Goal: Task Accomplishment & Management: Use online tool/utility

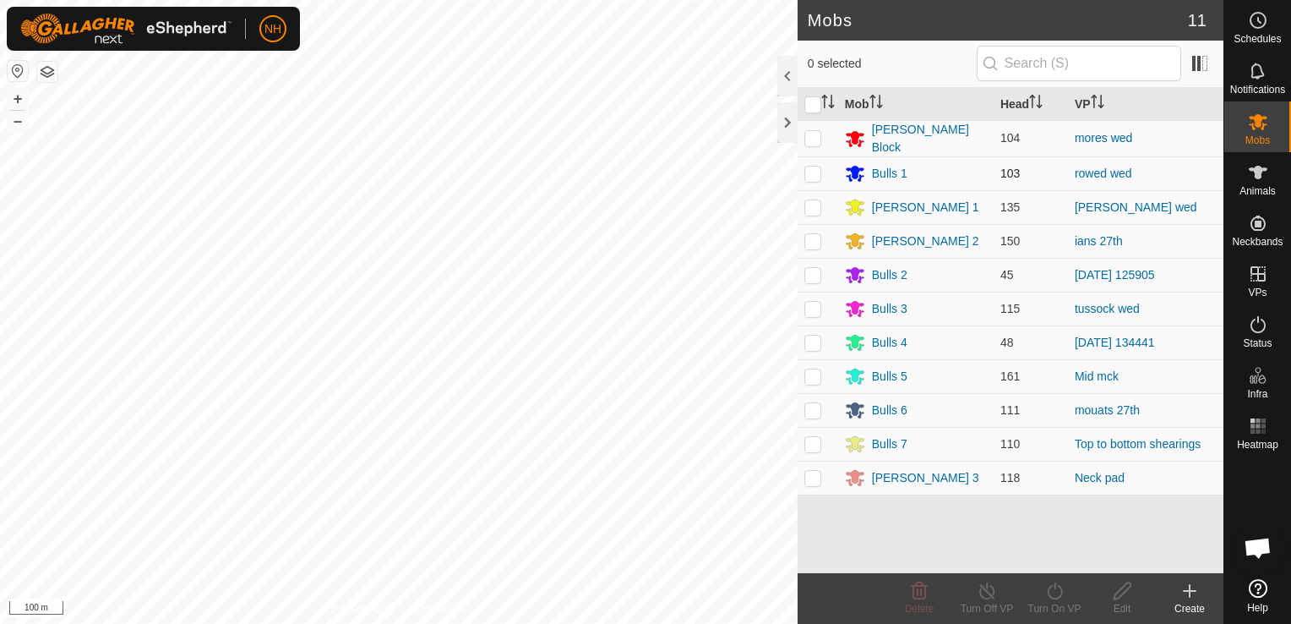
click at [815, 172] on p-checkbox at bounding box center [813, 174] width 17 height 14
checkbox input "true"
click at [1055, 597] on icon at bounding box center [1055, 591] width 21 height 20
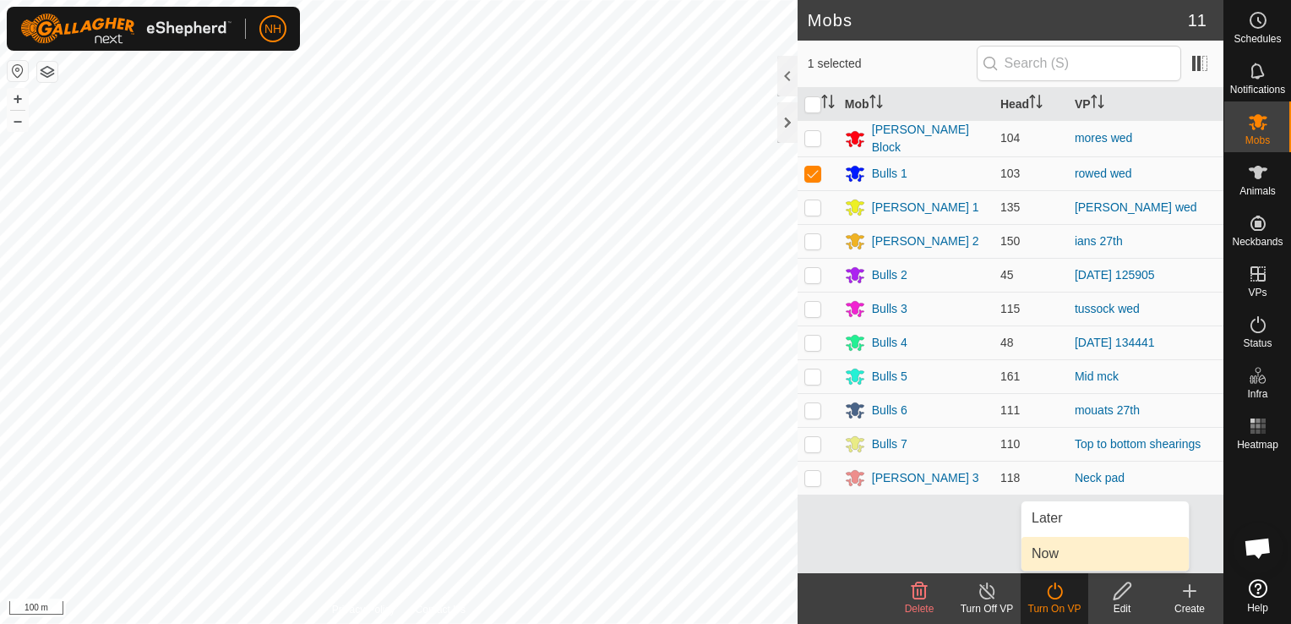
click at [1058, 555] on link "Now" at bounding box center [1105, 554] width 167 height 34
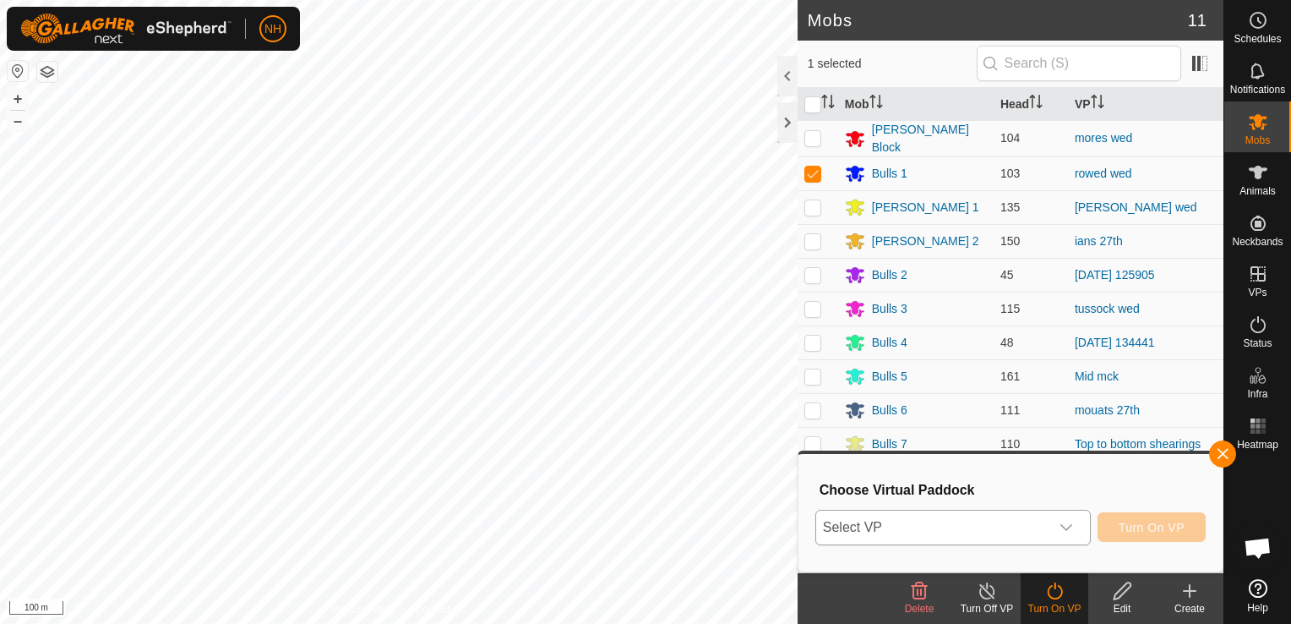
click at [967, 527] on span "Select VP" at bounding box center [932, 528] width 233 height 34
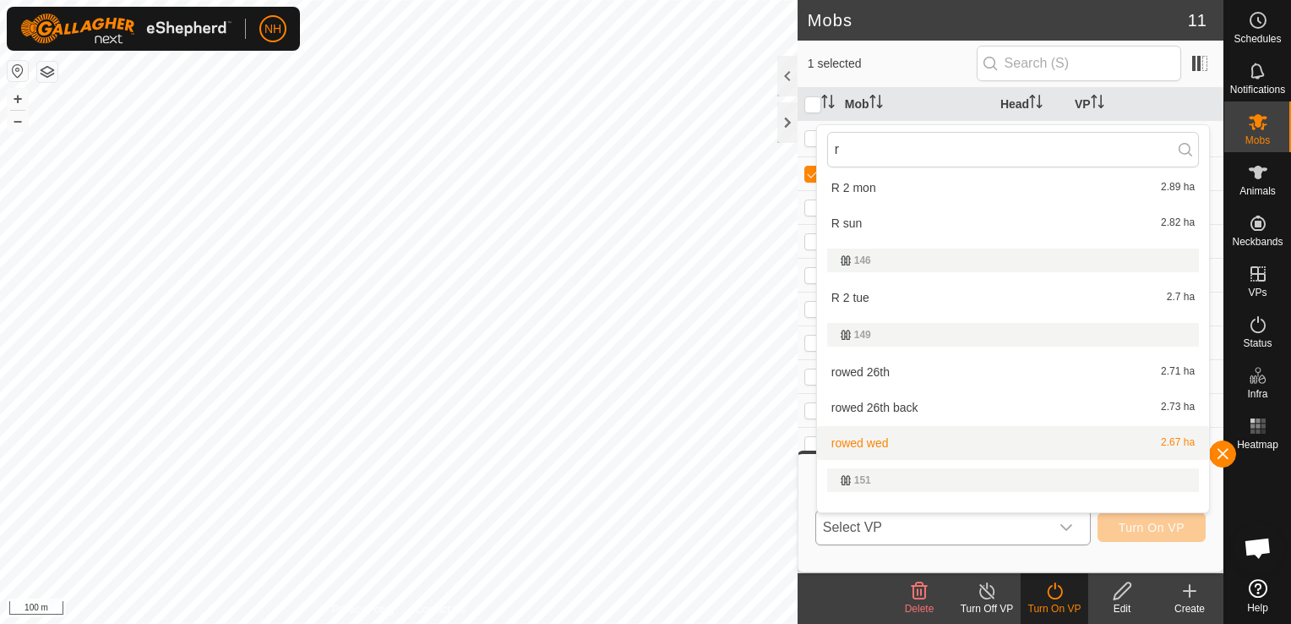
scroll to position [761, 0]
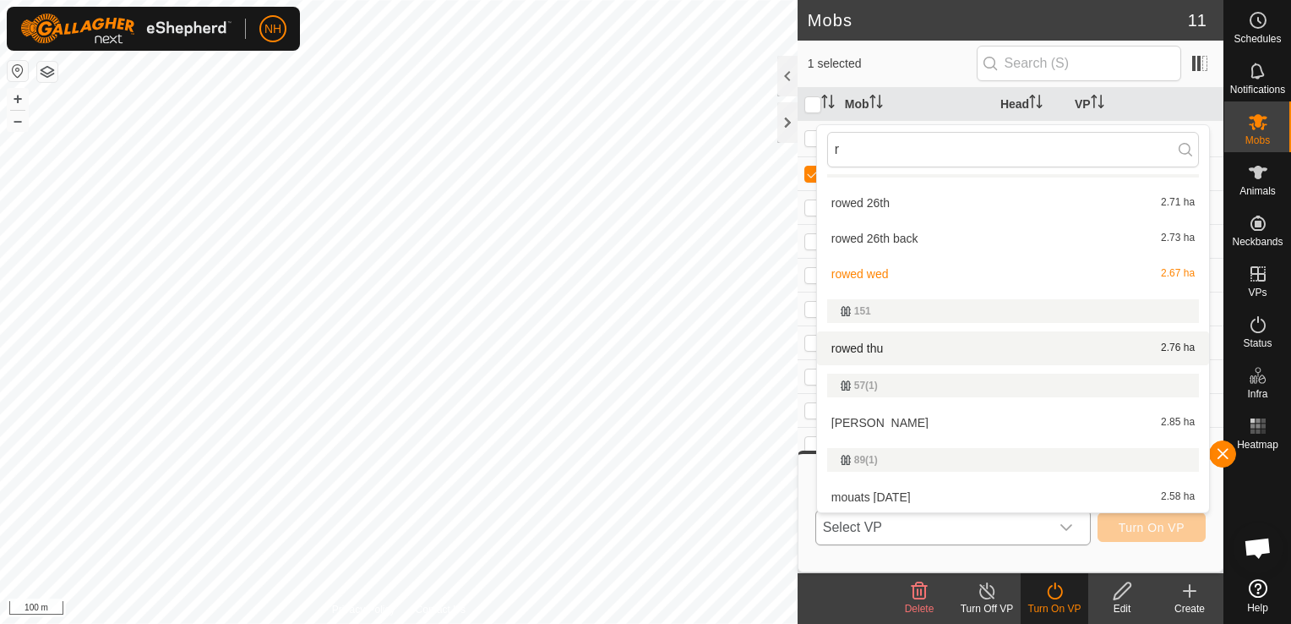
type input "r"
click at [931, 353] on li "rowed thu 2.76 ha" at bounding box center [1013, 348] width 392 height 34
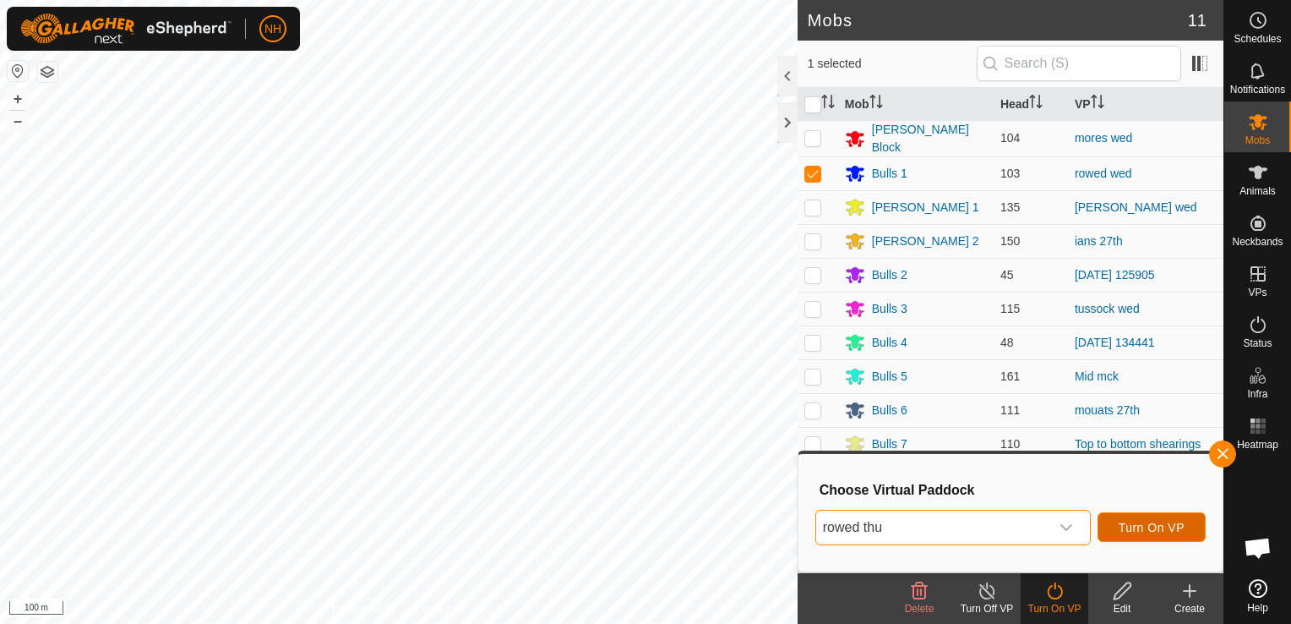
click at [1136, 527] on span "Turn On VP" at bounding box center [1152, 528] width 66 height 14
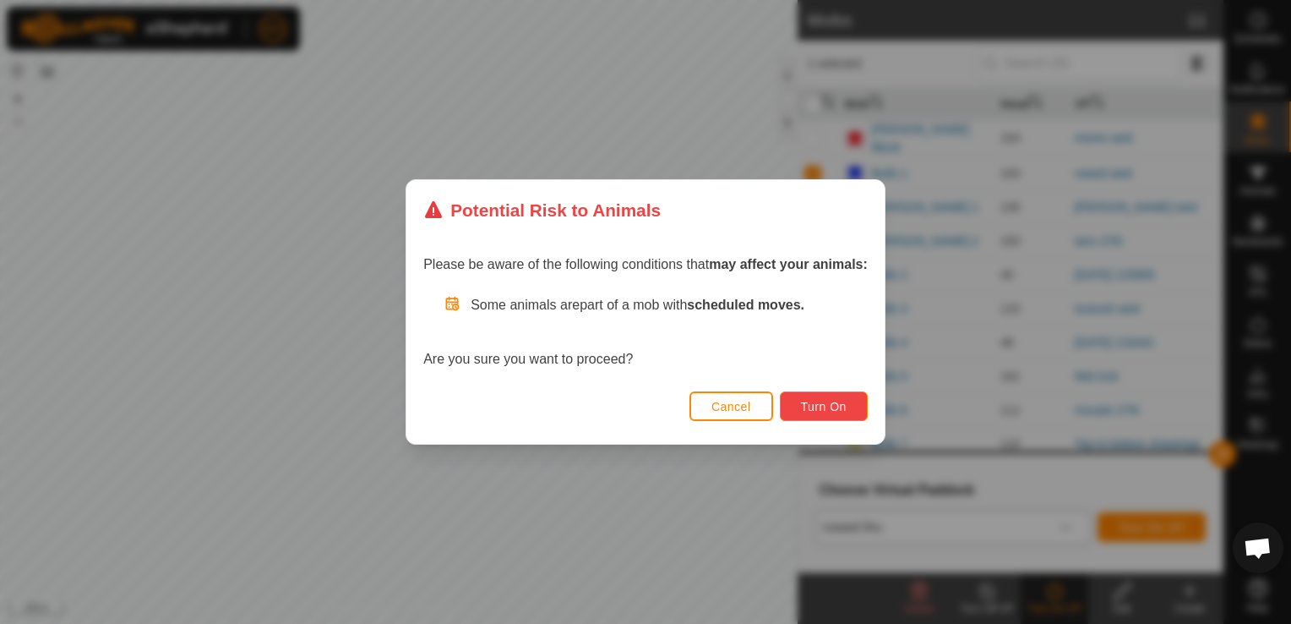
click at [815, 398] on button "Turn On" at bounding box center [824, 406] width 88 height 30
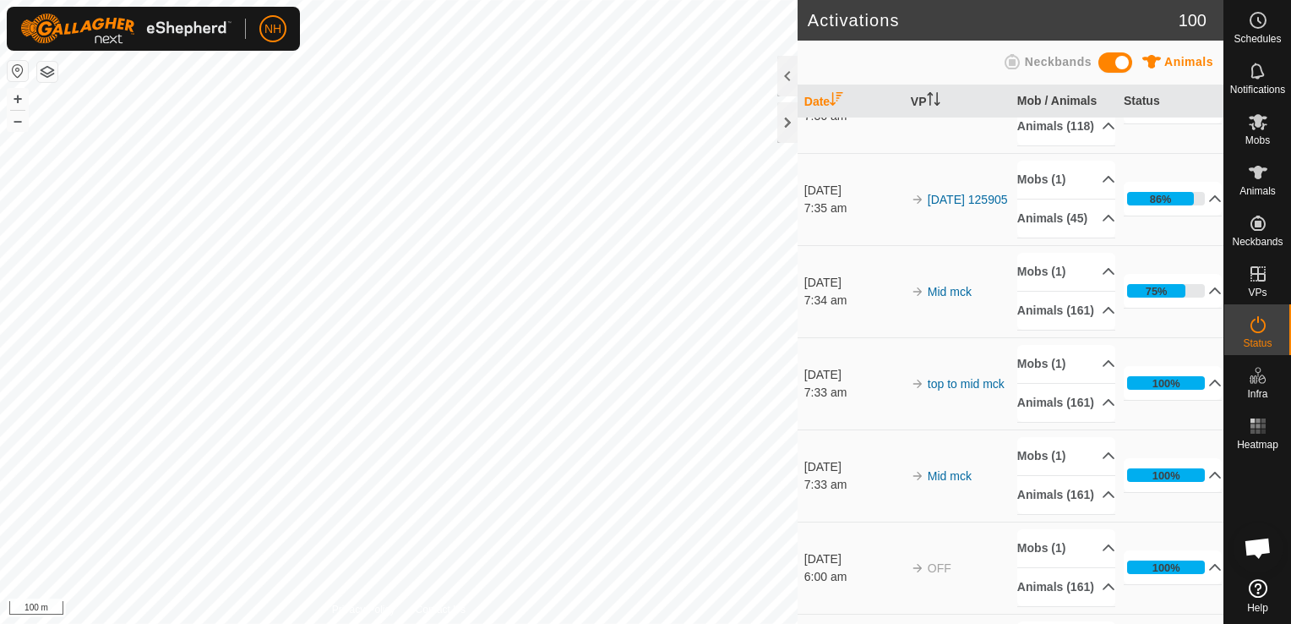
scroll to position [85, 0]
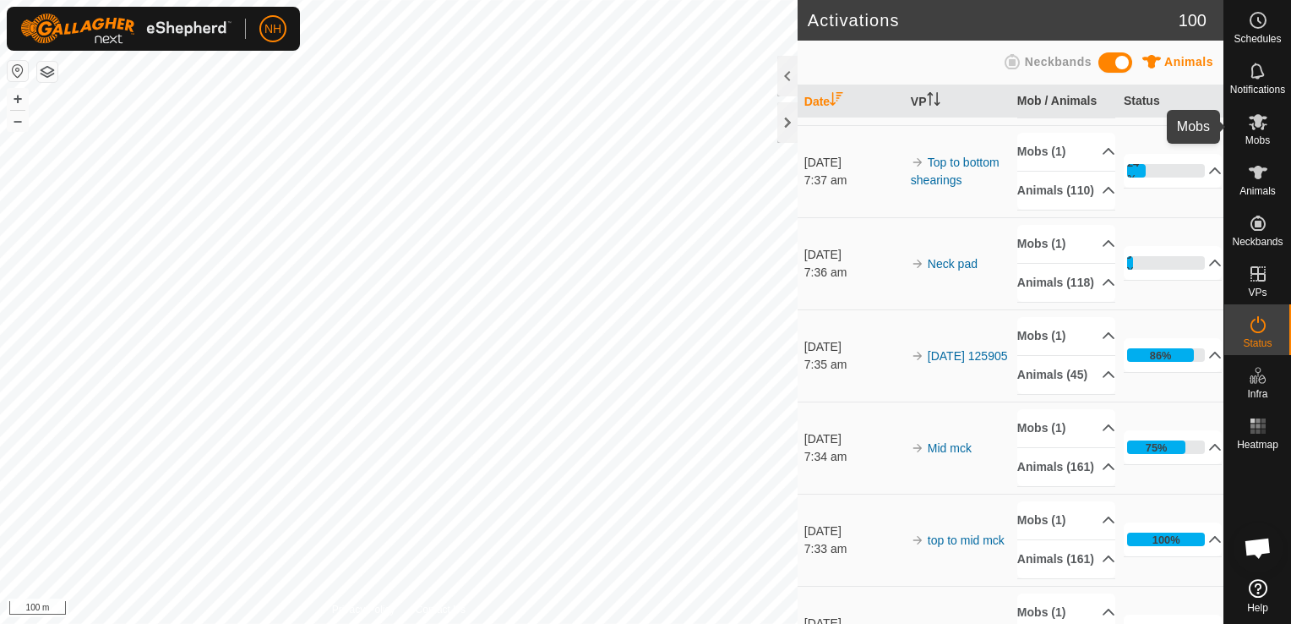
click at [1266, 127] on icon at bounding box center [1258, 122] width 20 height 20
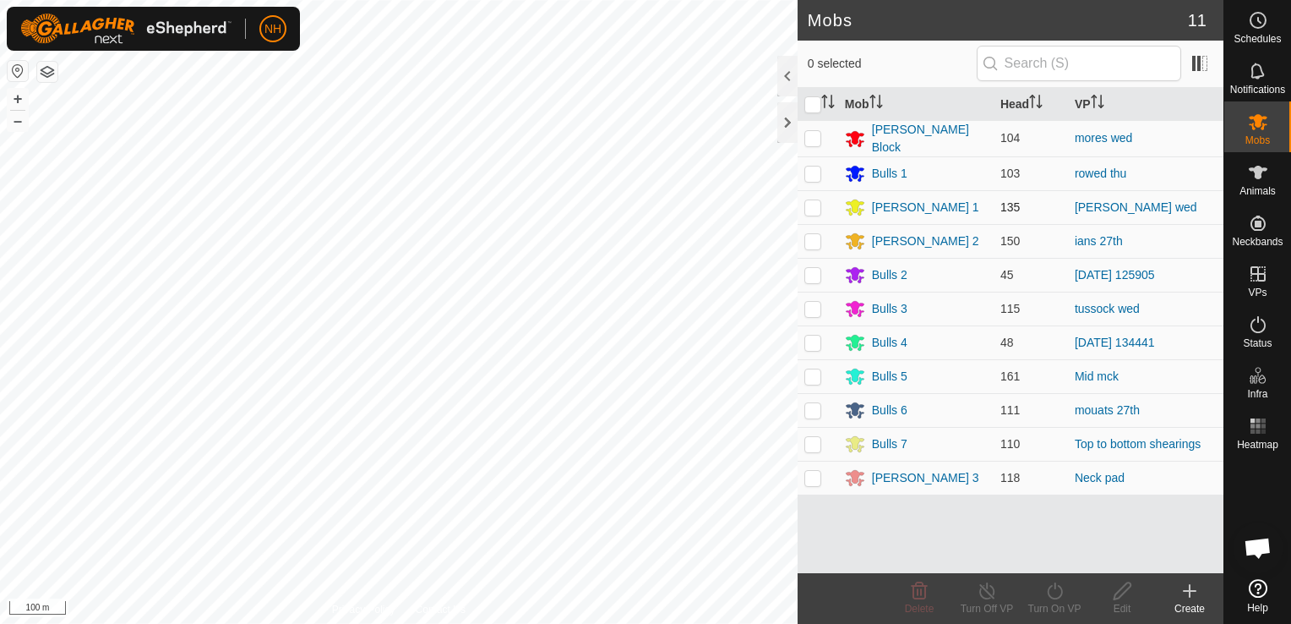
click at [808, 203] on p-checkbox at bounding box center [813, 207] width 17 height 14
checkbox input "true"
click at [1058, 587] on icon at bounding box center [1055, 591] width 21 height 20
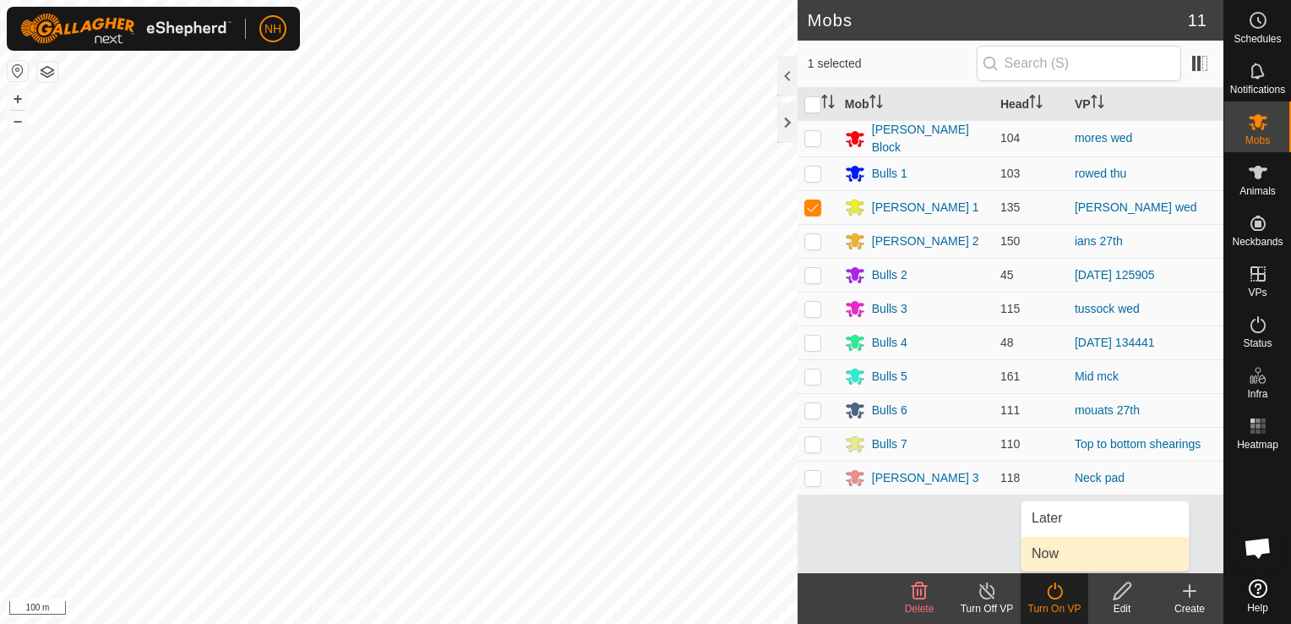
click at [1048, 560] on link "Now" at bounding box center [1105, 554] width 167 height 34
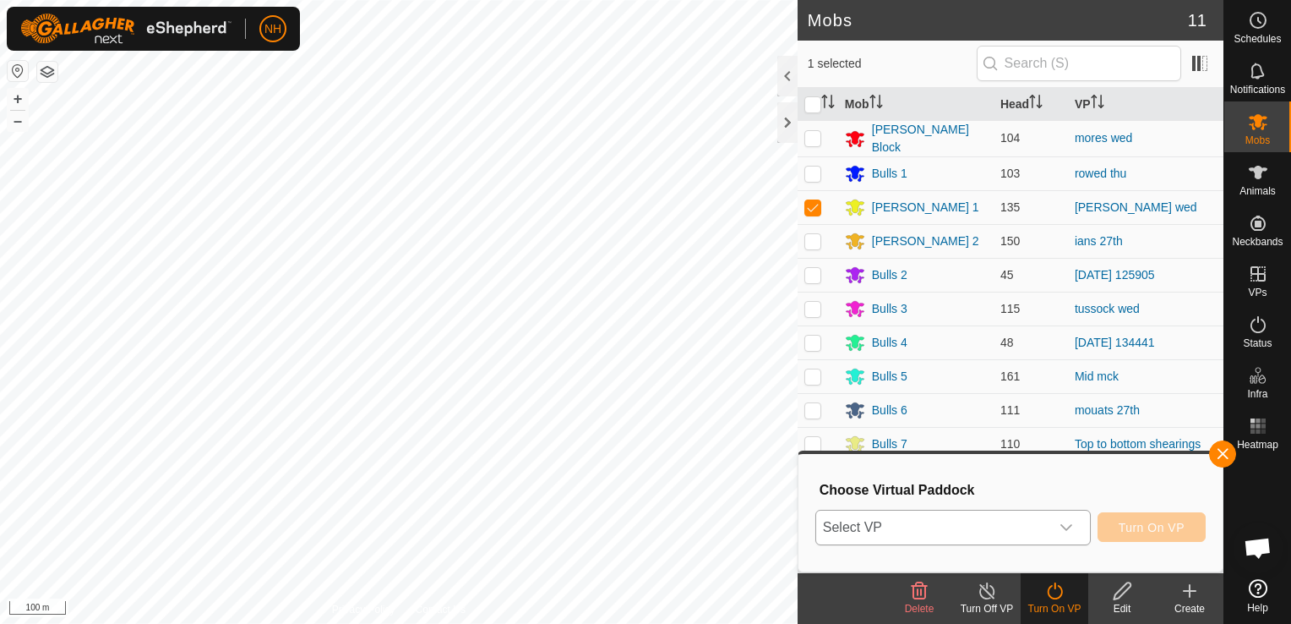
click at [963, 521] on span "Select VP" at bounding box center [932, 528] width 233 height 34
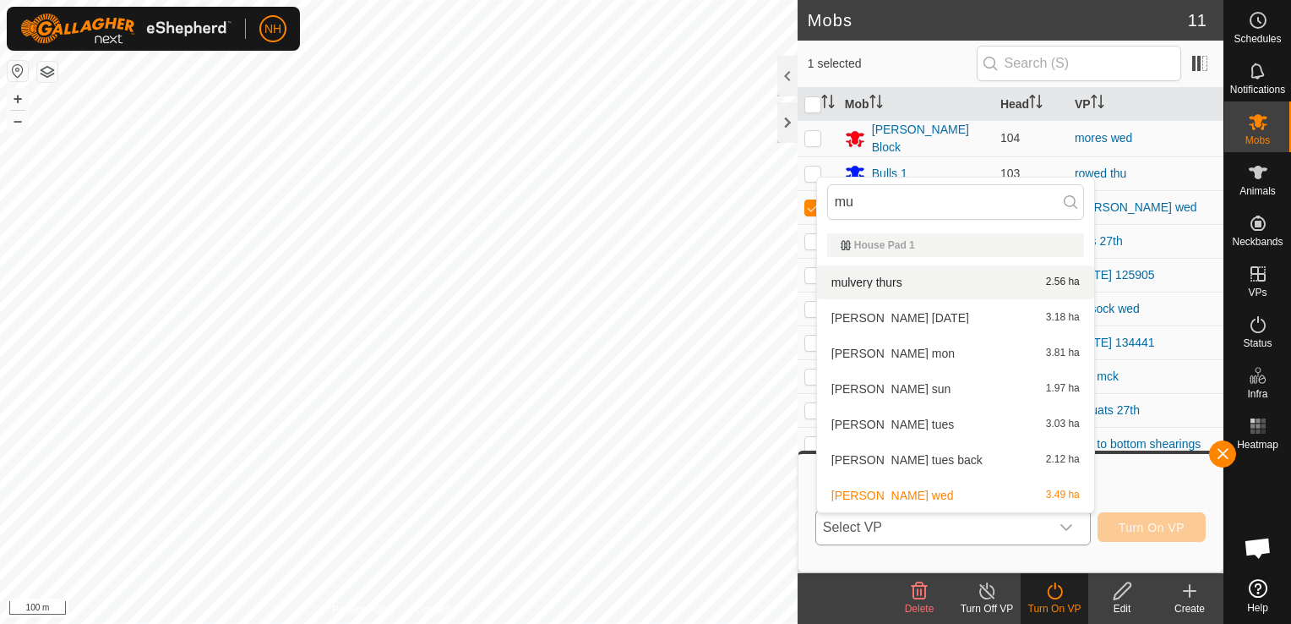
type input "mu"
click at [899, 279] on li "mulvery thurs 2.56 ha" at bounding box center [955, 282] width 277 height 34
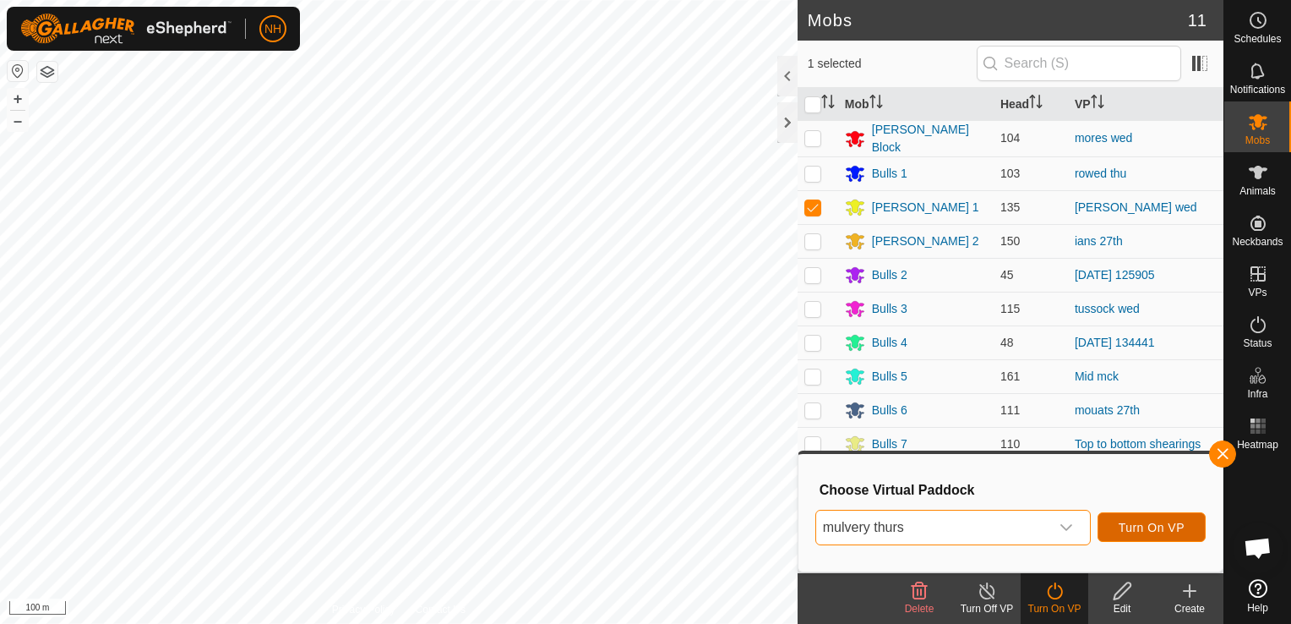
click at [1170, 531] on span "Turn On VP" at bounding box center [1152, 528] width 66 height 14
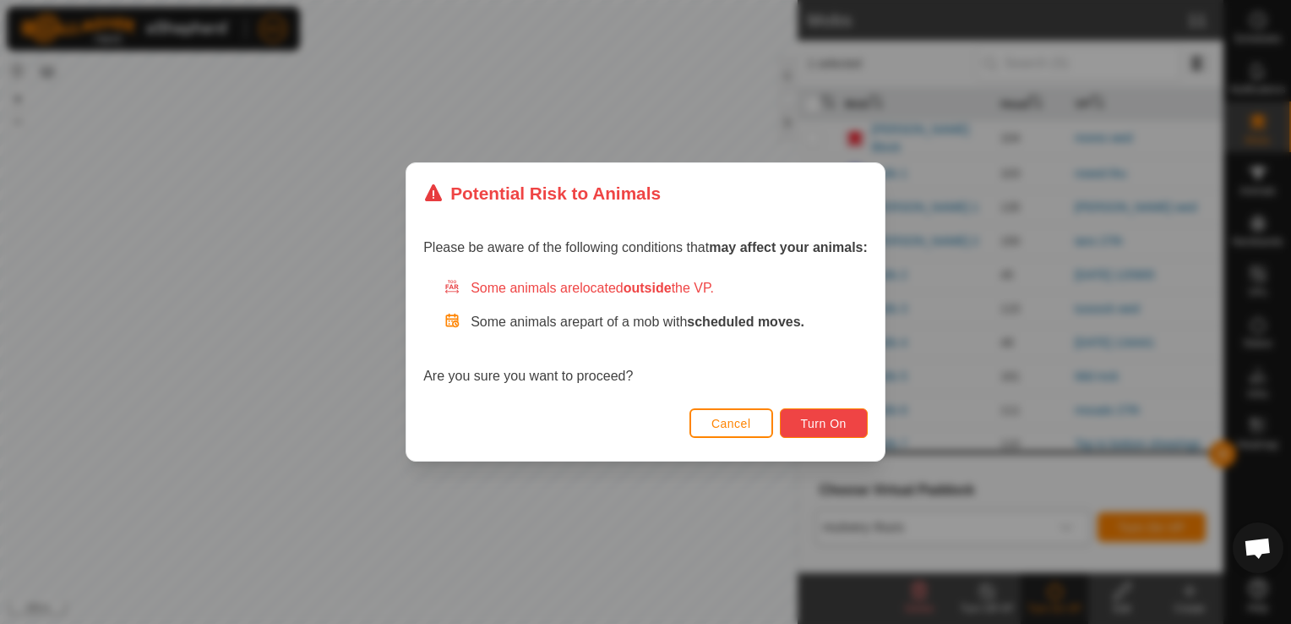
click at [808, 421] on span "Turn On" at bounding box center [824, 424] width 46 height 14
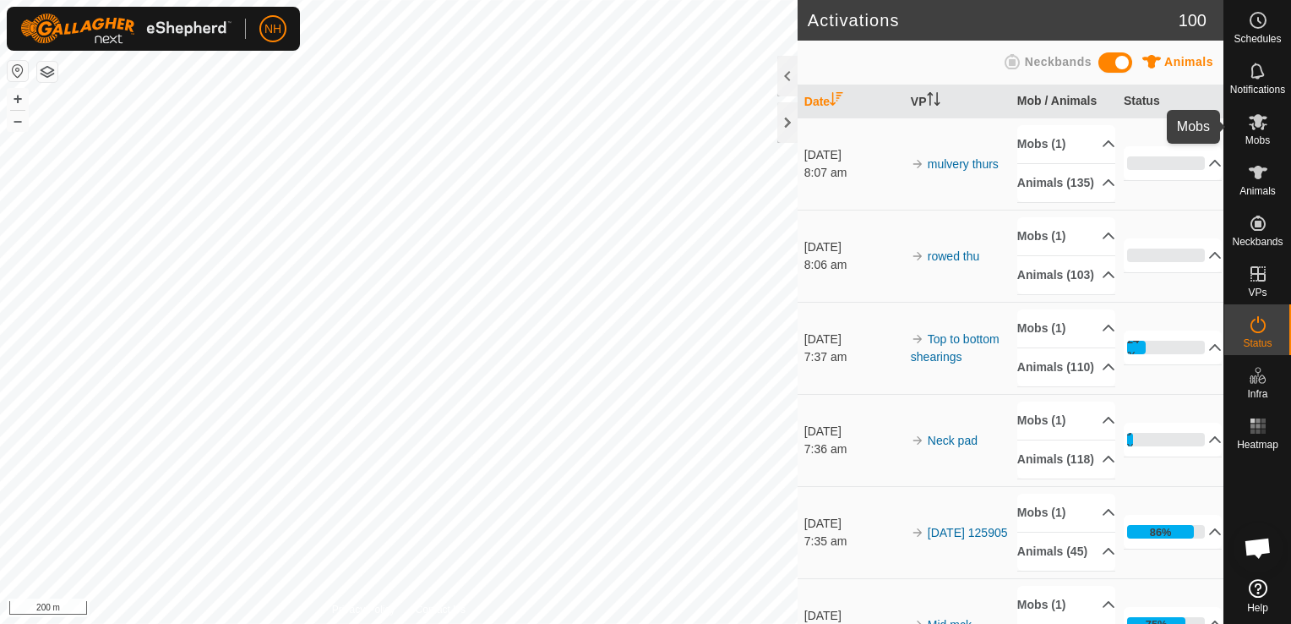
click at [1257, 129] on icon at bounding box center [1258, 122] width 20 height 20
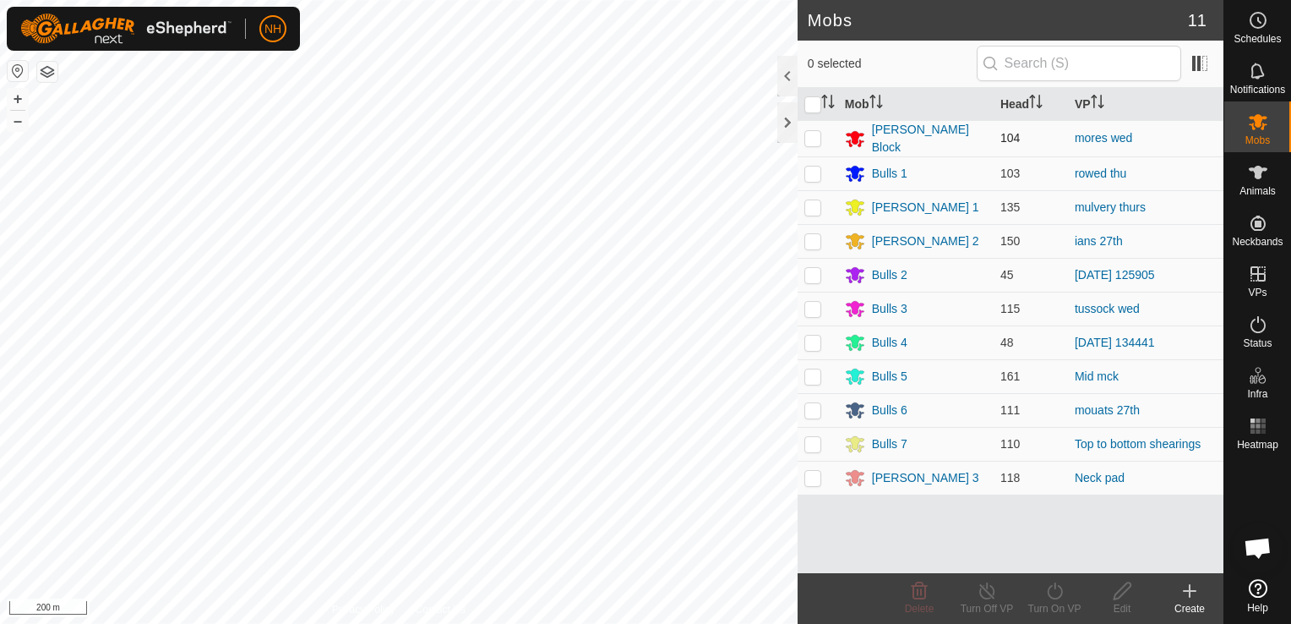
click at [810, 136] on p-checkbox at bounding box center [813, 138] width 17 height 14
checkbox input "true"
click at [1057, 593] on icon at bounding box center [1055, 591] width 21 height 20
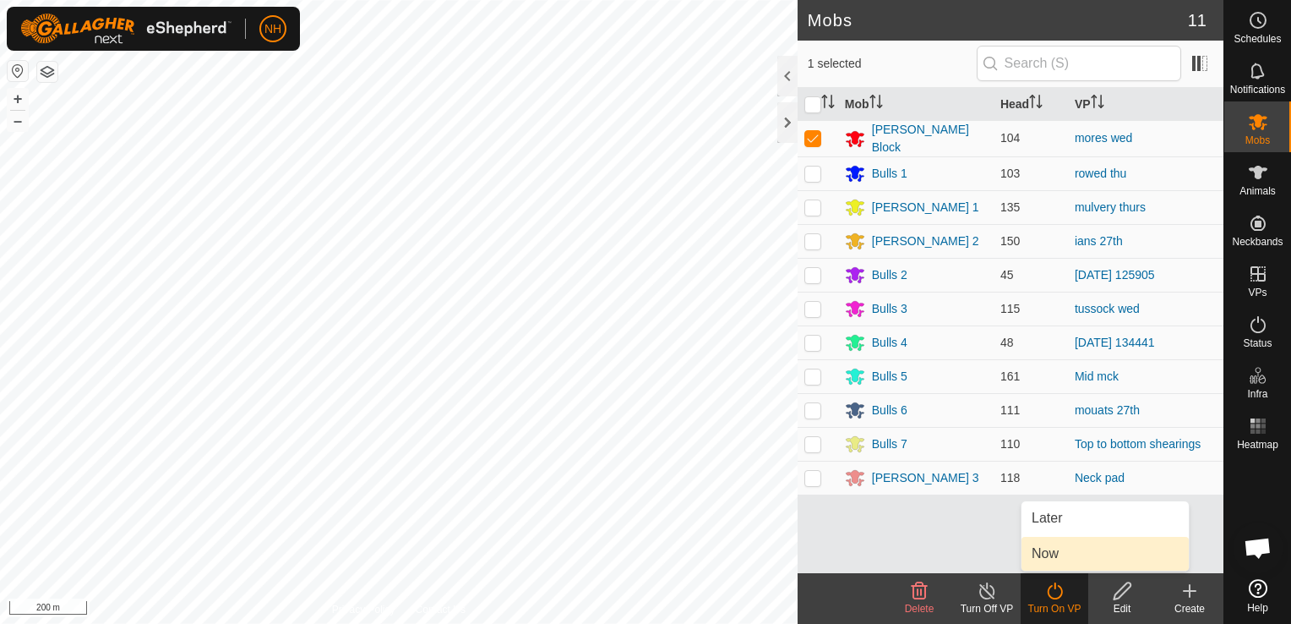
click at [1052, 551] on link "Now" at bounding box center [1105, 554] width 167 height 34
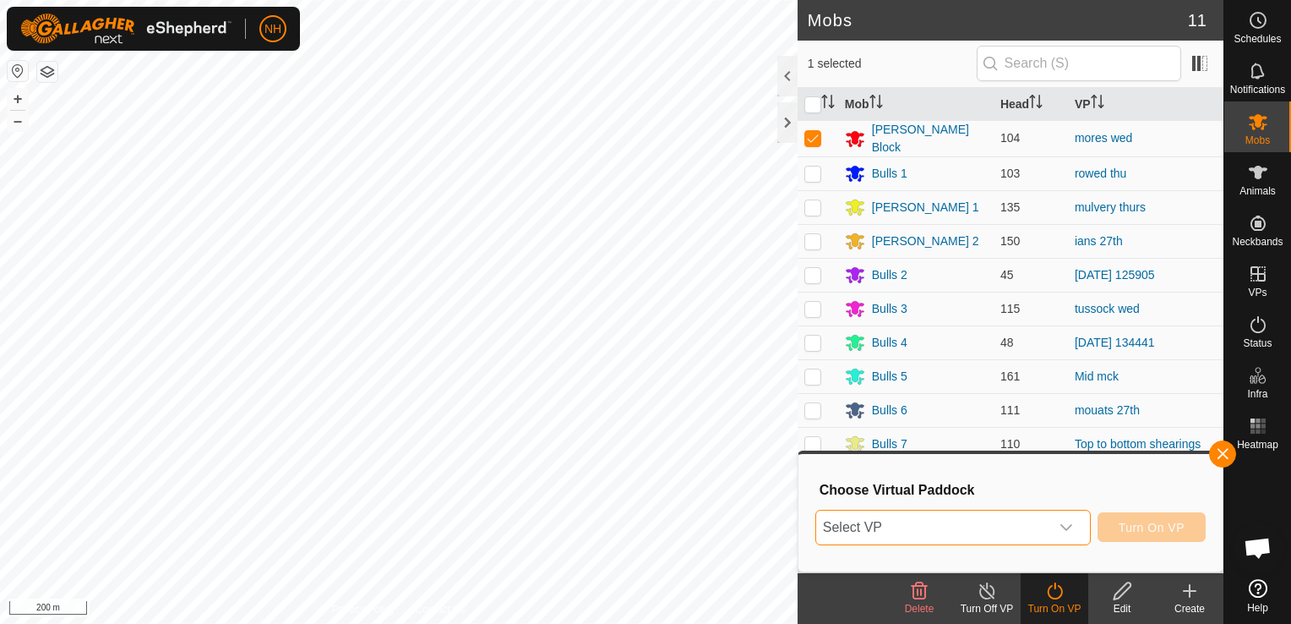
click at [997, 532] on span "Select VP" at bounding box center [932, 528] width 233 height 34
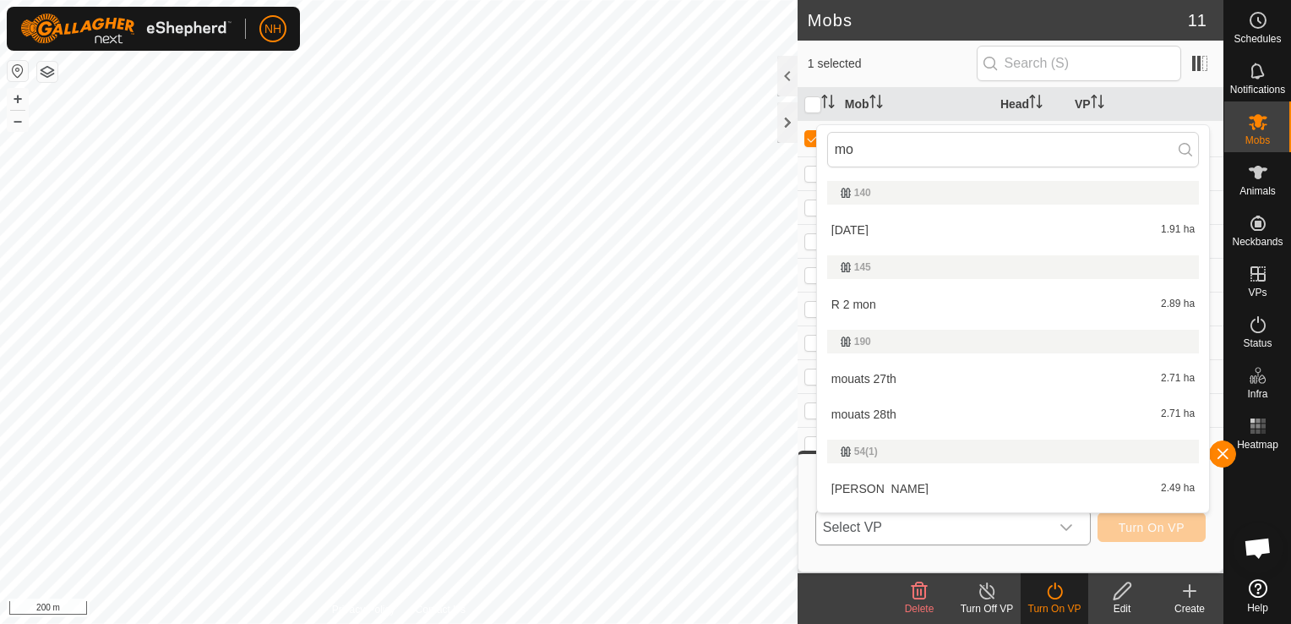
type input "m"
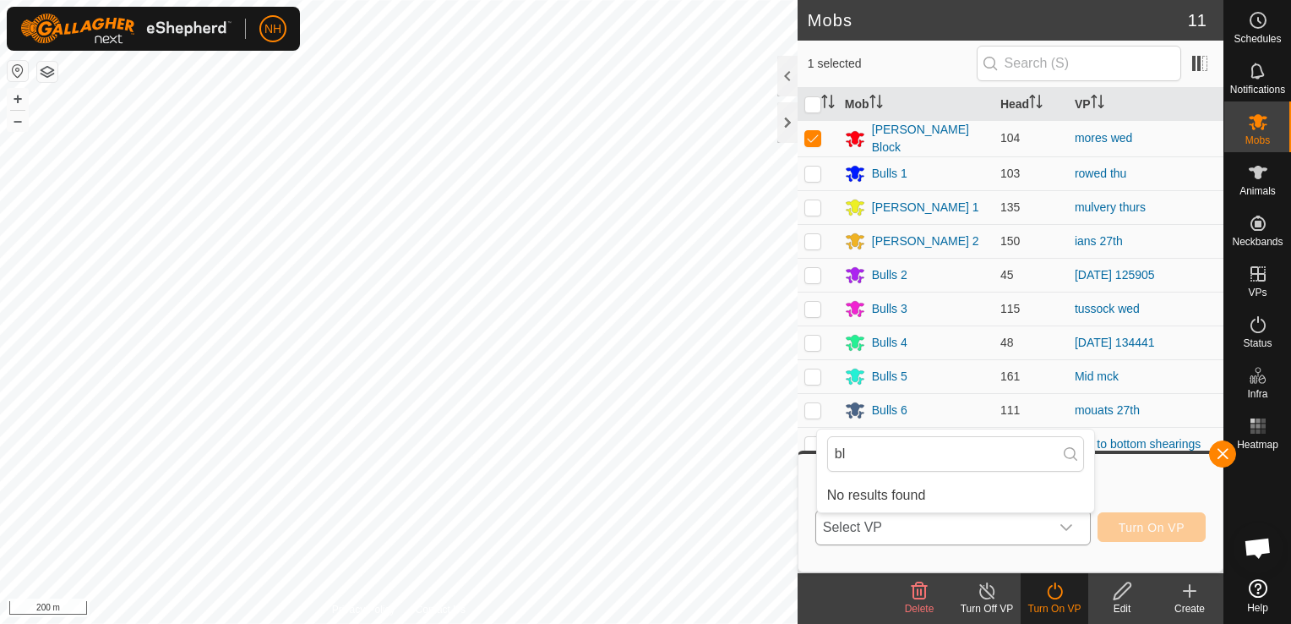
type input "b"
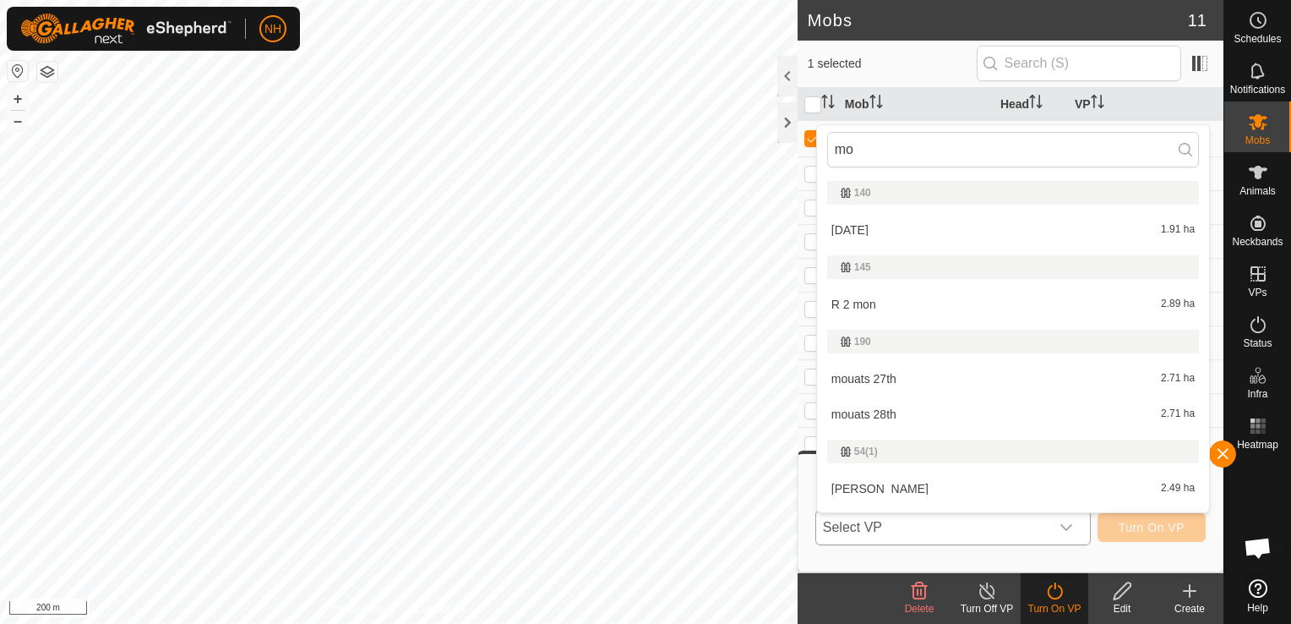
type input "m"
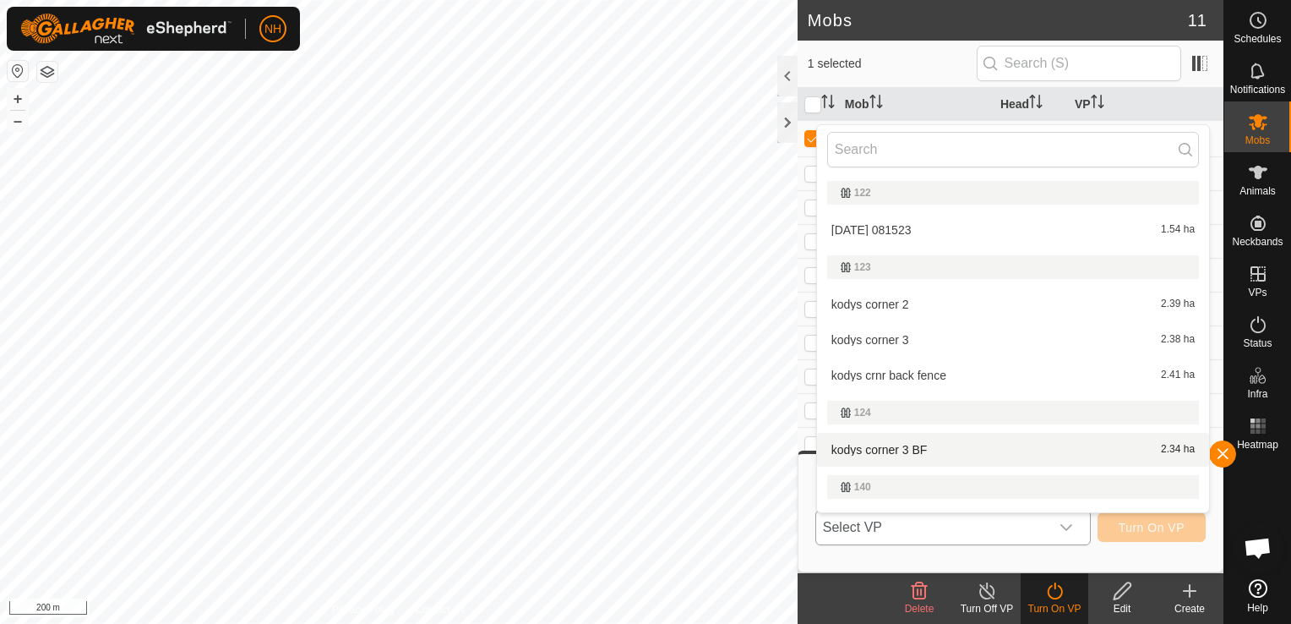
scroll to position [29, 0]
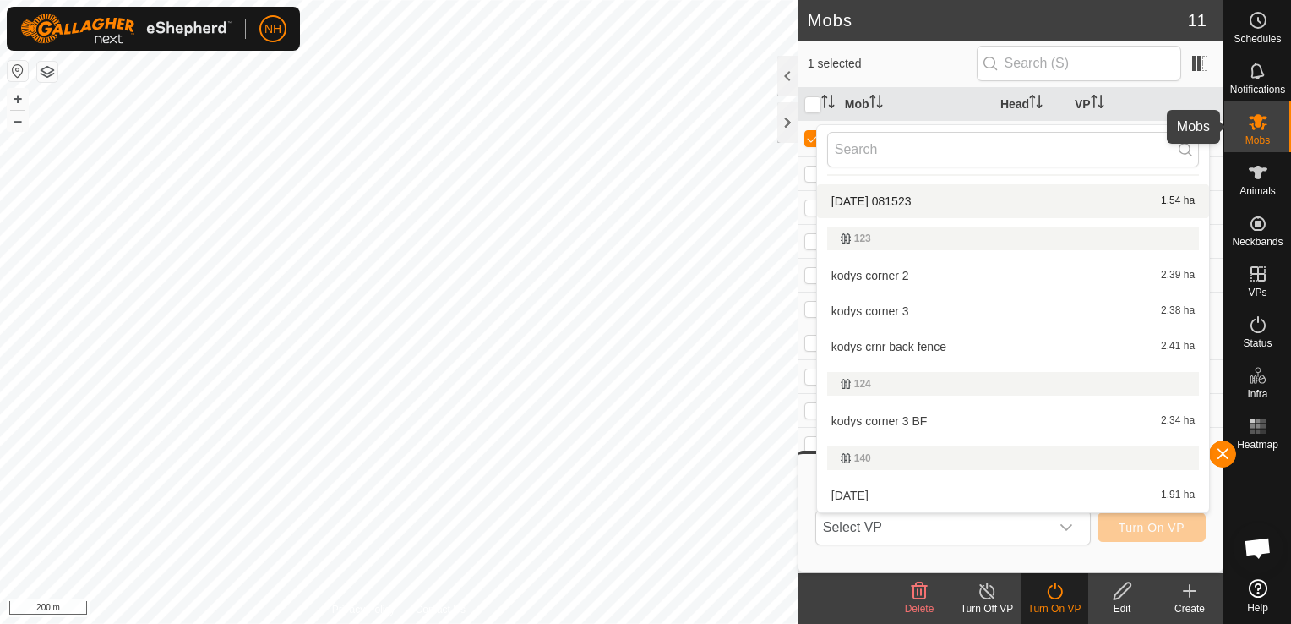
click at [1250, 127] on icon at bounding box center [1258, 122] width 20 height 20
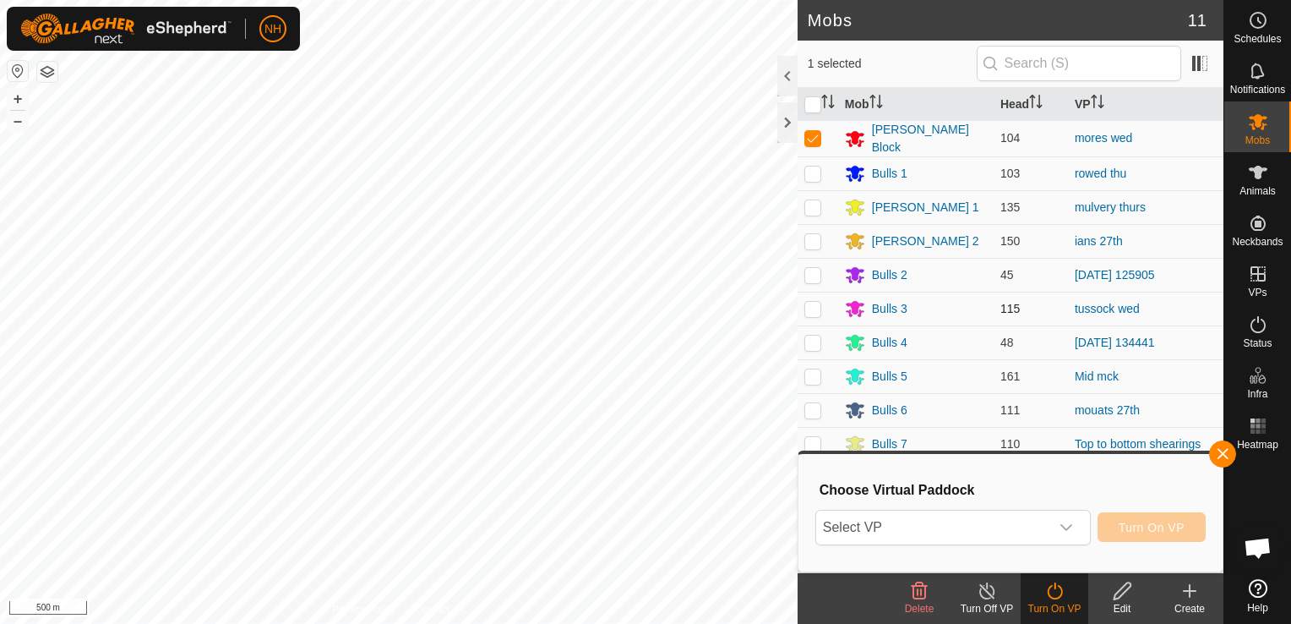
click at [811, 306] on p-checkbox at bounding box center [813, 309] width 17 height 14
checkbox input "true"
click at [1050, 594] on icon at bounding box center [1055, 591] width 21 height 20
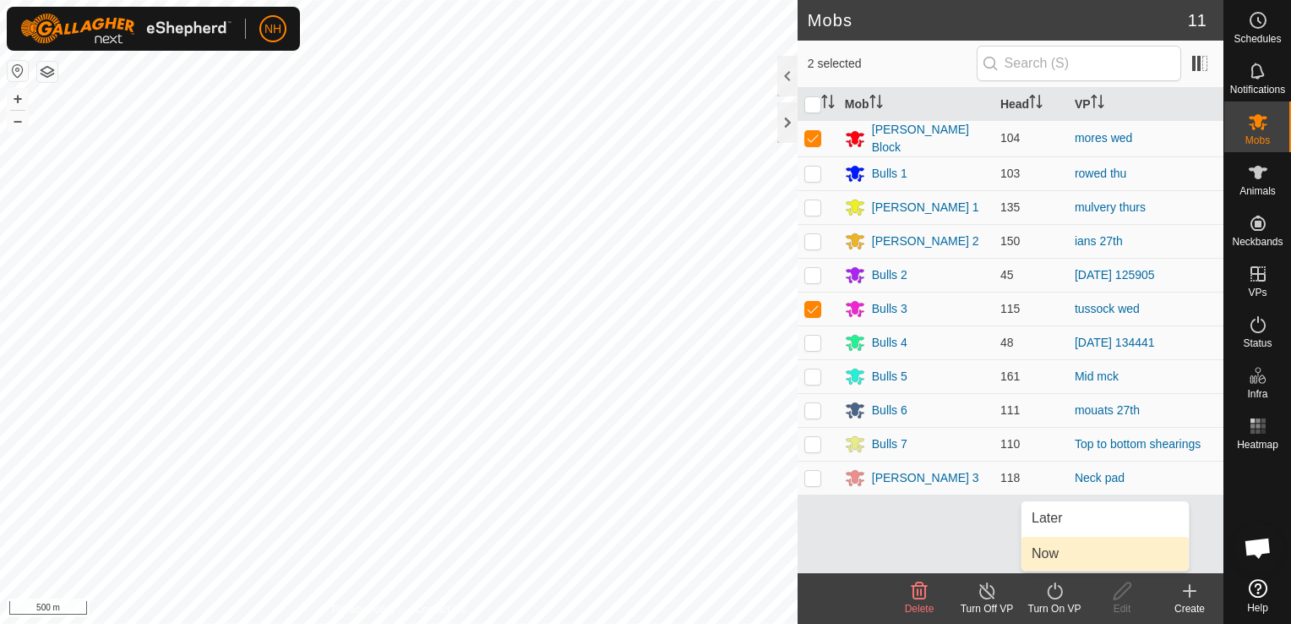
click at [1058, 554] on link "Now" at bounding box center [1105, 554] width 167 height 34
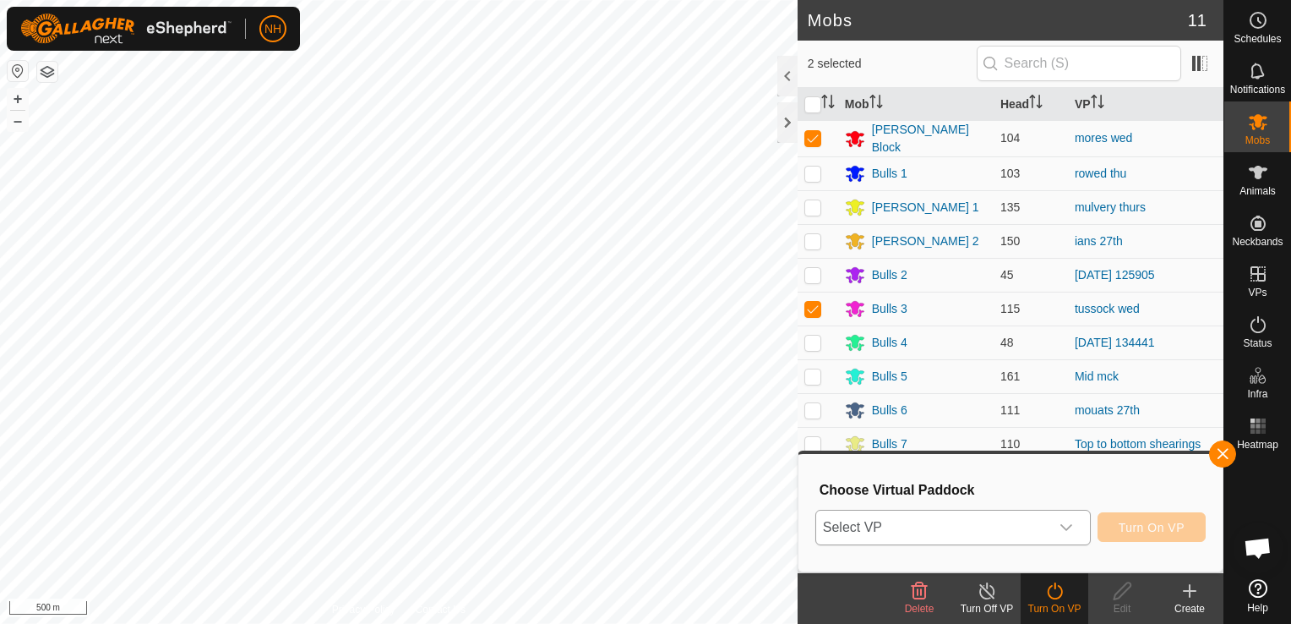
click at [937, 528] on span "Select VP" at bounding box center [932, 528] width 233 height 34
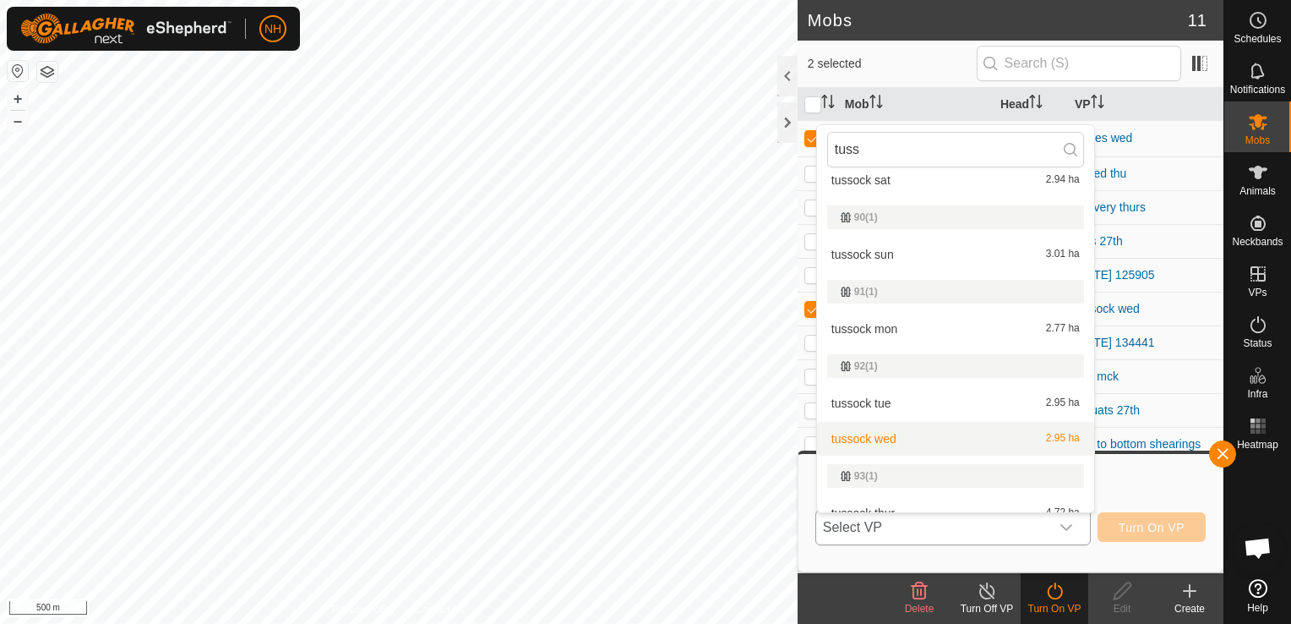
scroll to position [68, 0]
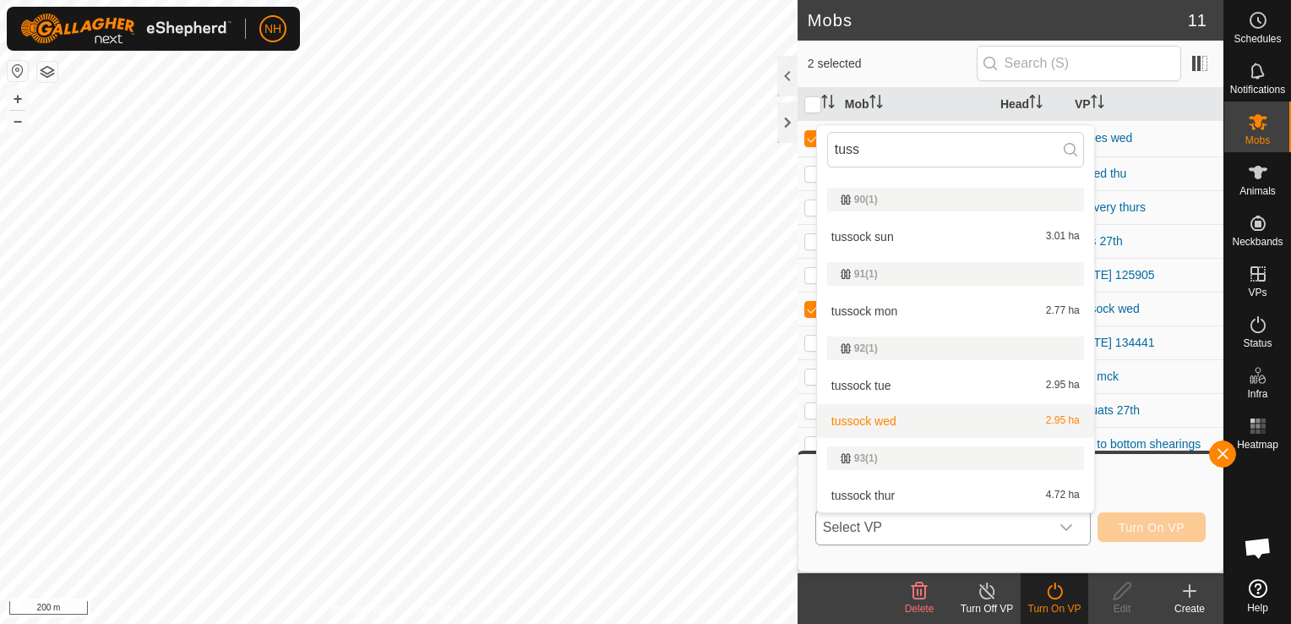
type input "tuss"
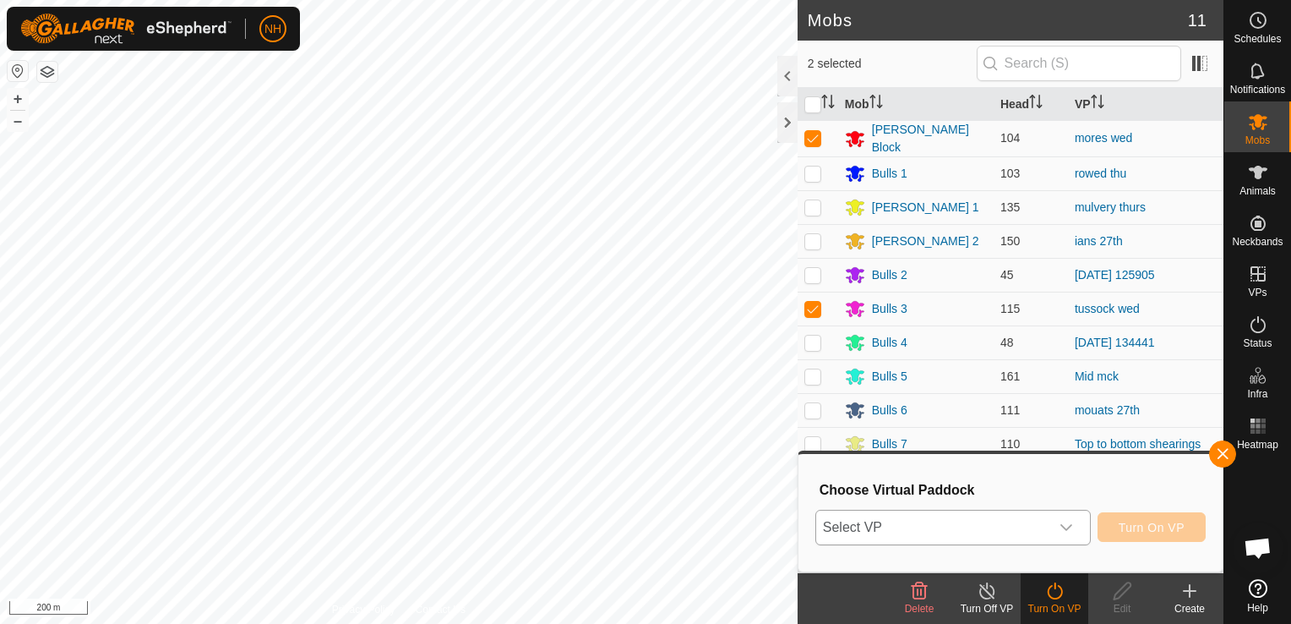
click at [914, 533] on span "Select VP" at bounding box center [932, 528] width 233 height 34
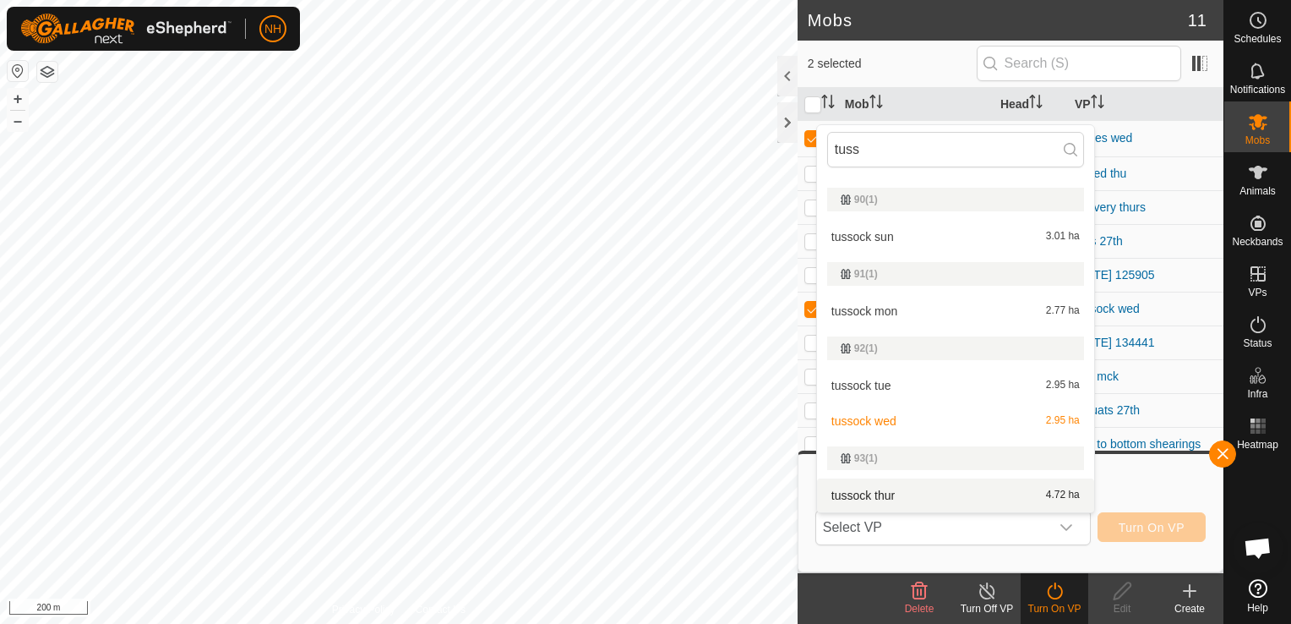
click at [895, 494] on li "tussock thur 4.72 ha" at bounding box center [955, 495] width 277 height 34
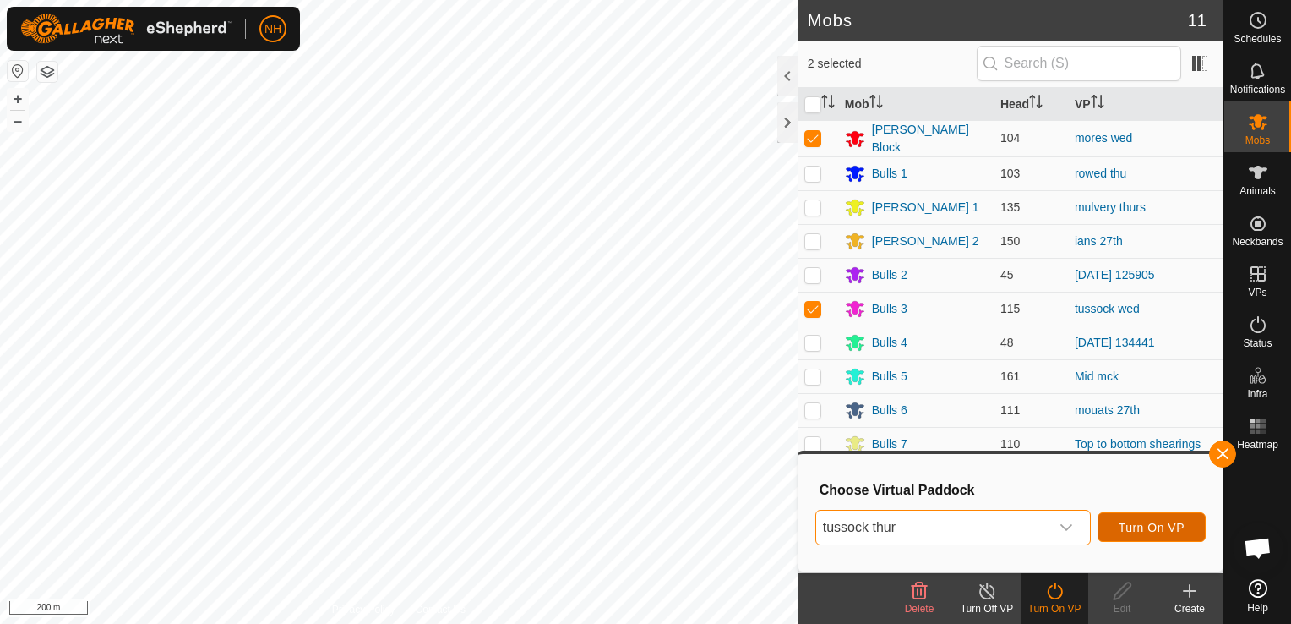
click at [1160, 528] on span "Turn On VP" at bounding box center [1152, 528] width 66 height 14
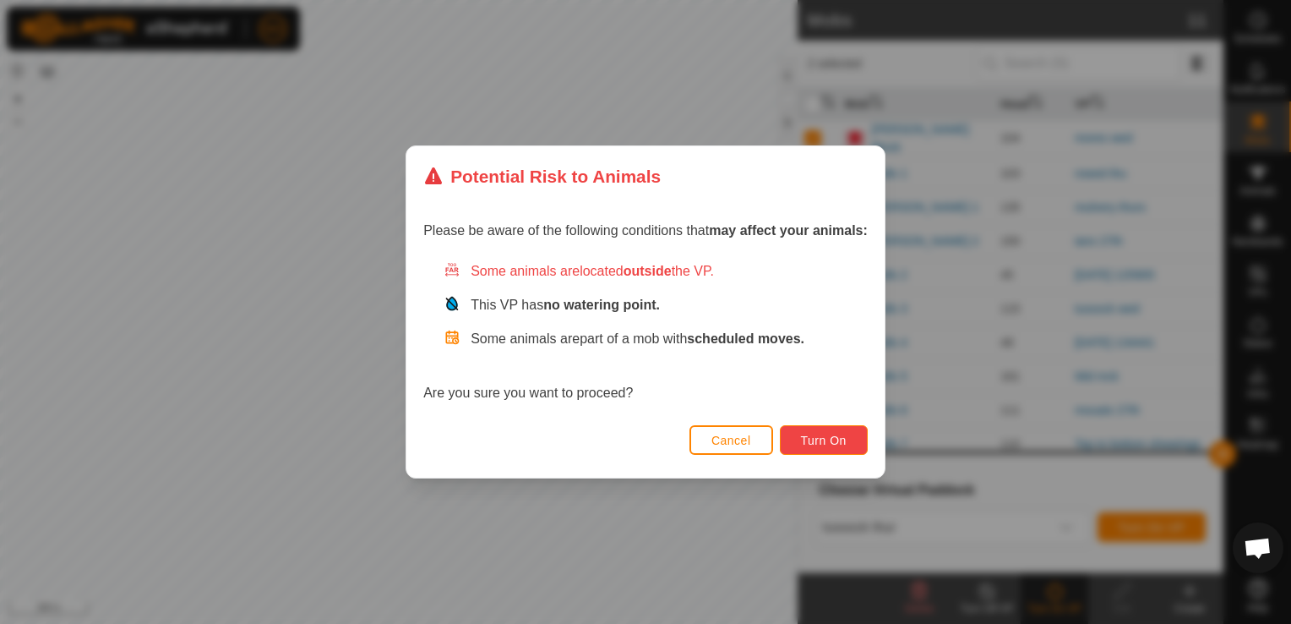
click at [829, 434] on span "Turn On" at bounding box center [824, 441] width 46 height 14
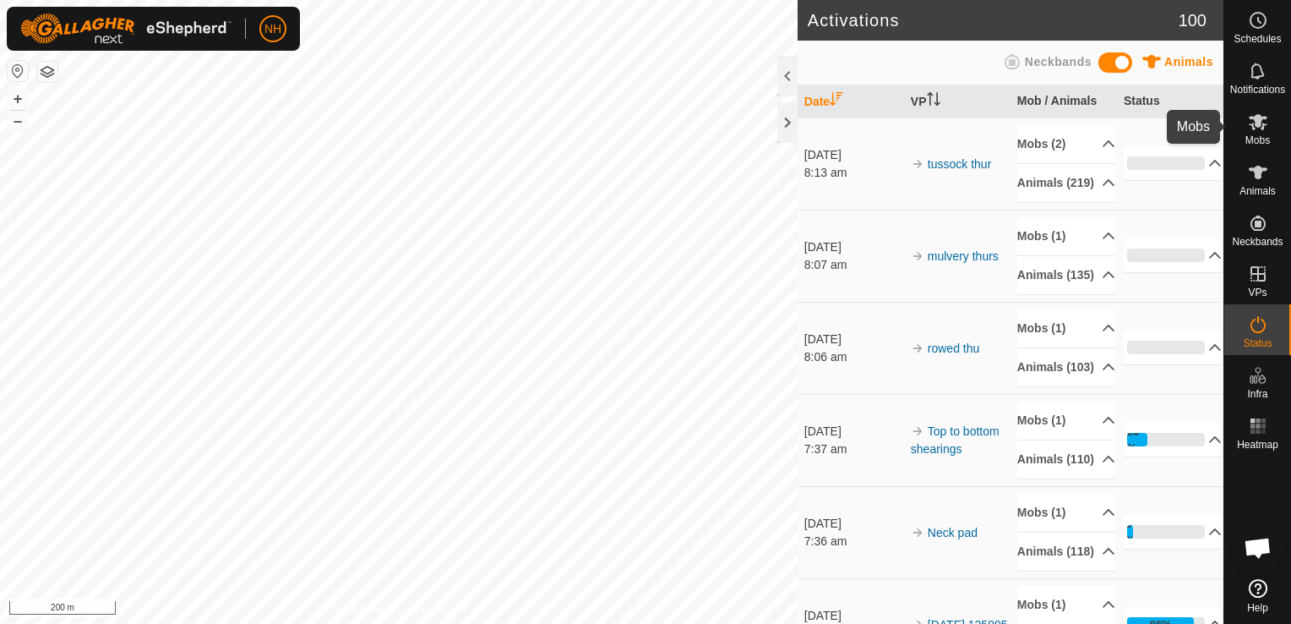
click at [1251, 123] on icon at bounding box center [1258, 122] width 20 height 20
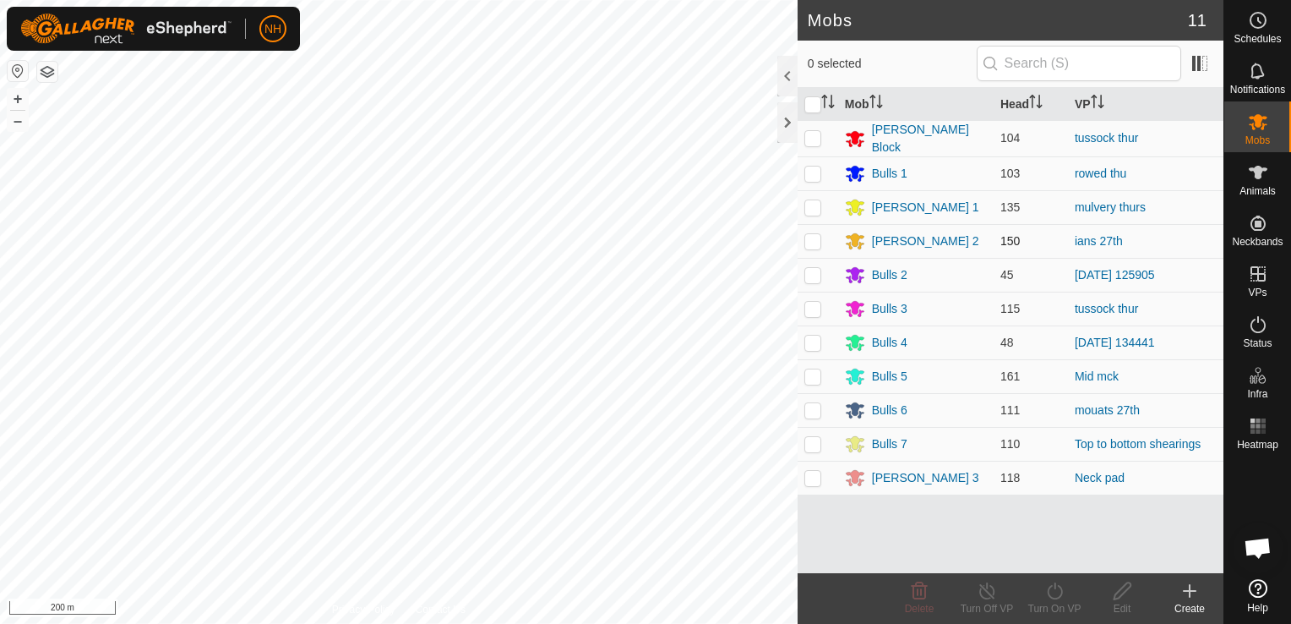
click at [815, 238] on p-checkbox at bounding box center [813, 241] width 17 height 14
checkbox input "true"
click at [1058, 596] on icon at bounding box center [1055, 591] width 21 height 20
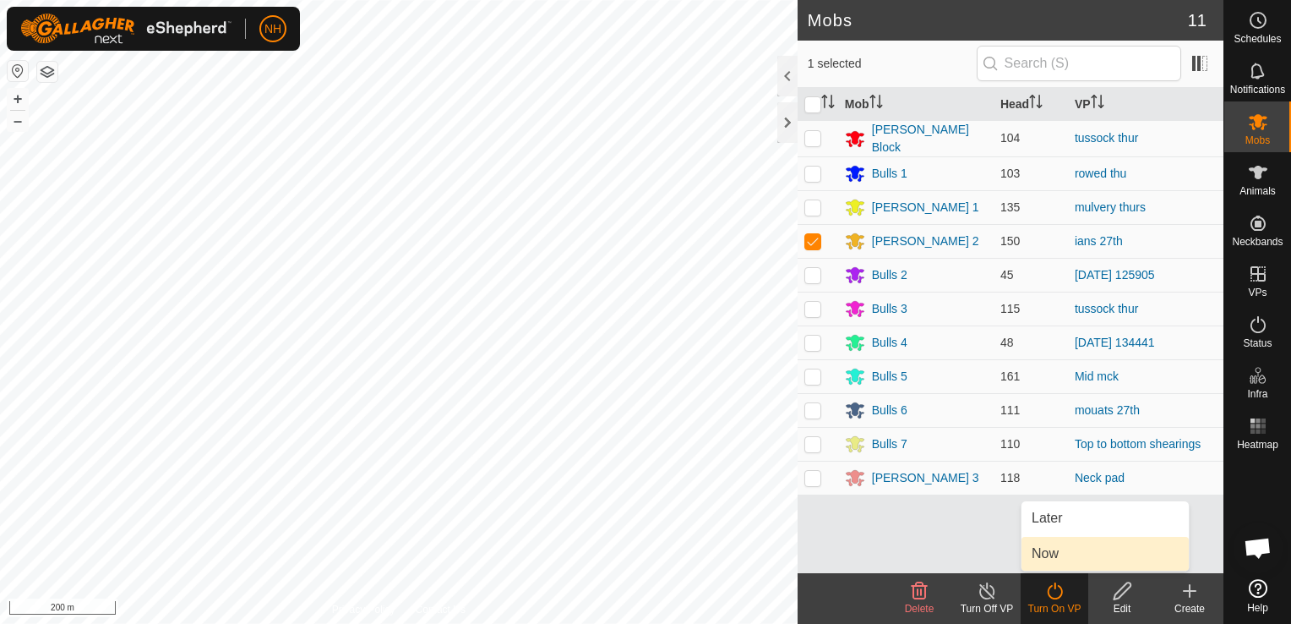
click at [1045, 557] on link "Now" at bounding box center [1105, 554] width 167 height 34
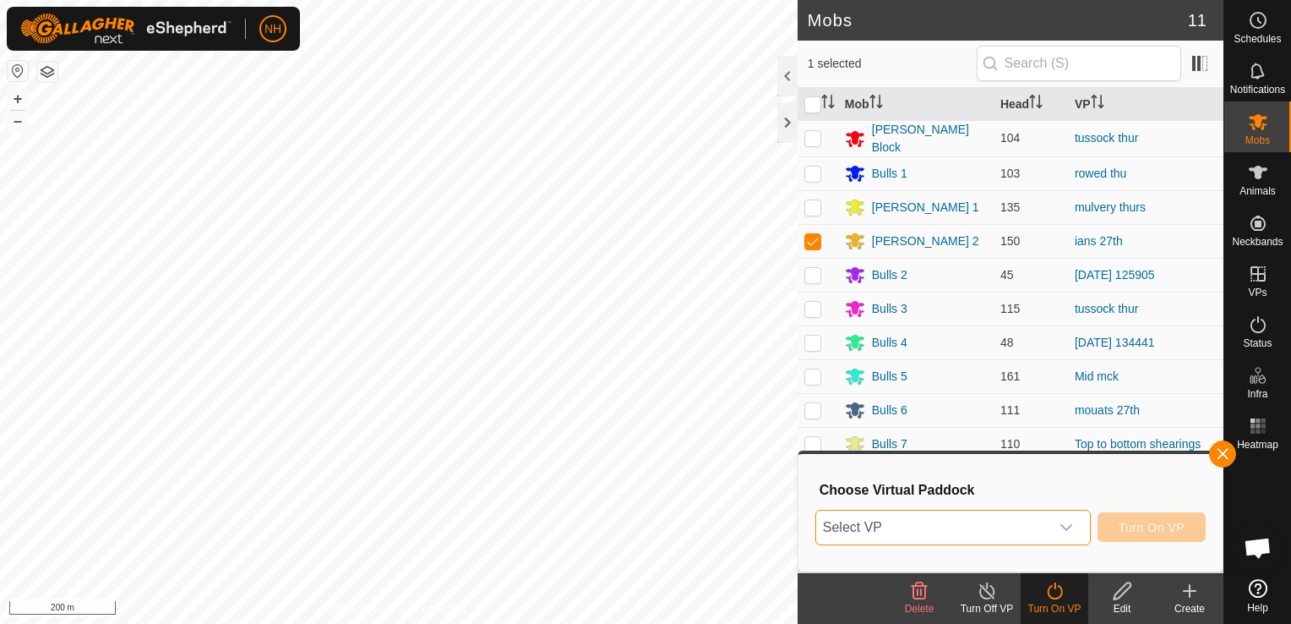
click at [1013, 532] on span "Select VP" at bounding box center [932, 528] width 233 height 34
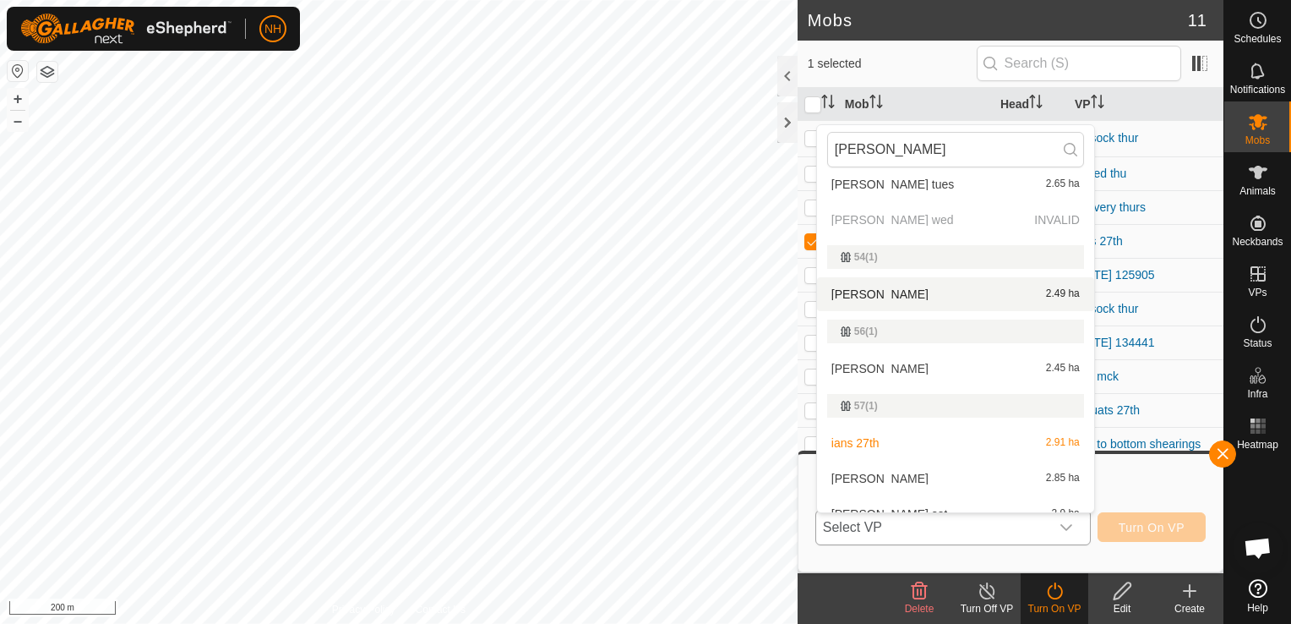
scroll to position [174, 0]
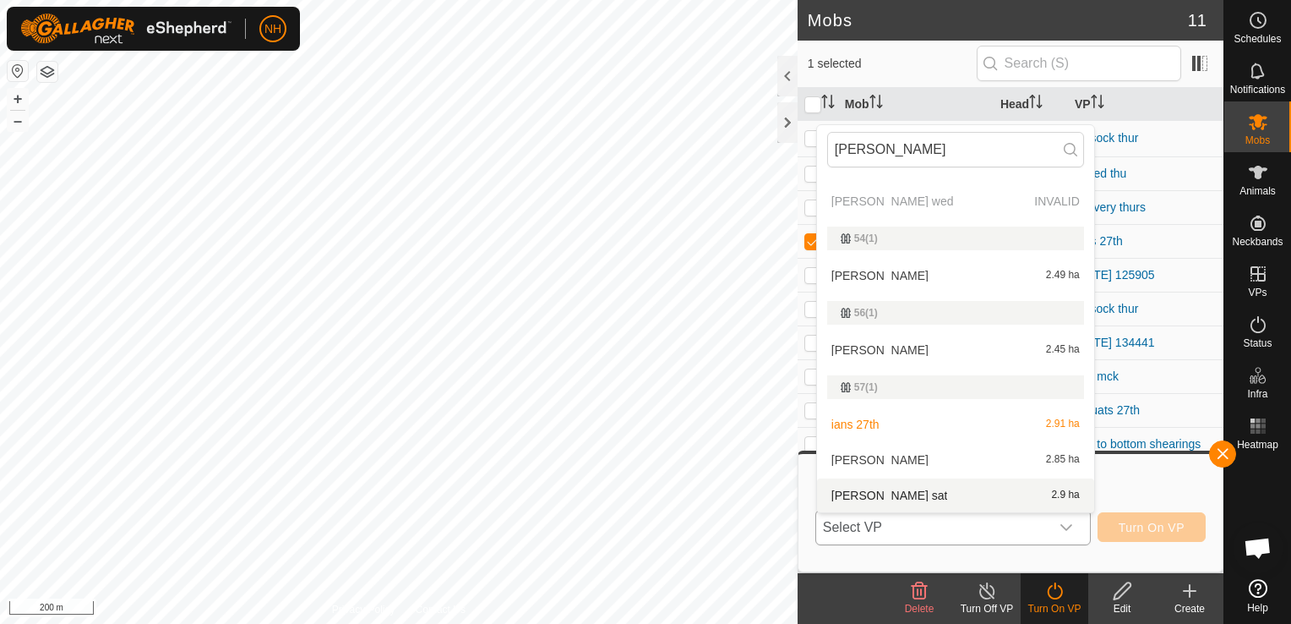
type input "[PERSON_NAME]"
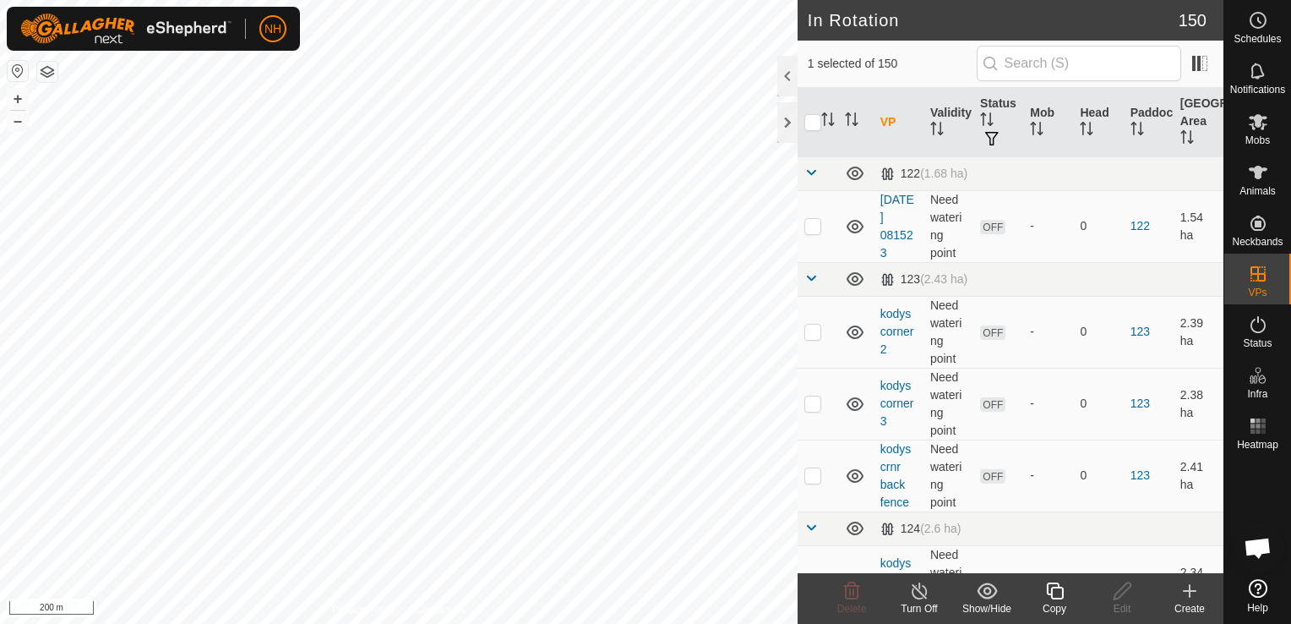
checkbox input "false"
checkbox input "true"
click at [1117, 596] on icon at bounding box center [1122, 591] width 21 height 20
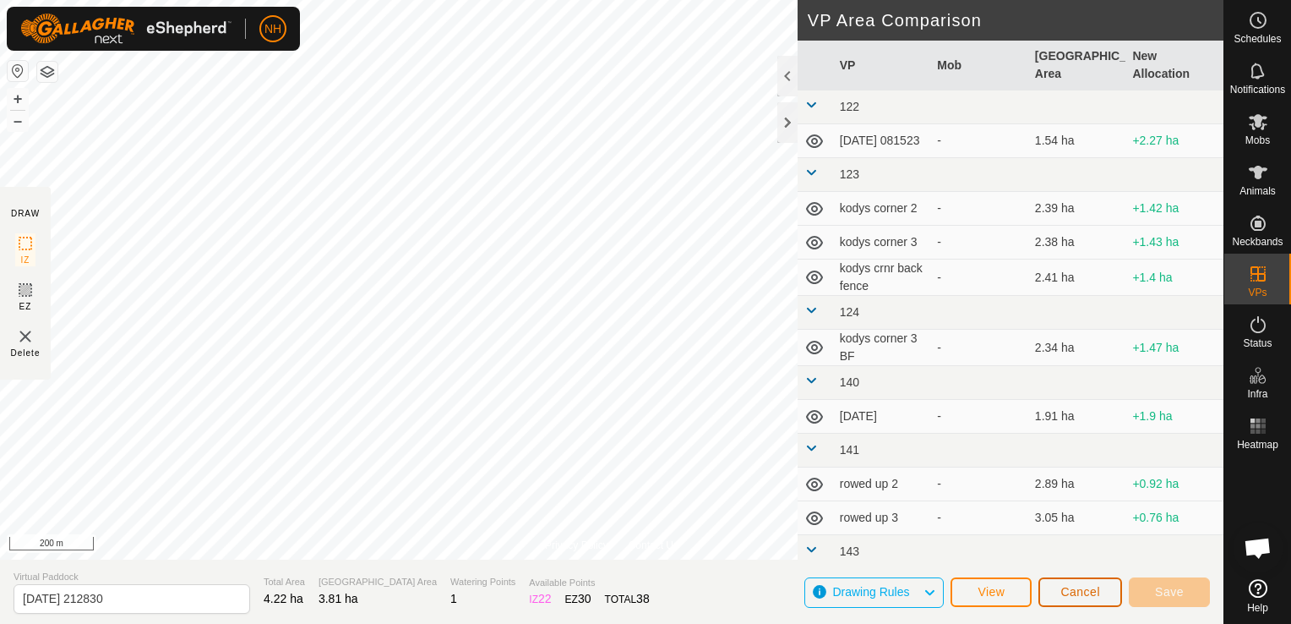
click at [1078, 593] on span "Cancel" at bounding box center [1081, 592] width 40 height 14
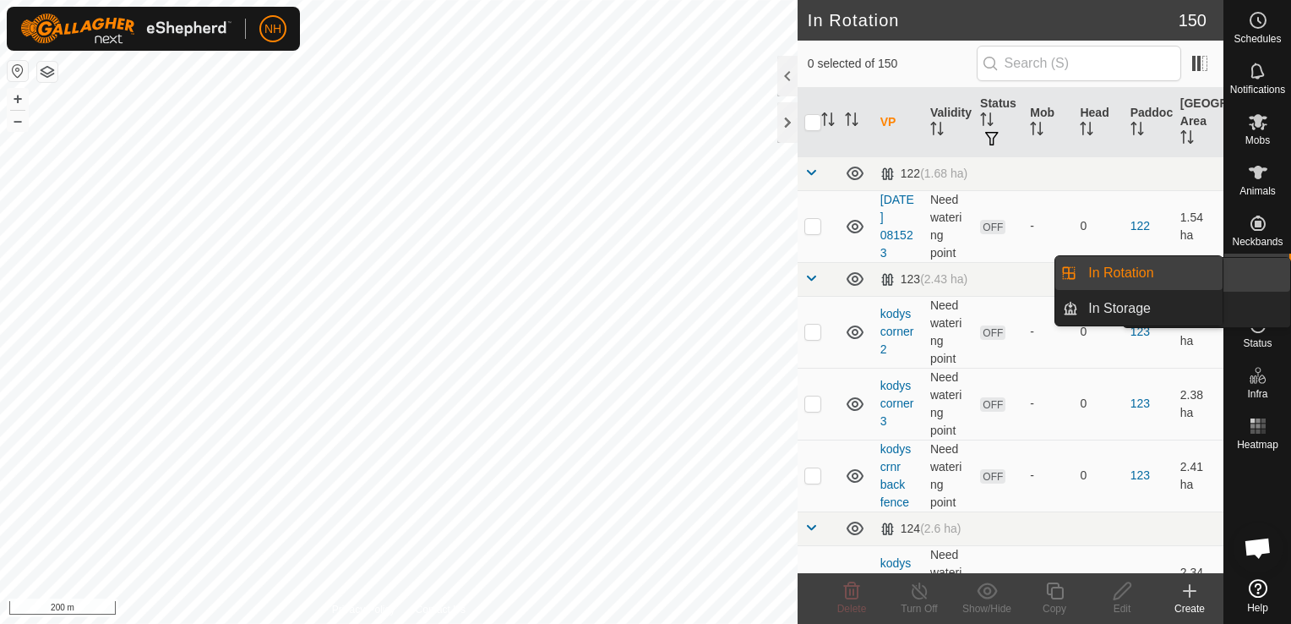
drag, startPoint x: 1247, startPoint y: 299, endPoint x: 1259, endPoint y: 272, distance: 29.9
click at [1259, 272] on icon at bounding box center [1258, 274] width 20 height 20
click at [1132, 274] on link "In Rotation" at bounding box center [1151, 273] width 145 height 34
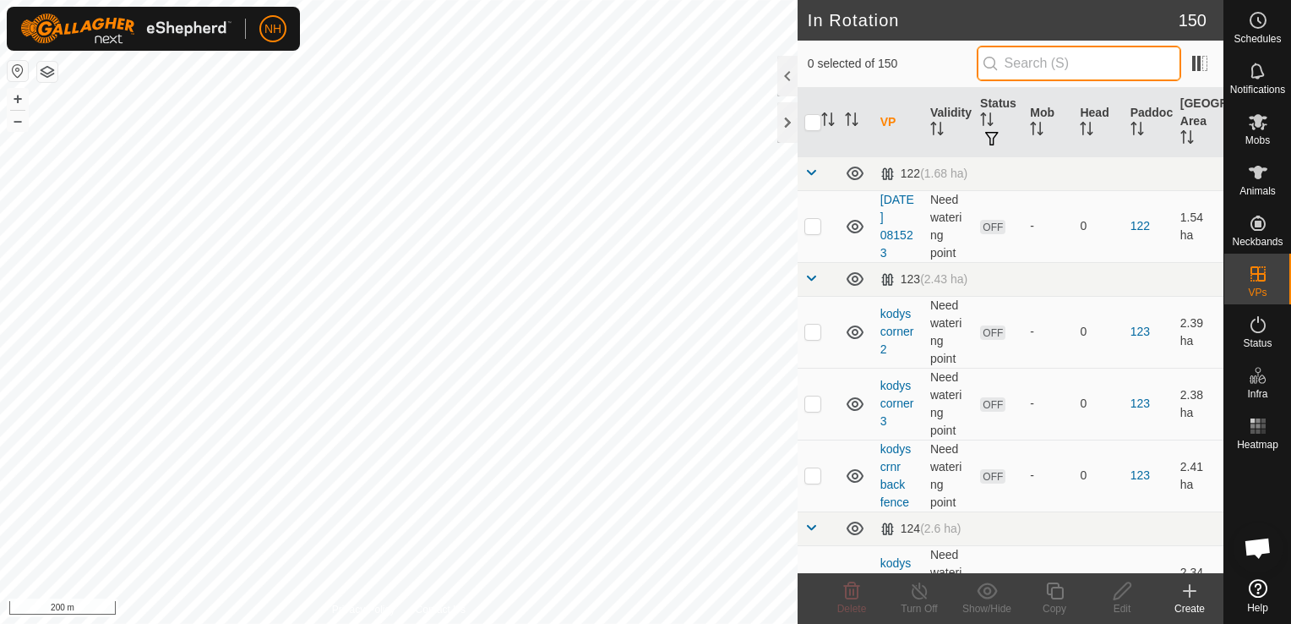
click at [1048, 63] on input "text" at bounding box center [1079, 63] width 205 height 35
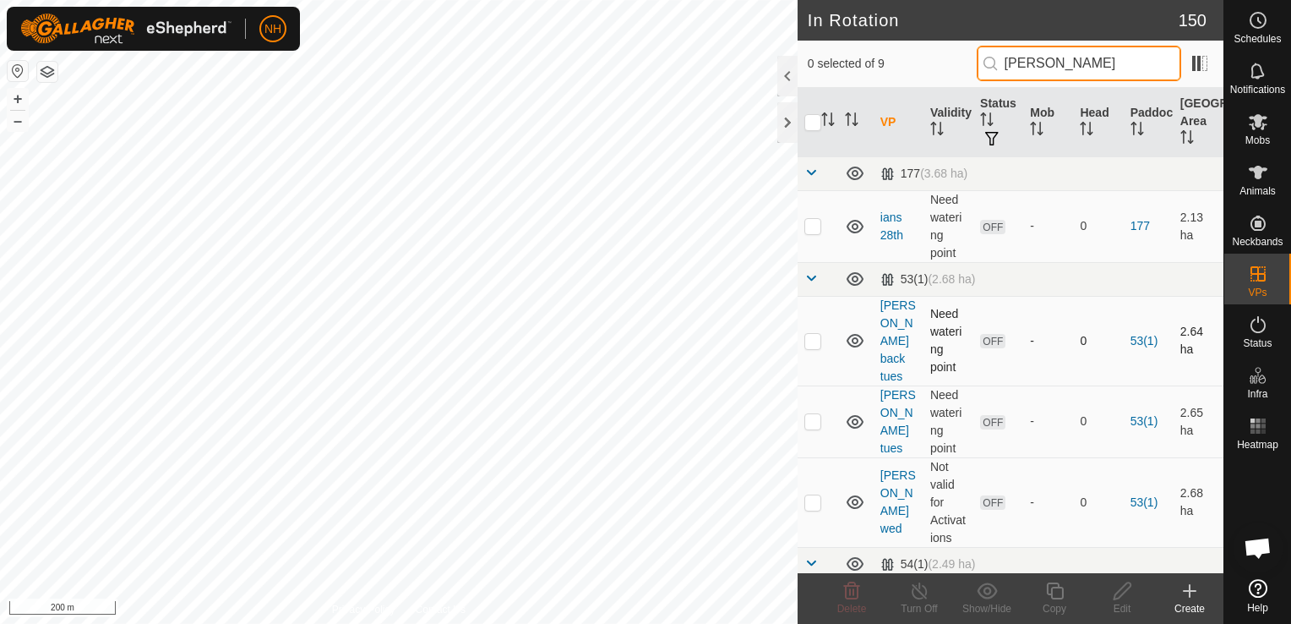
type input "[PERSON_NAME]"
click at [816, 334] on p-checkbox at bounding box center [813, 341] width 17 height 14
click at [848, 597] on icon at bounding box center [852, 591] width 20 height 20
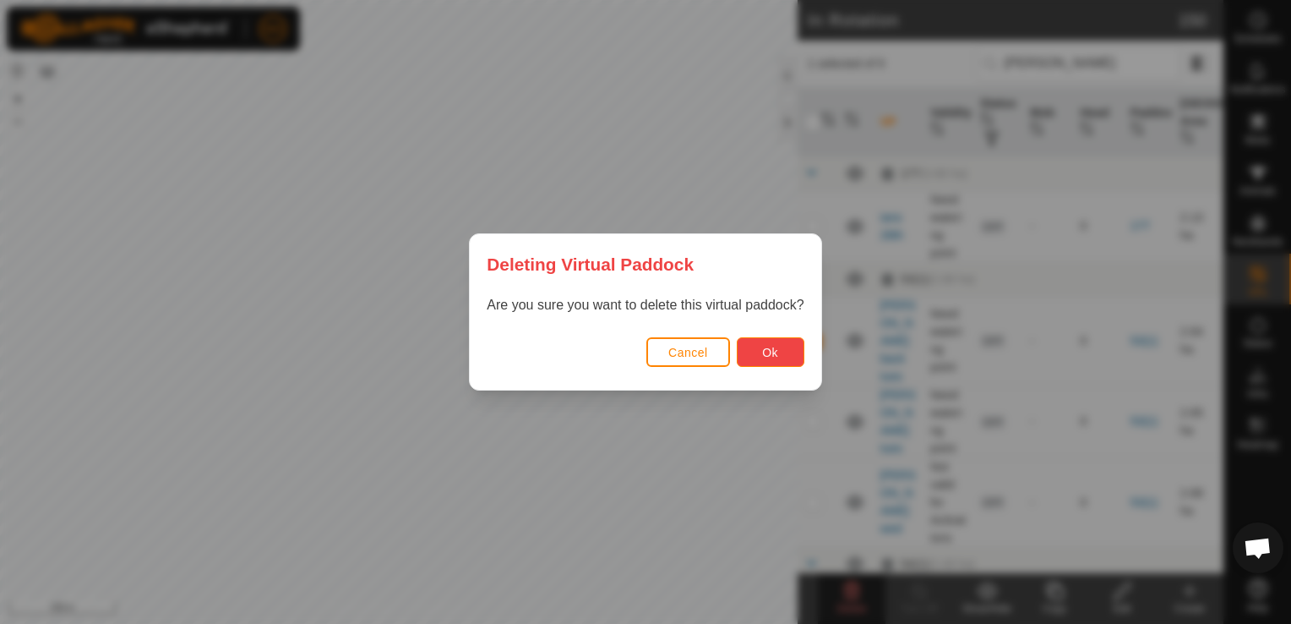
click at [773, 350] on span "Ok" at bounding box center [770, 353] width 16 height 14
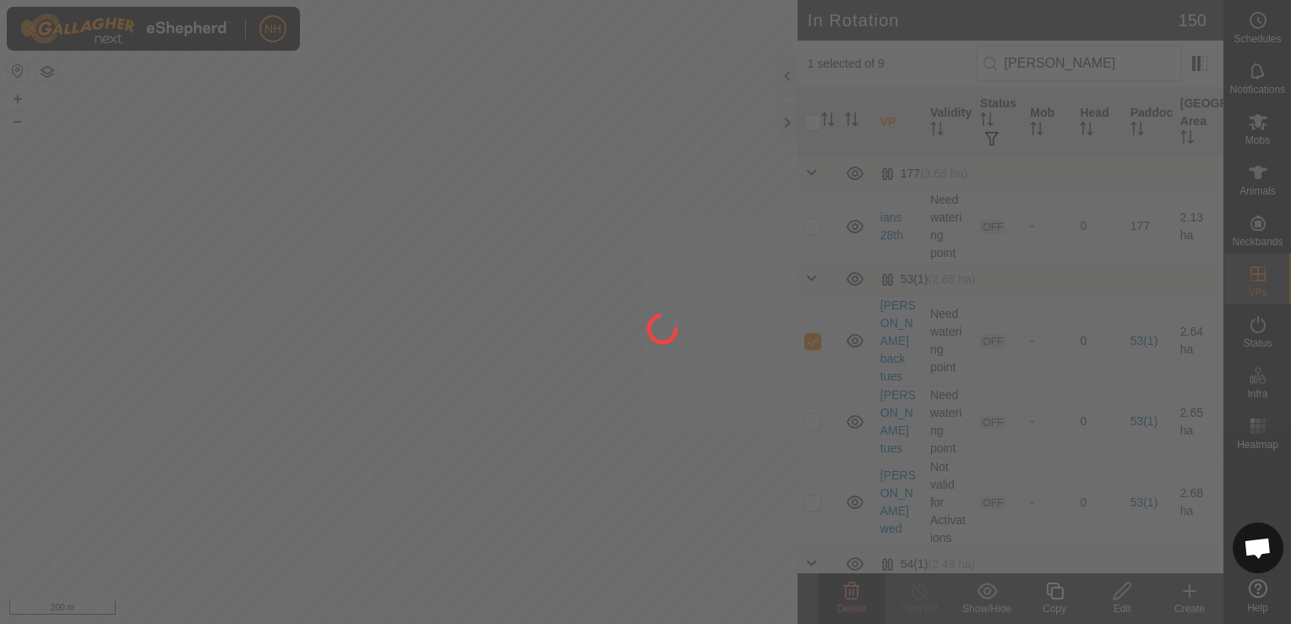
checkbox input "false"
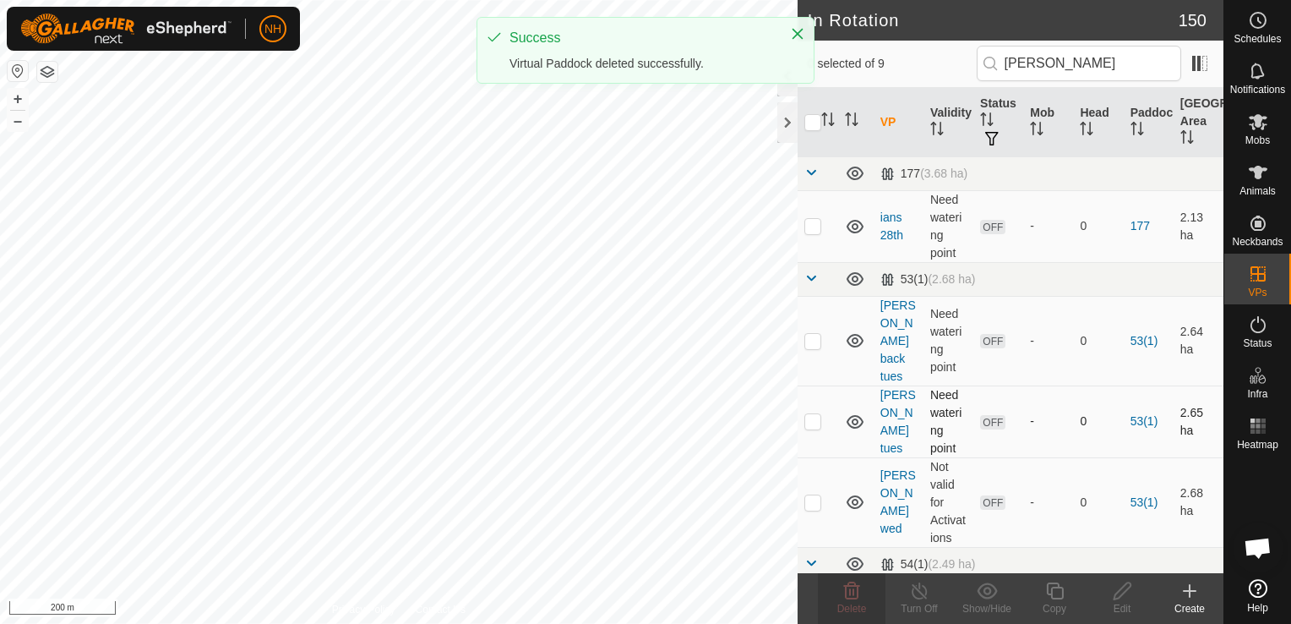
click at [814, 414] on p-checkbox at bounding box center [813, 421] width 17 height 14
checkbox input "true"
click at [842, 596] on icon at bounding box center [852, 591] width 20 height 20
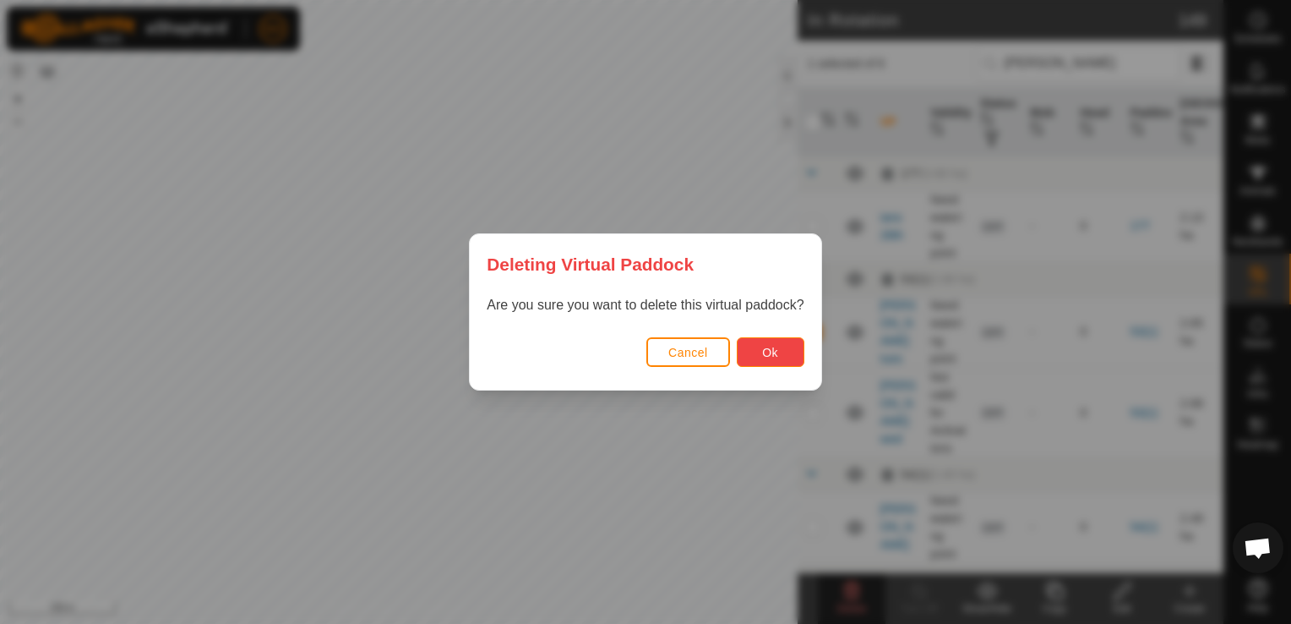
click at [767, 353] on span "Ok" at bounding box center [770, 353] width 16 height 14
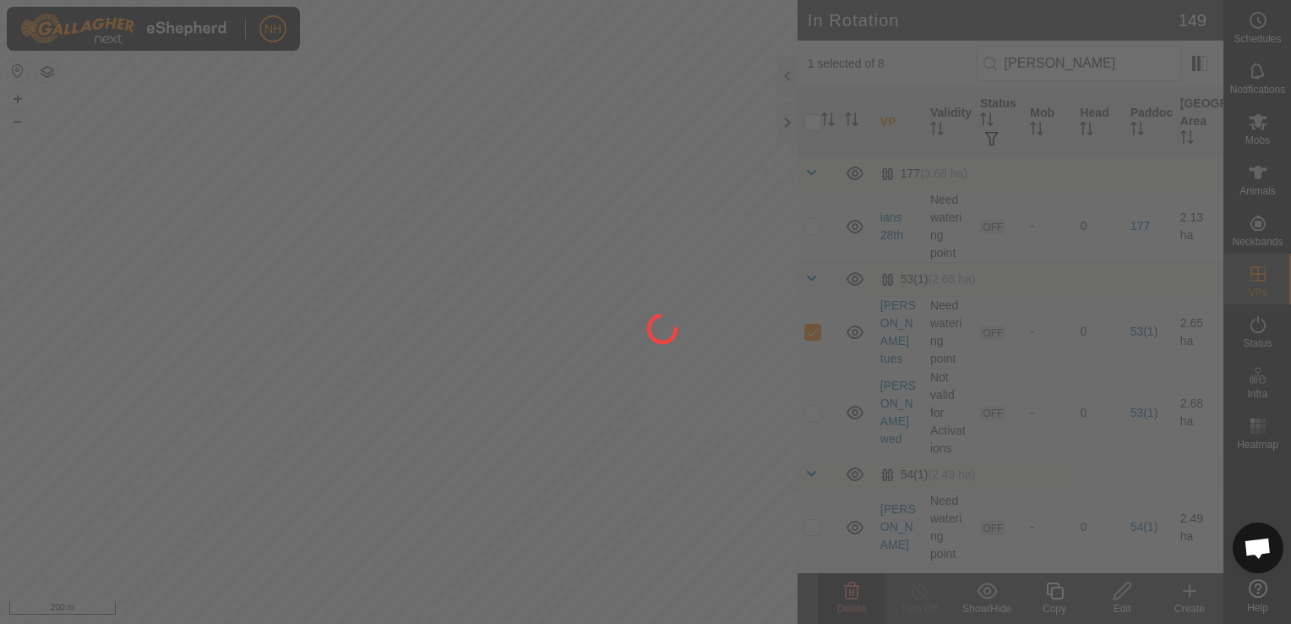
checkbox input "false"
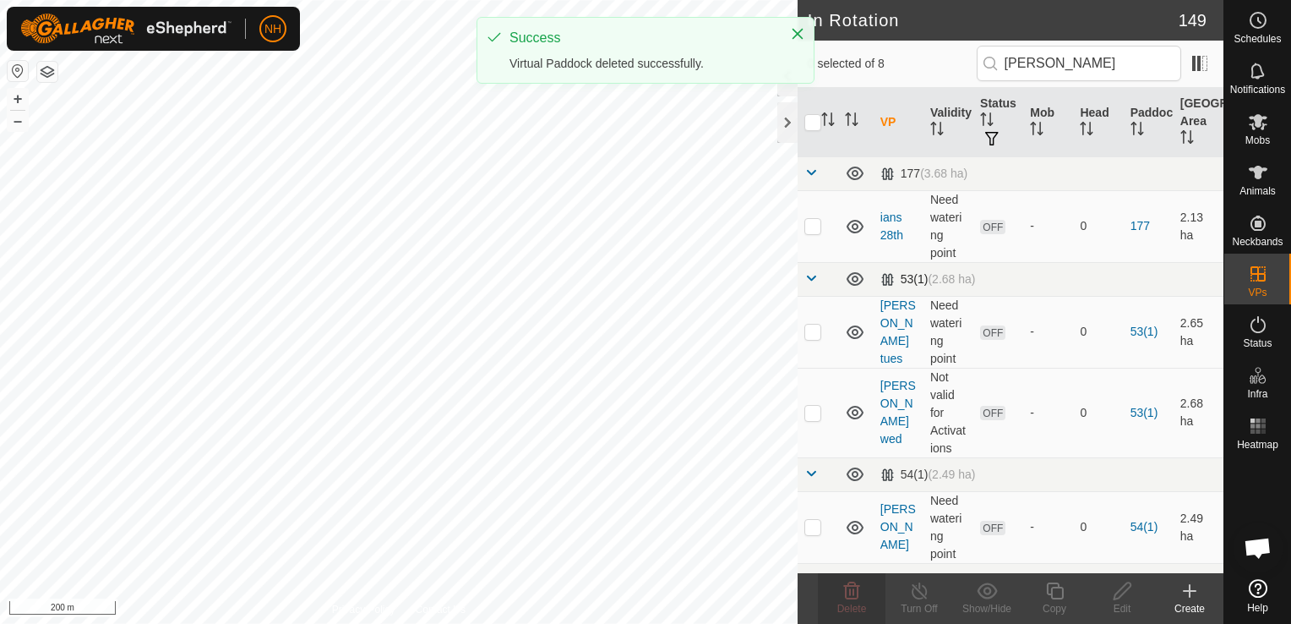
click at [815, 276] on span at bounding box center [812, 278] width 14 height 14
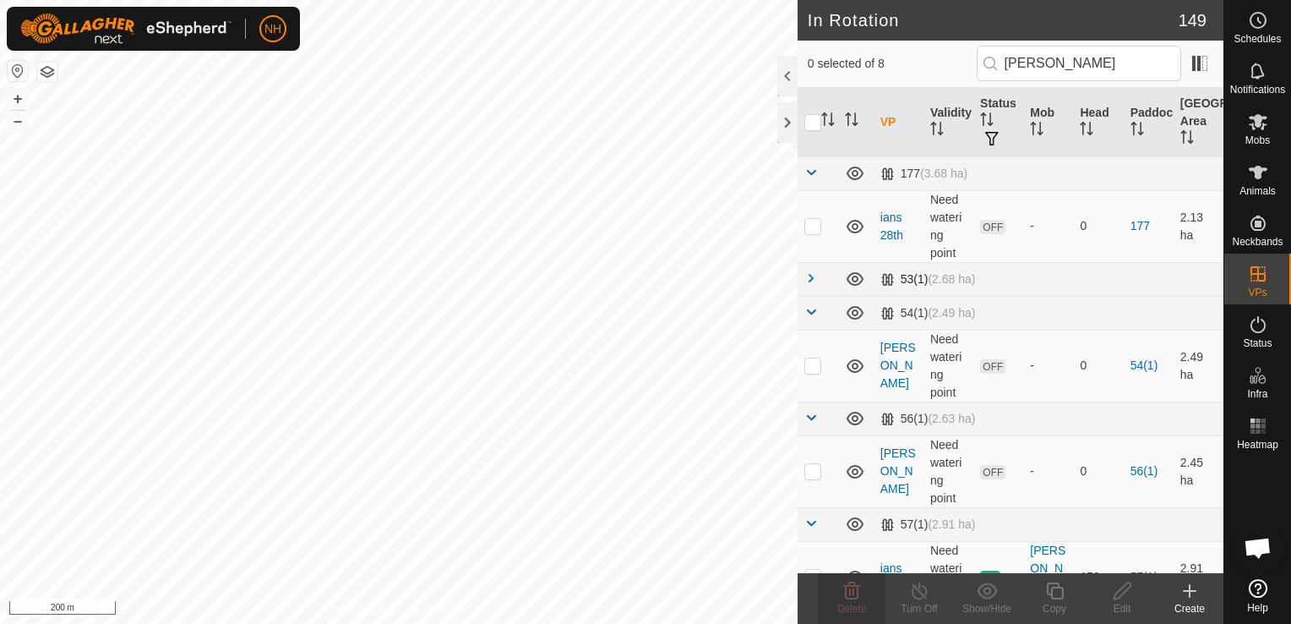
click at [815, 276] on span at bounding box center [812, 278] width 14 height 14
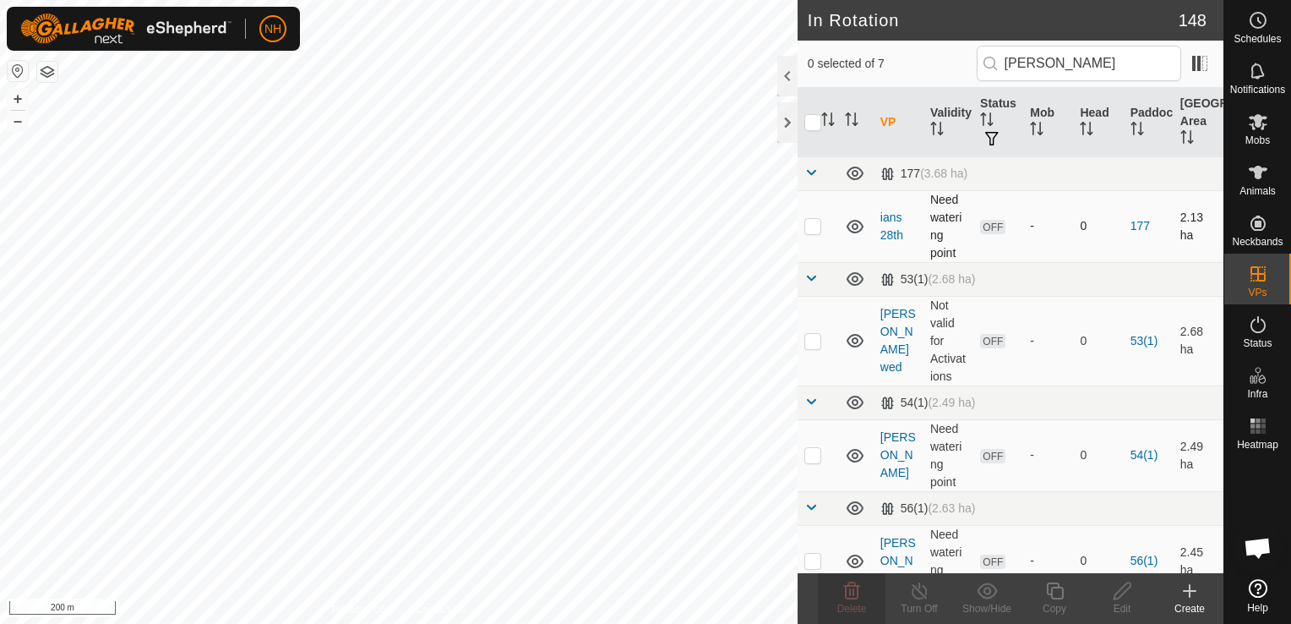
click at [815, 225] on p-checkbox at bounding box center [813, 226] width 17 height 14
checkbox input "true"
click at [816, 337] on p-checkbox at bounding box center [813, 341] width 17 height 14
checkbox input "true"
click at [816, 224] on p-checkbox at bounding box center [813, 226] width 17 height 14
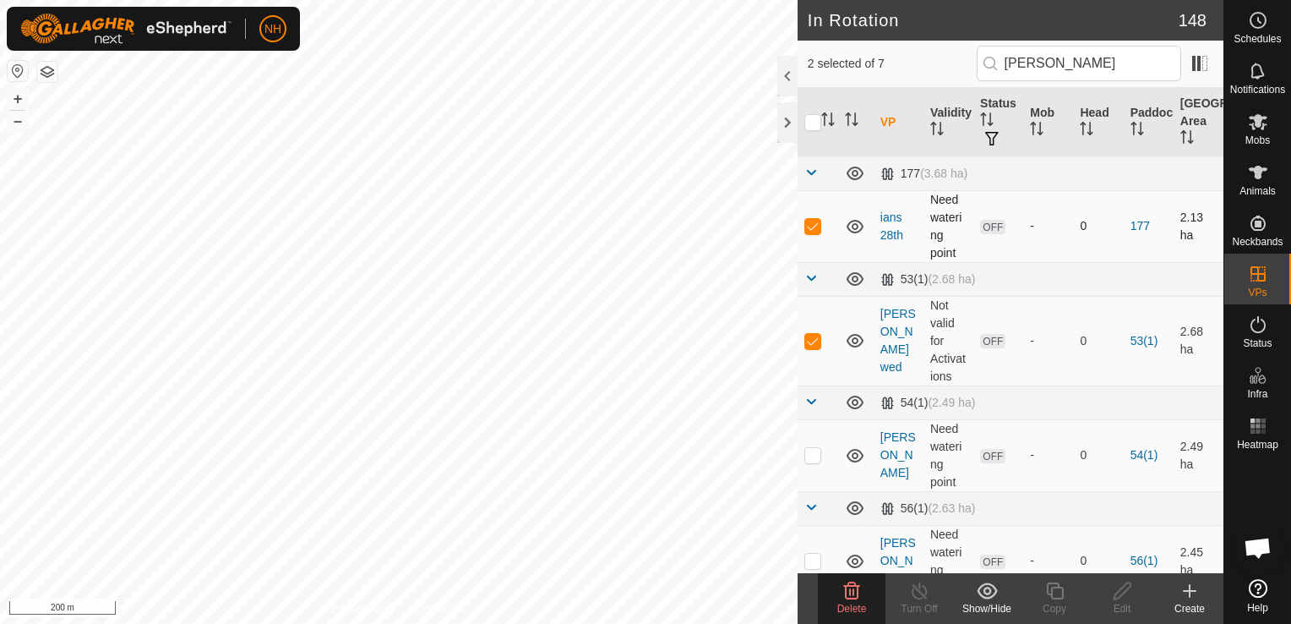
checkbox input "false"
click at [848, 594] on icon at bounding box center [852, 591] width 20 height 20
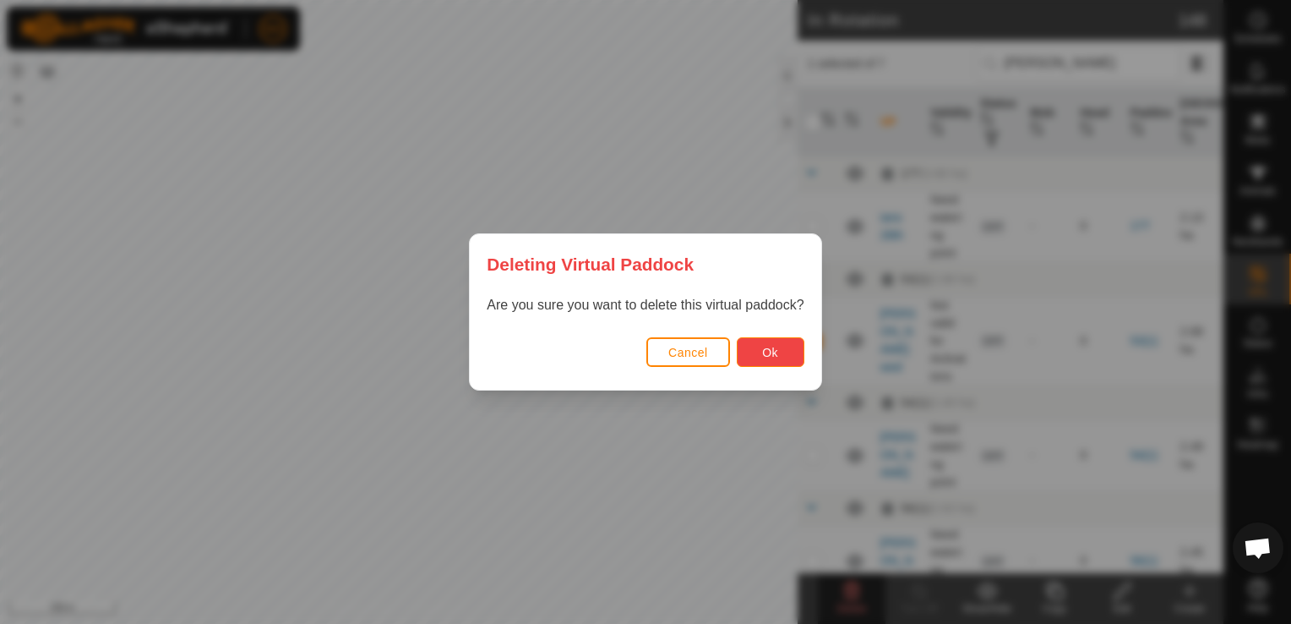
click at [778, 350] on button "Ok" at bounding box center [771, 352] width 68 height 30
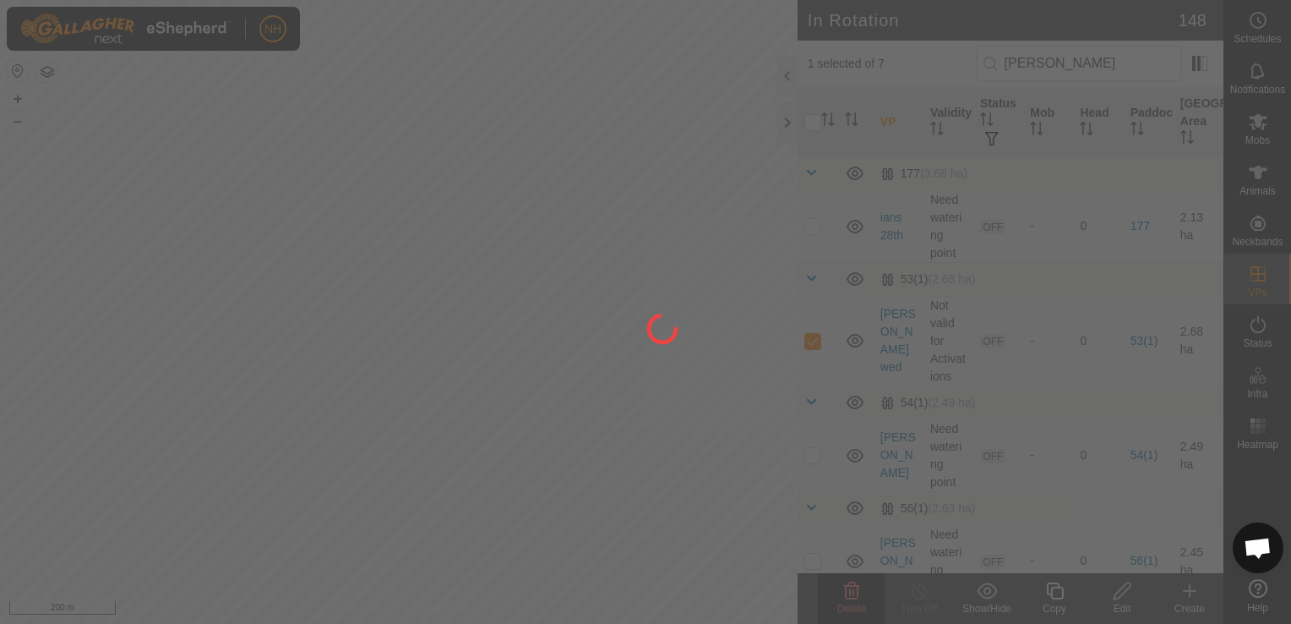
checkbox input "false"
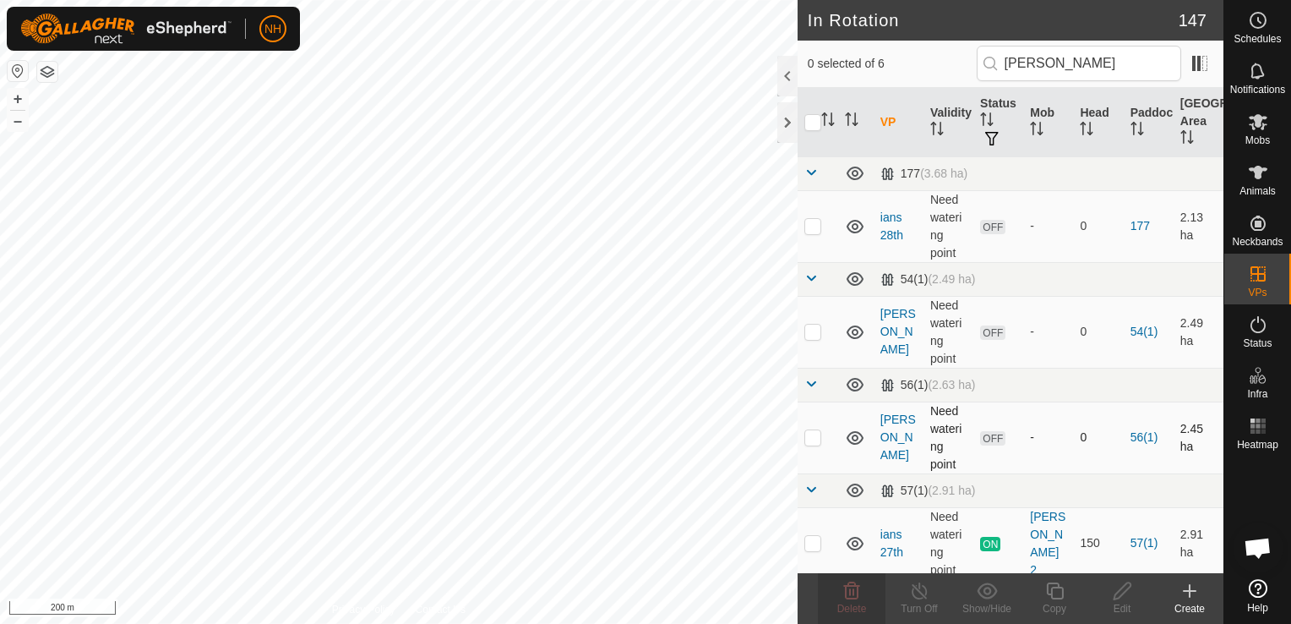
click at [810, 438] on p-checkbox at bounding box center [813, 437] width 17 height 14
click at [842, 591] on icon at bounding box center [852, 591] width 20 height 20
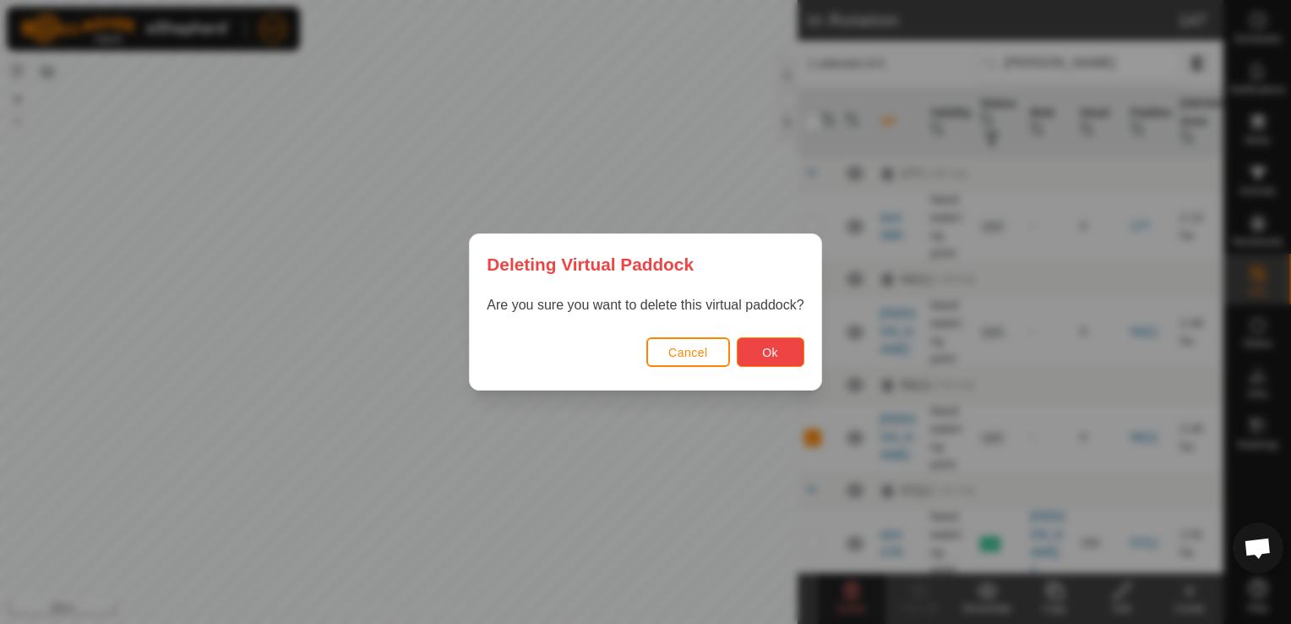
click at [778, 357] on button "Ok" at bounding box center [771, 352] width 68 height 30
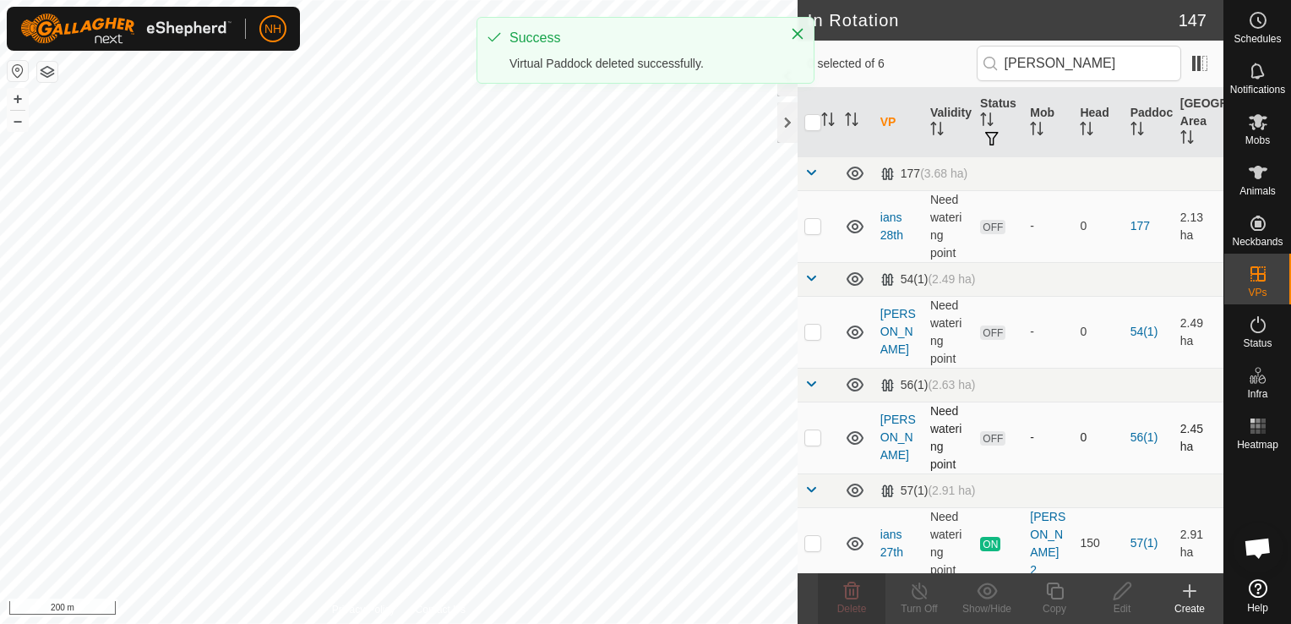
click at [812, 434] on p-checkbox at bounding box center [813, 437] width 17 height 14
checkbox input "true"
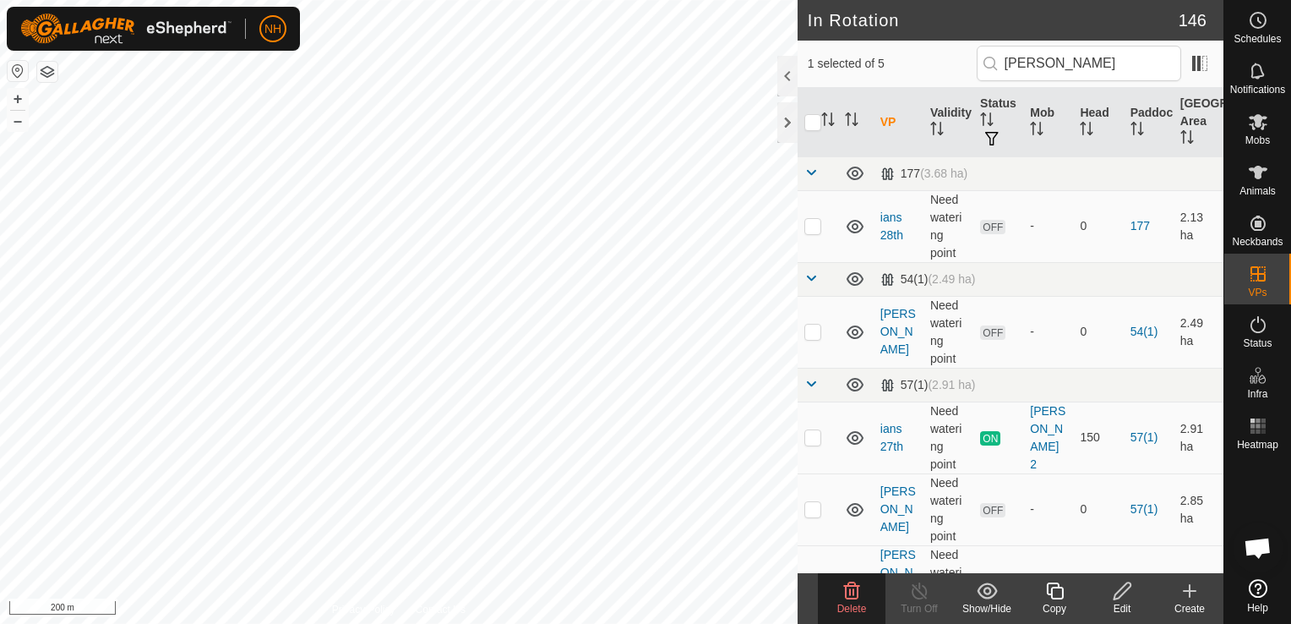
click at [849, 601] on div "Delete" at bounding box center [852, 608] width 68 height 15
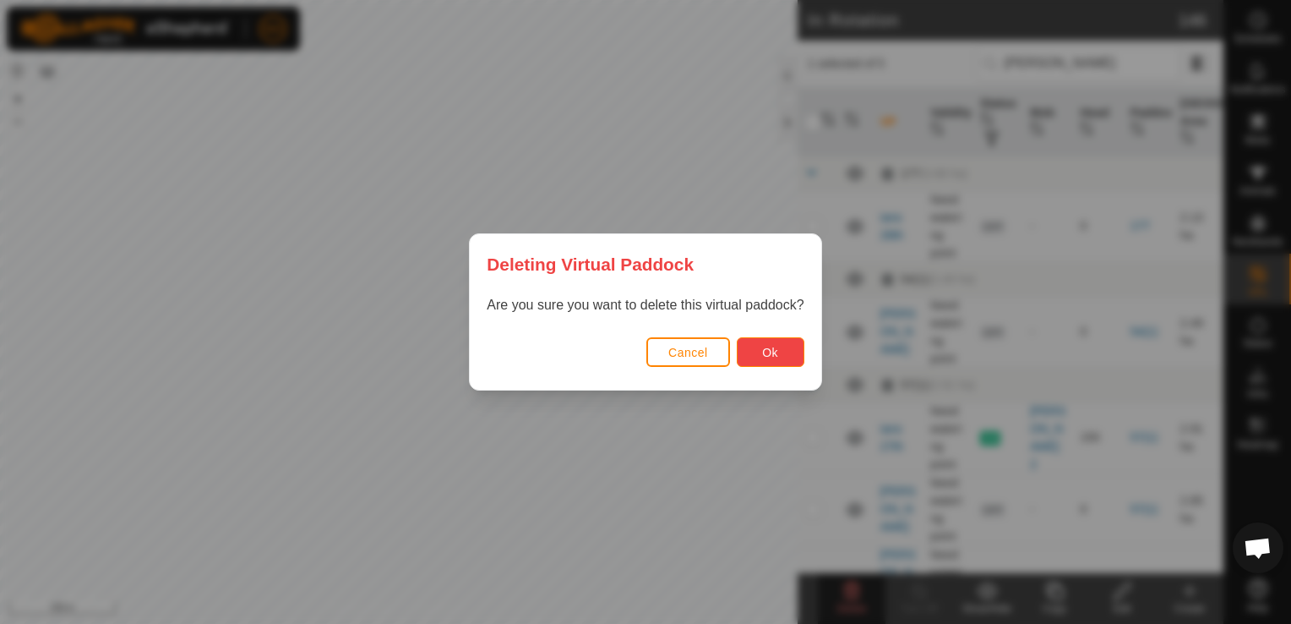
click at [780, 350] on button "Ok" at bounding box center [771, 352] width 68 height 30
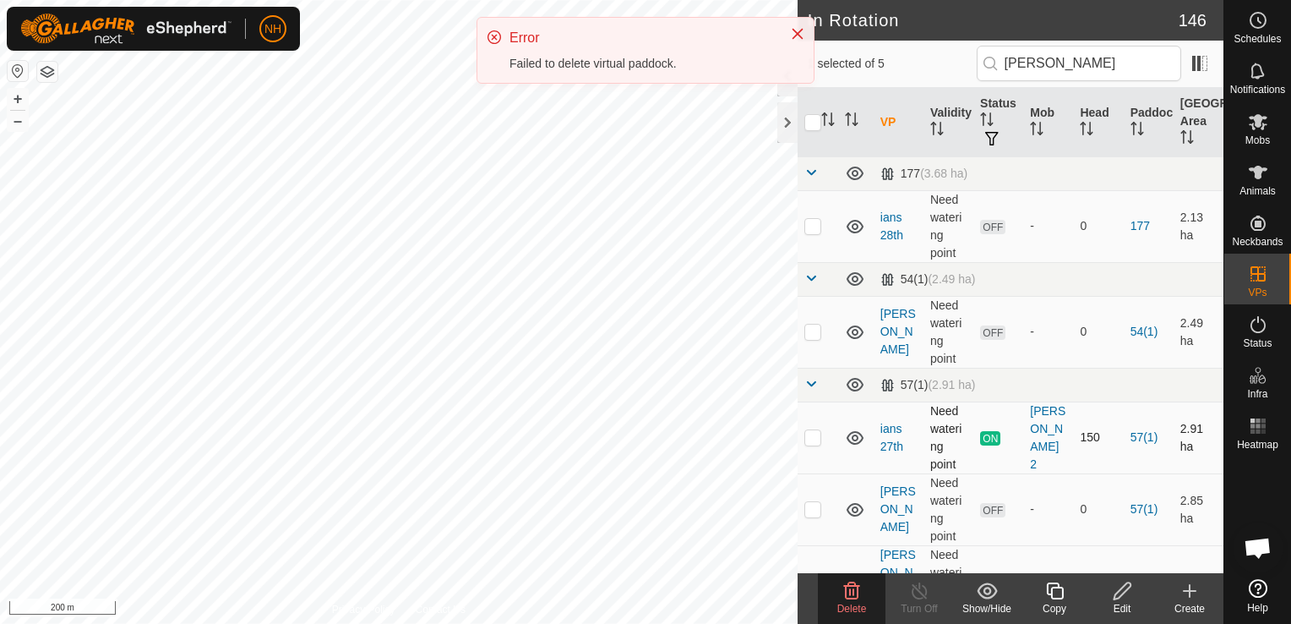
click at [805, 445] on td at bounding box center [818, 437] width 41 height 72
checkbox input "true"
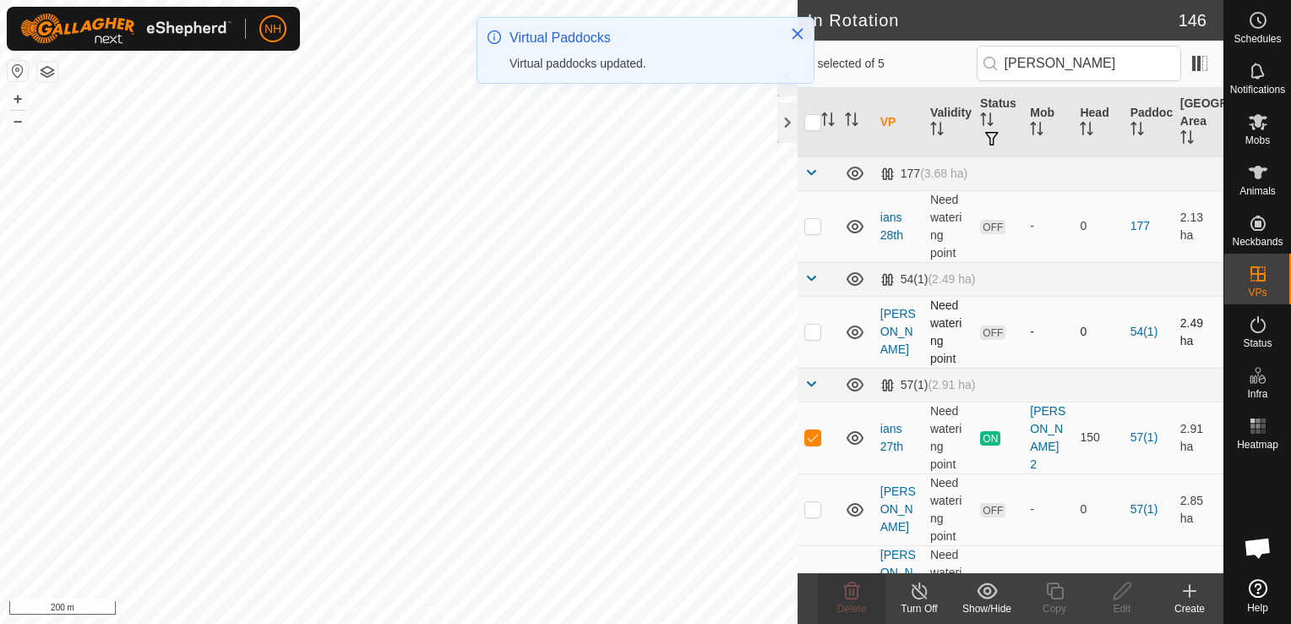
click at [809, 337] on td at bounding box center [818, 332] width 41 height 72
checkbox input "true"
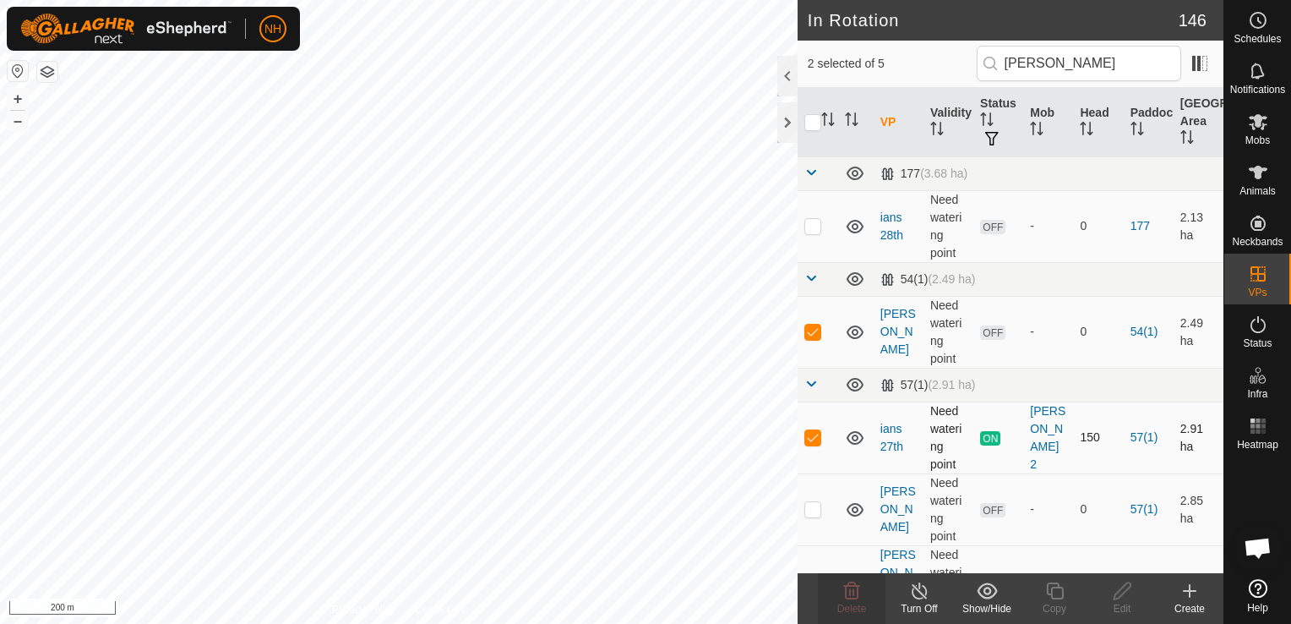
click at [813, 438] on p-checkbox at bounding box center [813, 437] width 17 height 14
checkbox input "false"
click at [849, 587] on icon at bounding box center [852, 591] width 20 height 20
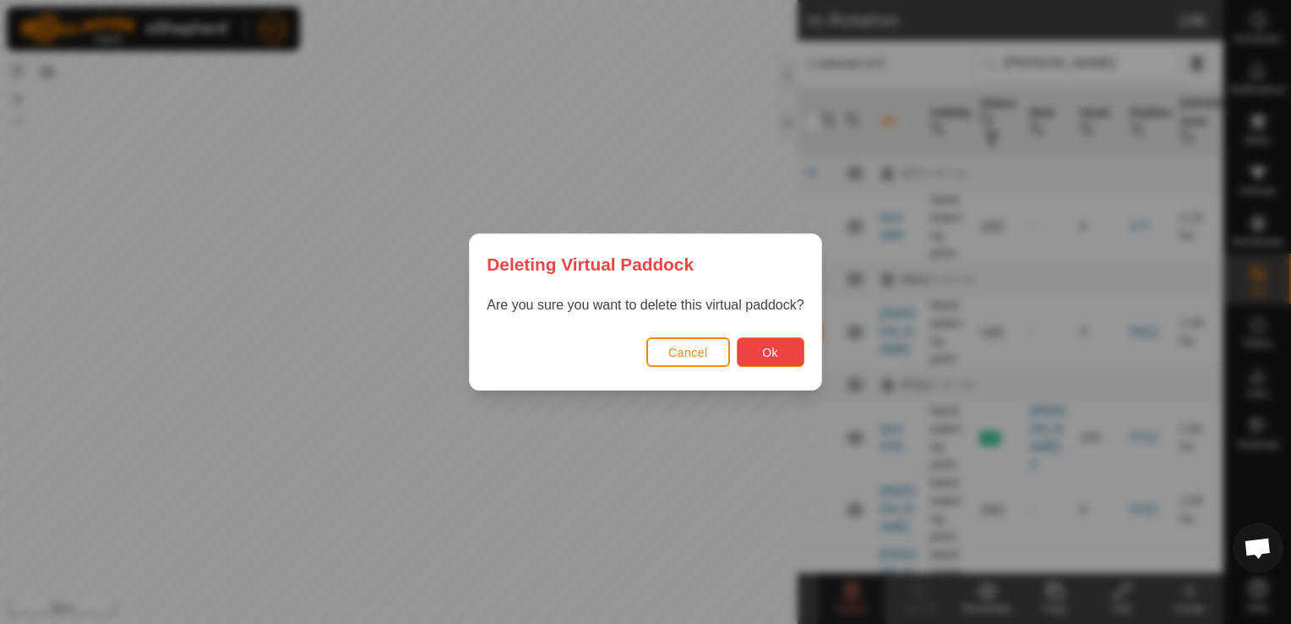
click at [765, 346] on span "Ok" at bounding box center [770, 353] width 16 height 14
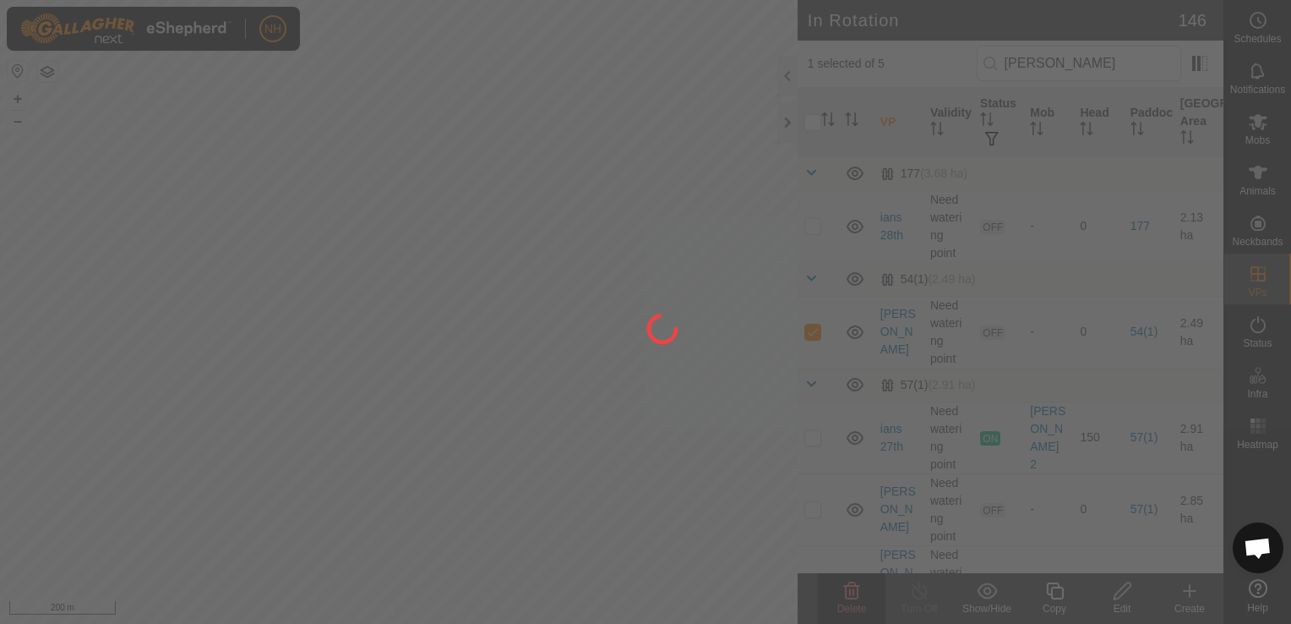
checkbox input "false"
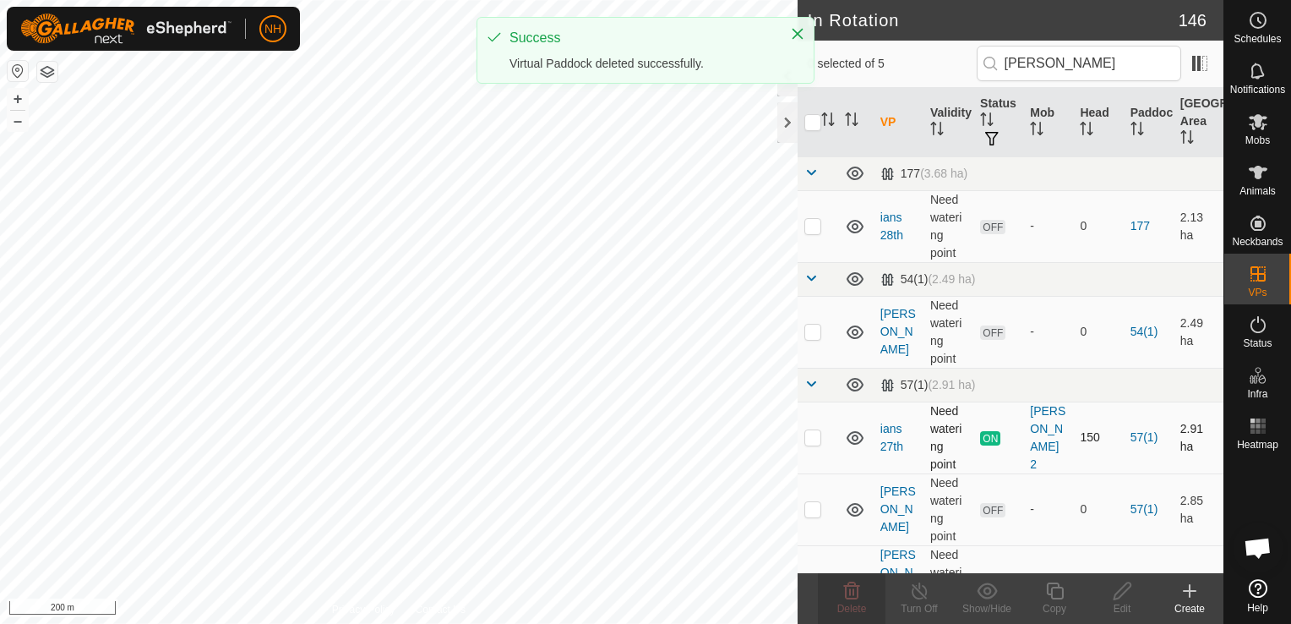
click at [818, 439] on p-checkbox at bounding box center [813, 437] width 17 height 14
checkbox input "true"
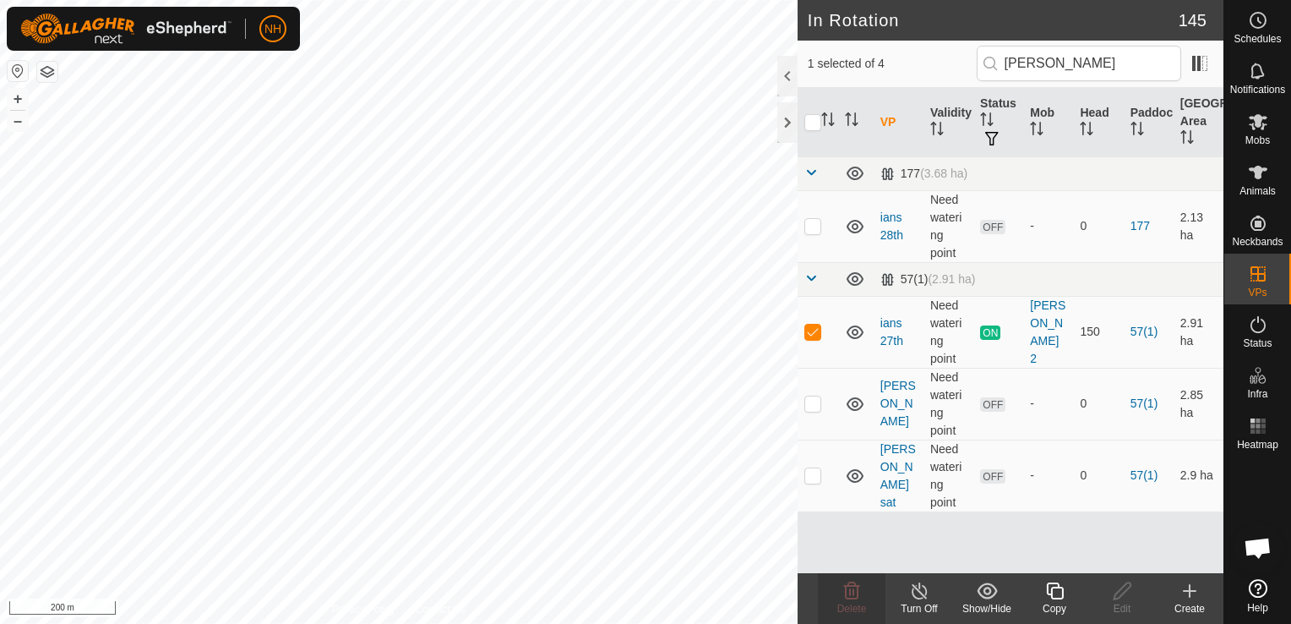
click at [818, 440] on td at bounding box center [818, 476] width 41 height 72
checkbox input "true"
click at [807, 328] on p-checkbox at bounding box center [813, 332] width 17 height 14
checkbox input "false"
click at [864, 603] on span "Delete" at bounding box center [853, 609] width 30 height 12
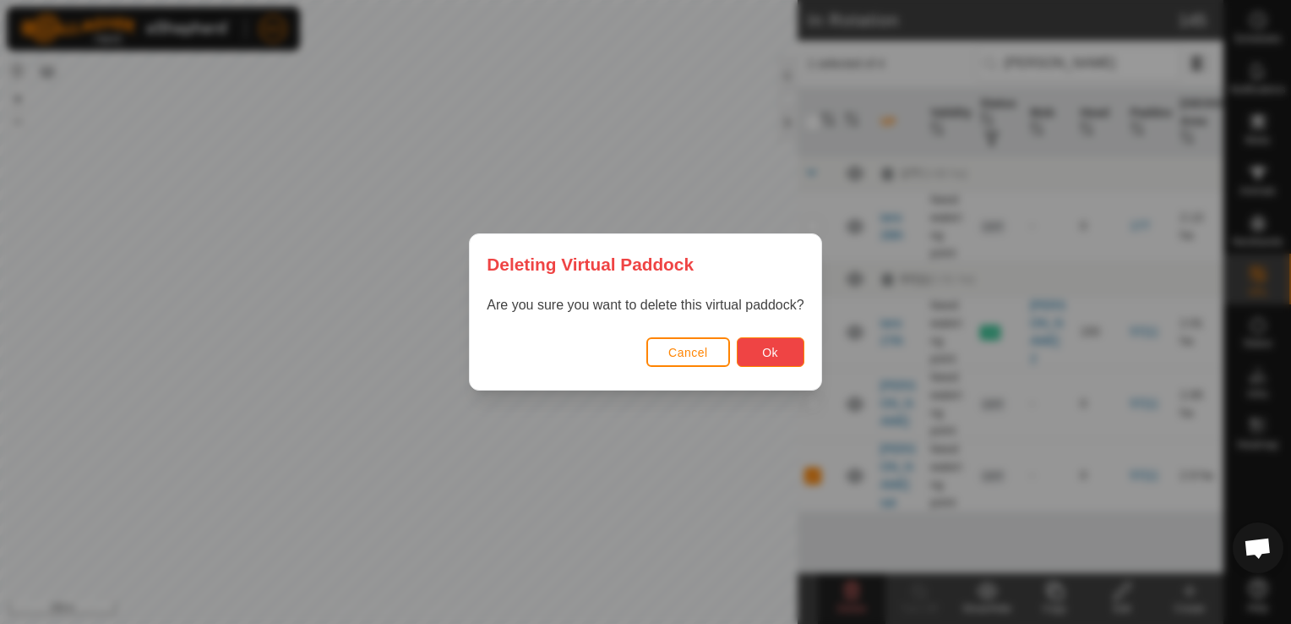
click at [770, 346] on span "Ok" at bounding box center [770, 353] width 16 height 14
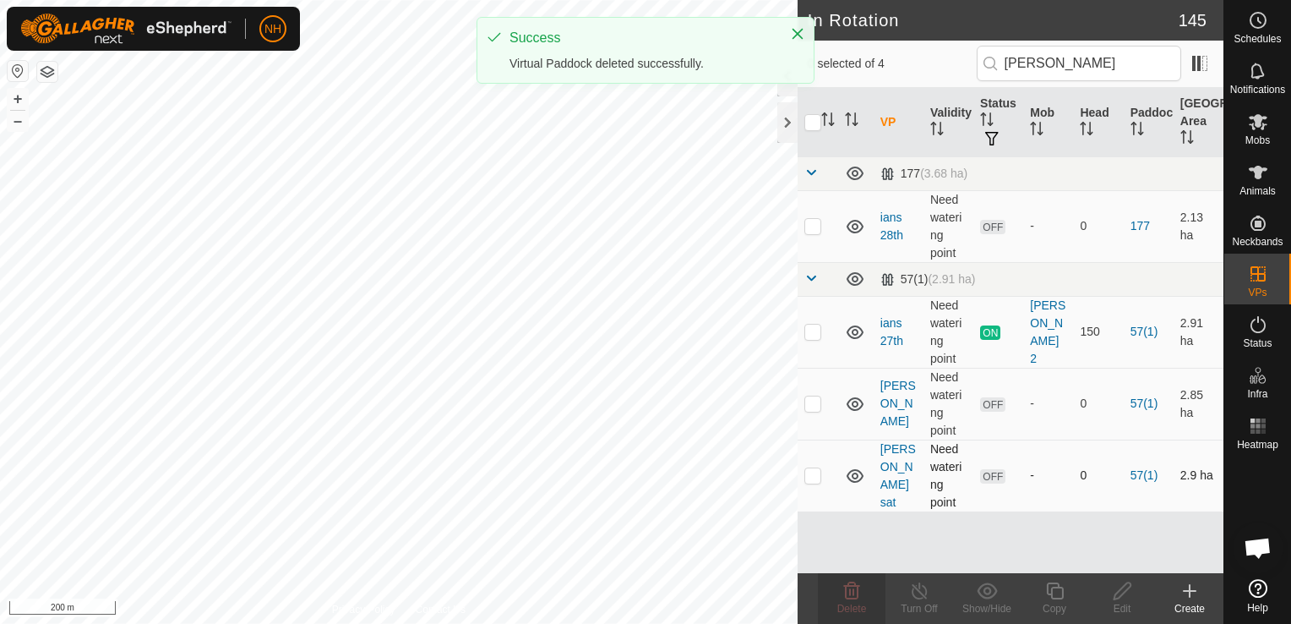
click at [807, 468] on p-checkbox at bounding box center [813, 475] width 17 height 14
checkbox input "true"
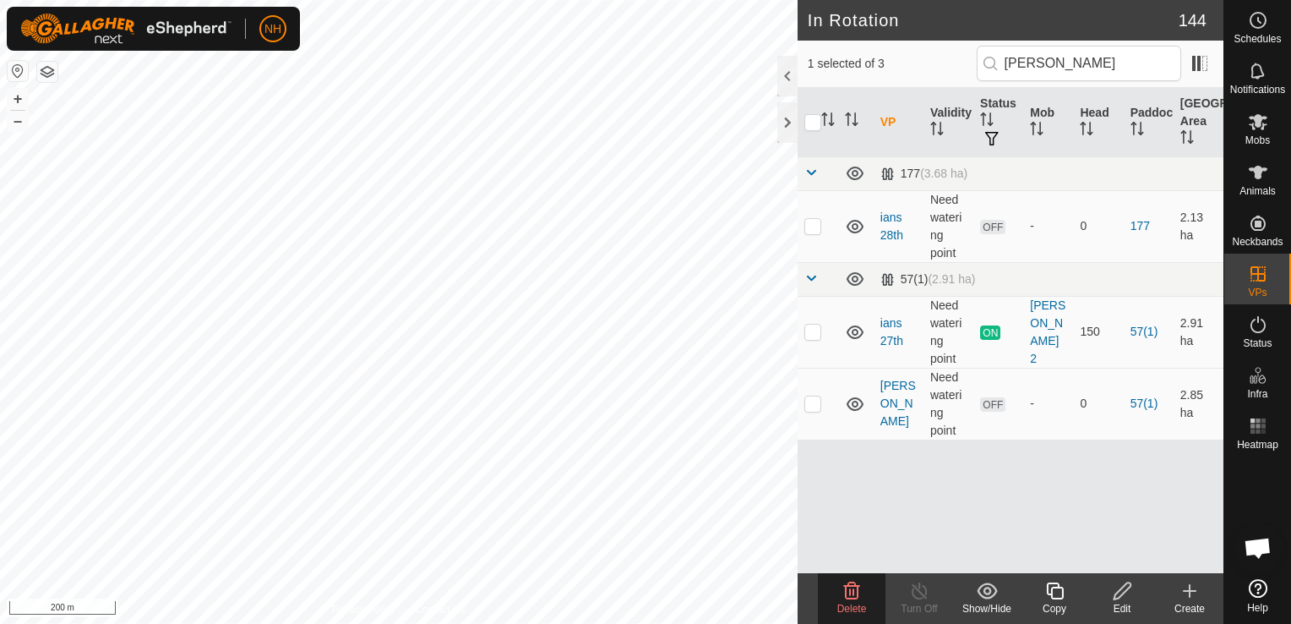
click at [850, 590] on icon at bounding box center [852, 590] width 16 height 17
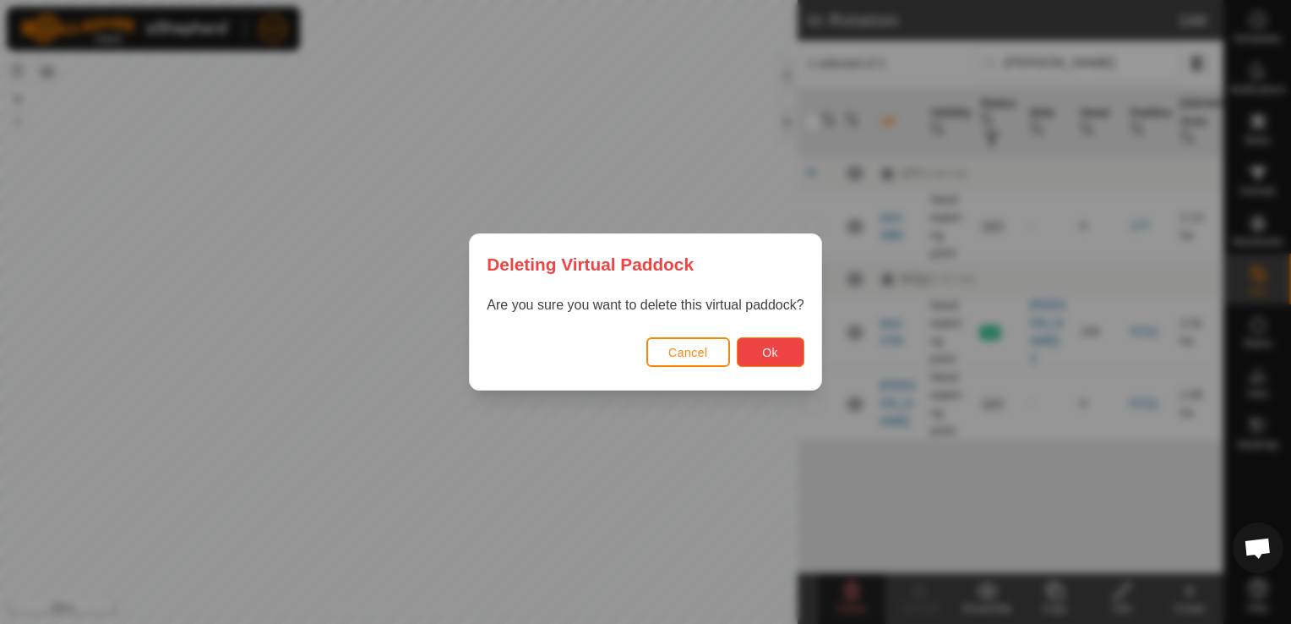
click at [762, 352] on span "Ok" at bounding box center [770, 353] width 16 height 14
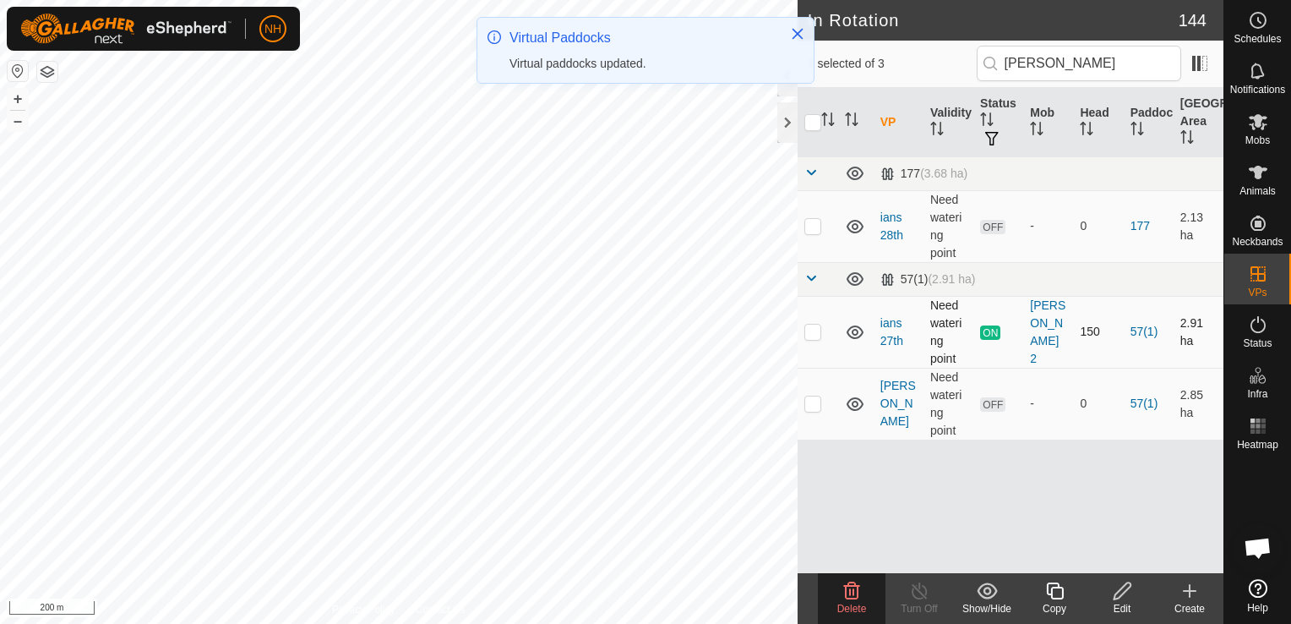
click at [813, 338] on td at bounding box center [818, 332] width 41 height 72
checkbox input "true"
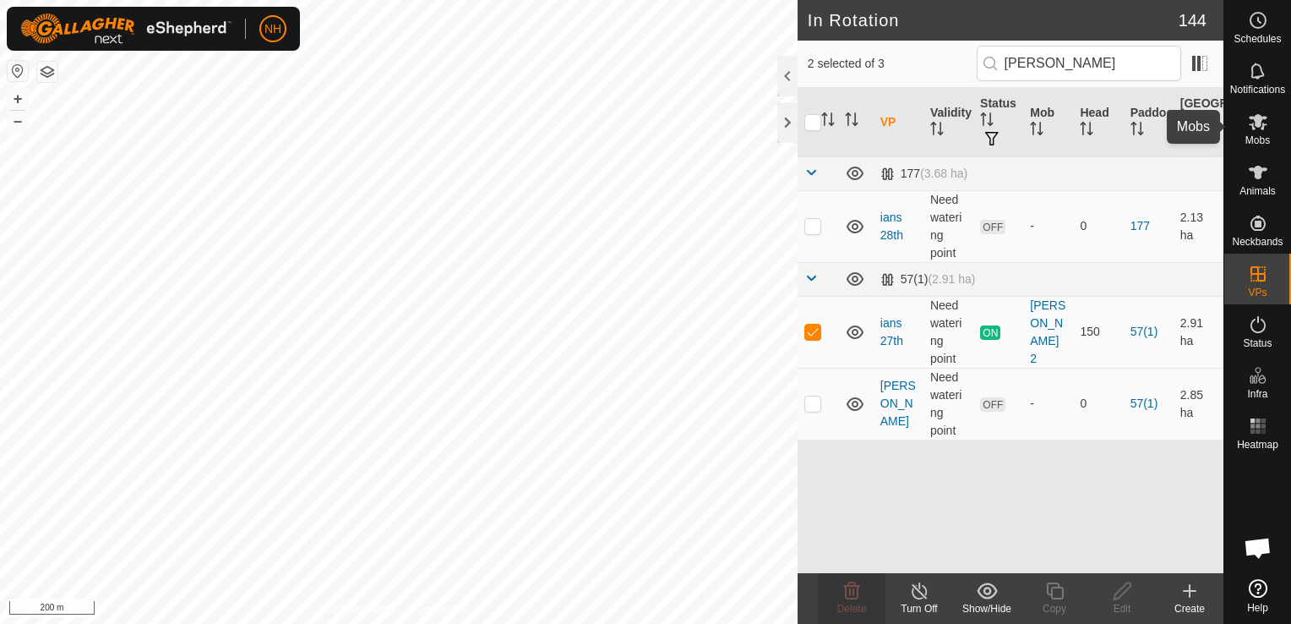
click at [1254, 128] on icon at bounding box center [1258, 122] width 19 height 16
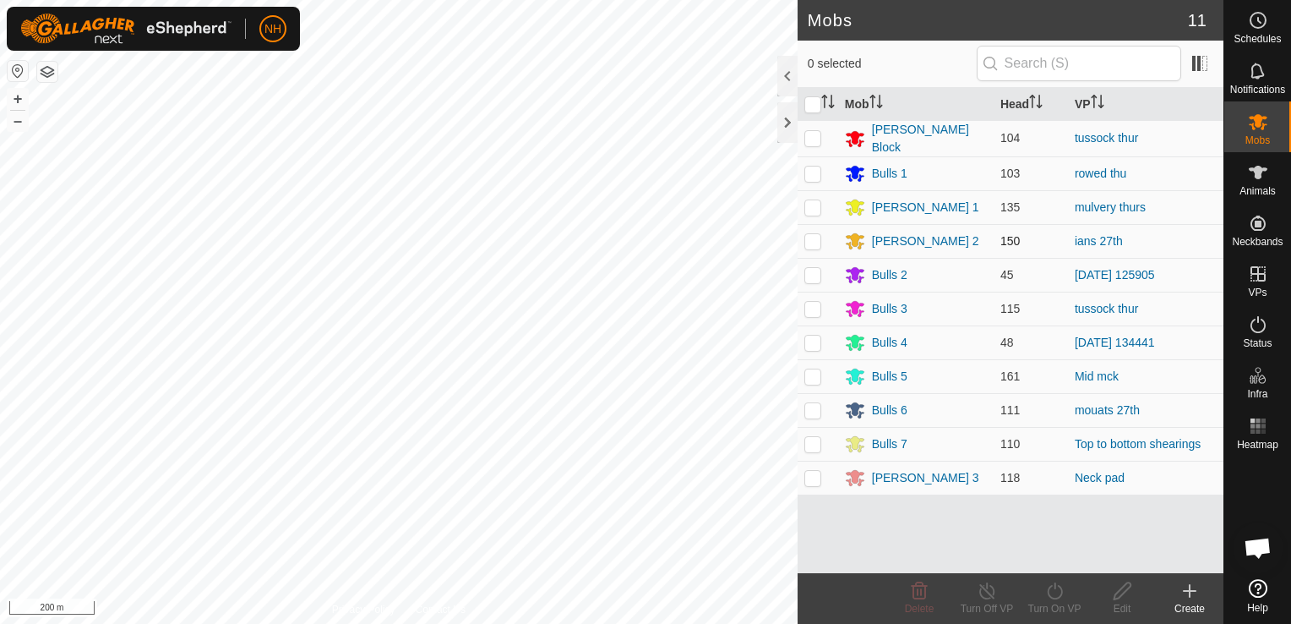
click at [818, 238] on p-checkbox at bounding box center [813, 241] width 17 height 14
checkbox input "true"
click at [1055, 589] on icon at bounding box center [1054, 590] width 15 height 17
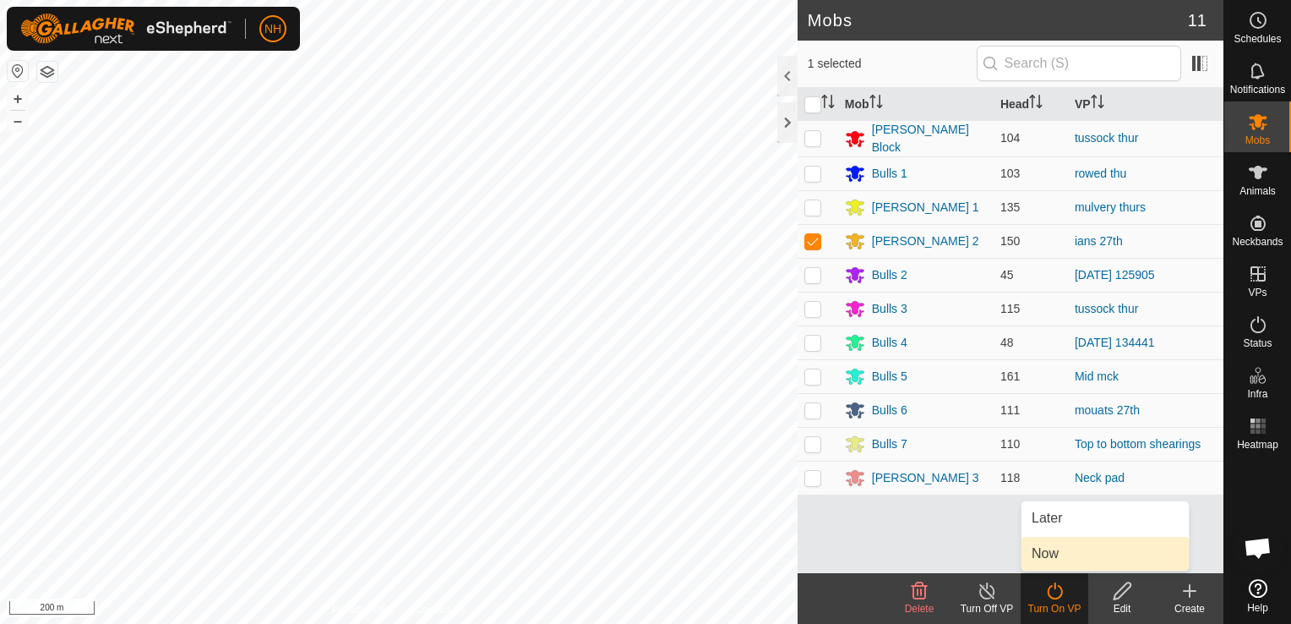
click at [1045, 549] on link "Now" at bounding box center [1105, 554] width 167 height 34
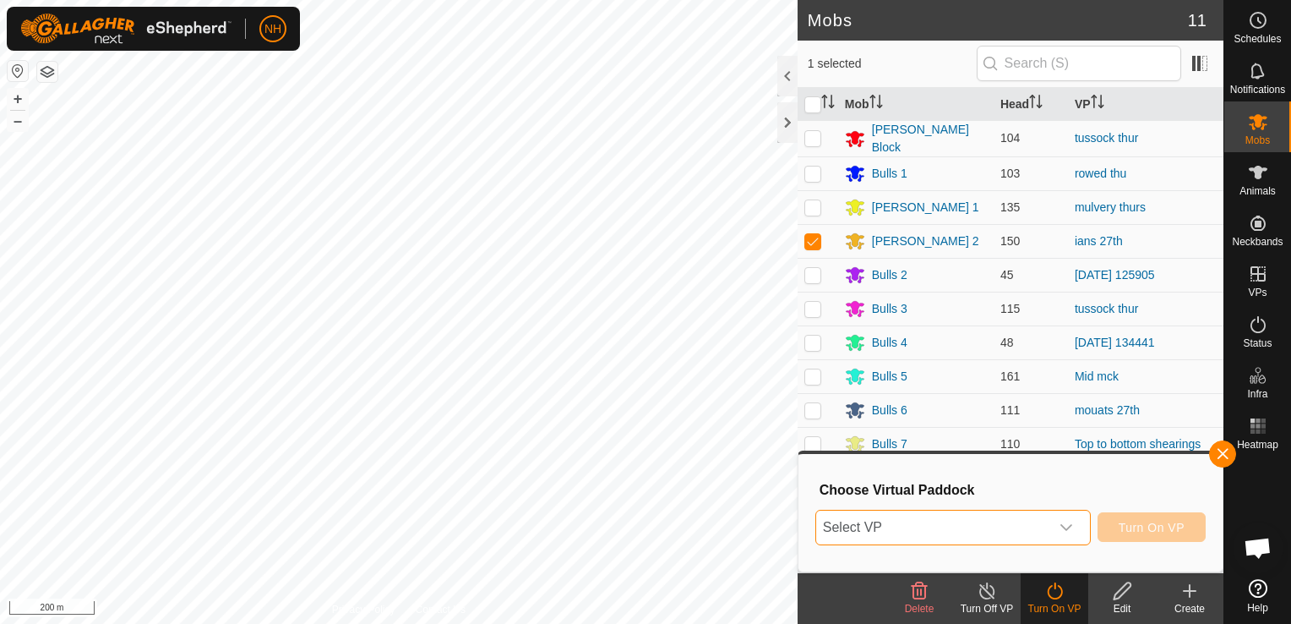
click at [946, 516] on span "Select VP" at bounding box center [932, 528] width 233 height 34
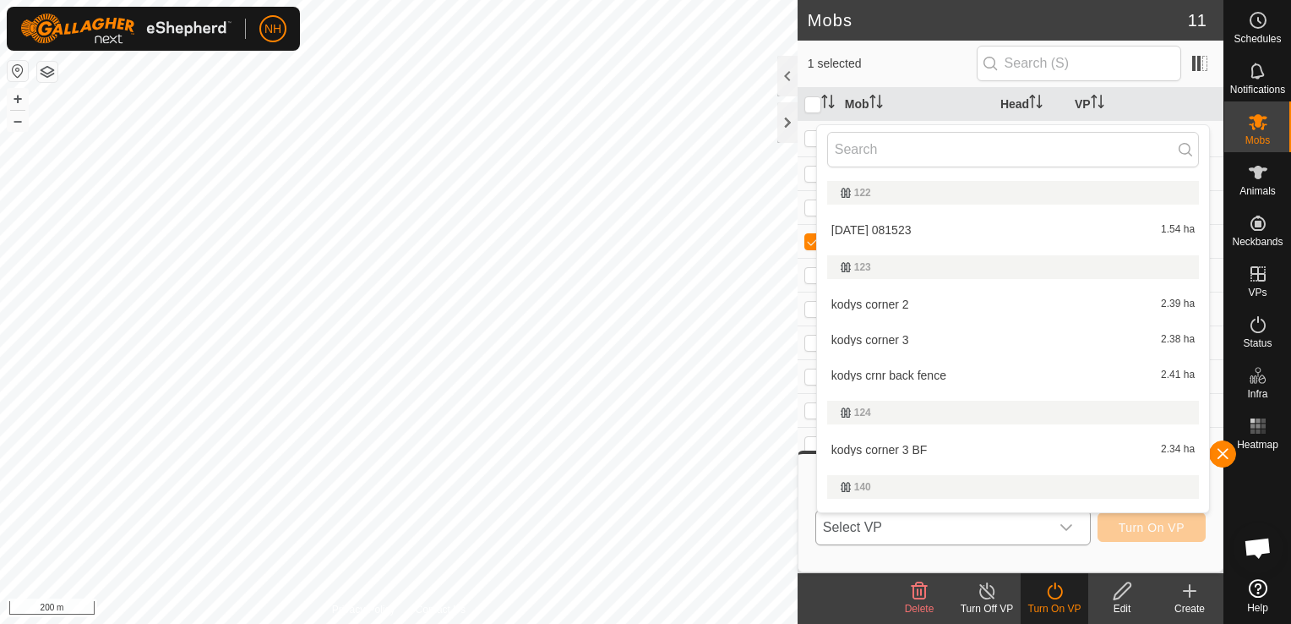
click at [946, 524] on span "Select VP" at bounding box center [932, 528] width 233 height 34
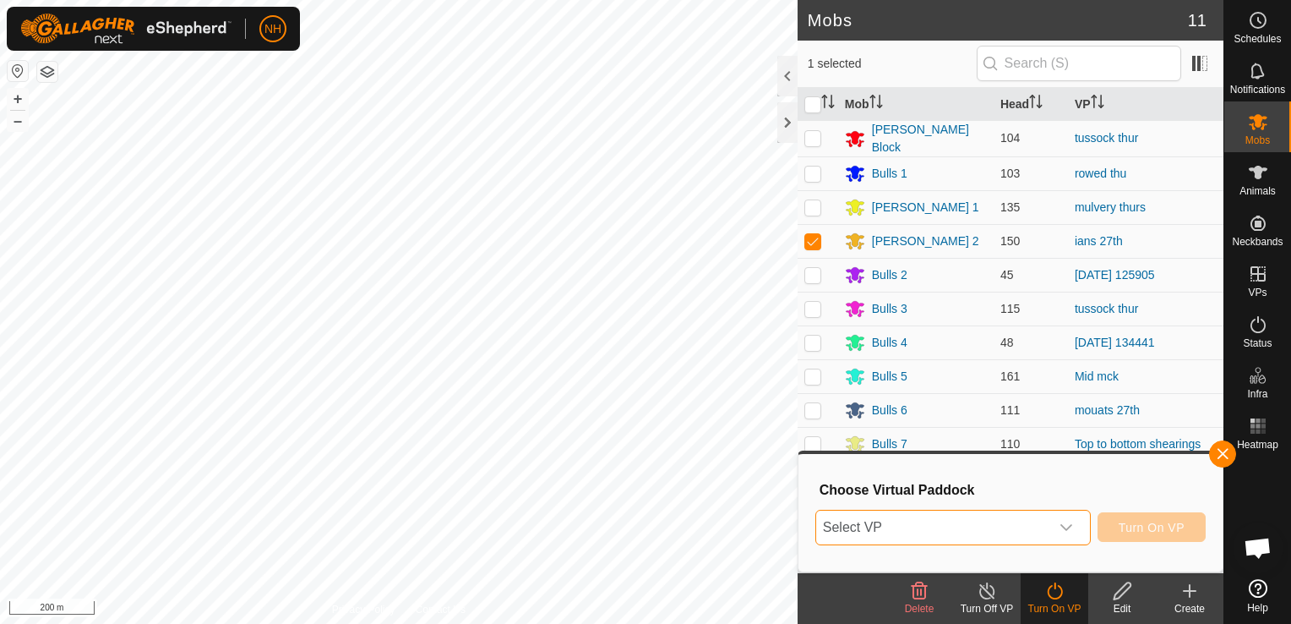
click at [946, 524] on span "Select VP" at bounding box center [932, 528] width 233 height 34
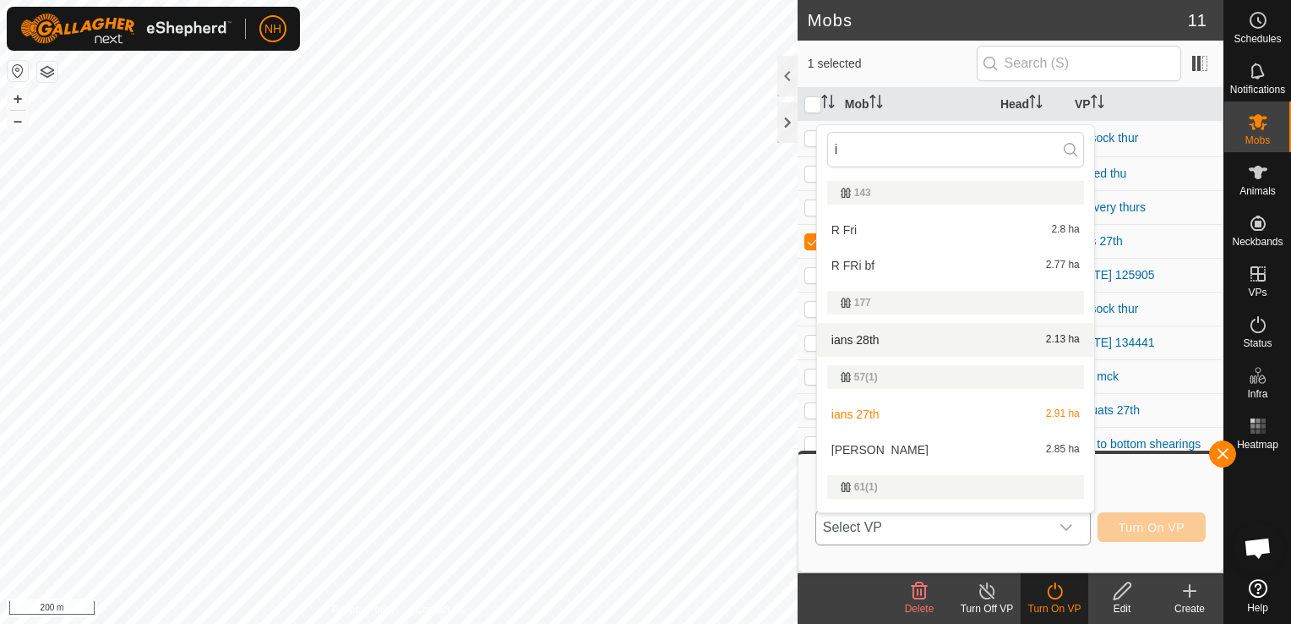
type input "i"
click at [900, 342] on li "ians 28th 2.13 ha" at bounding box center [955, 340] width 277 height 34
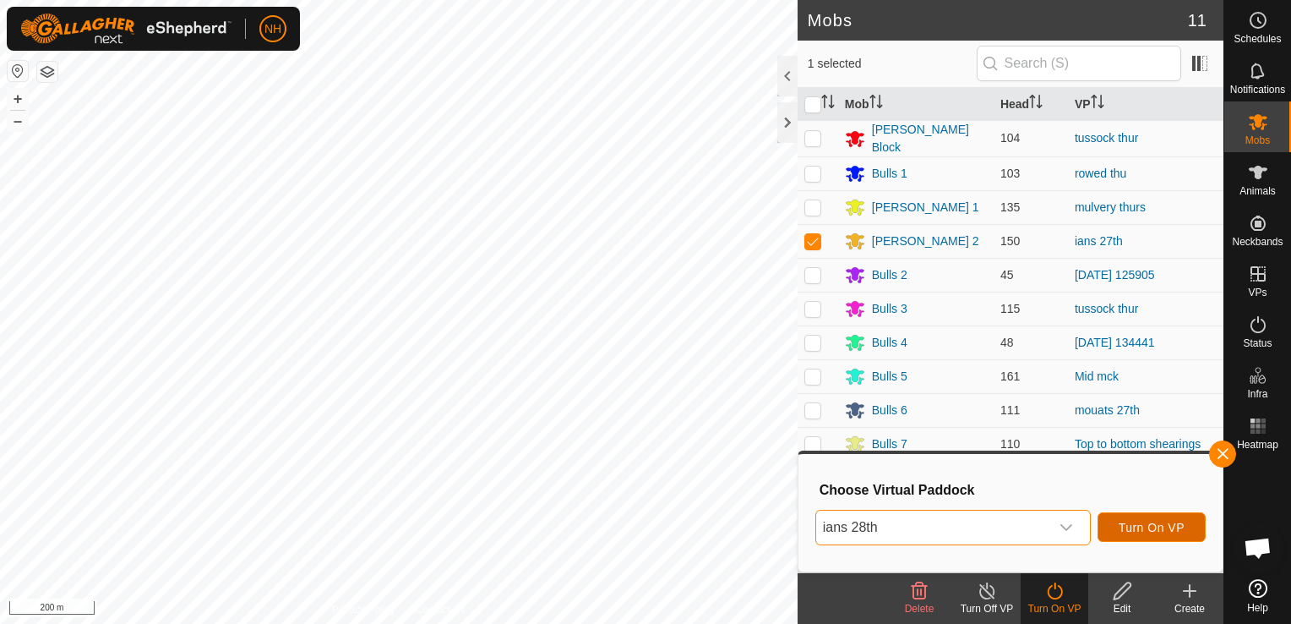
click at [1153, 524] on span "Turn On VP" at bounding box center [1152, 528] width 66 height 14
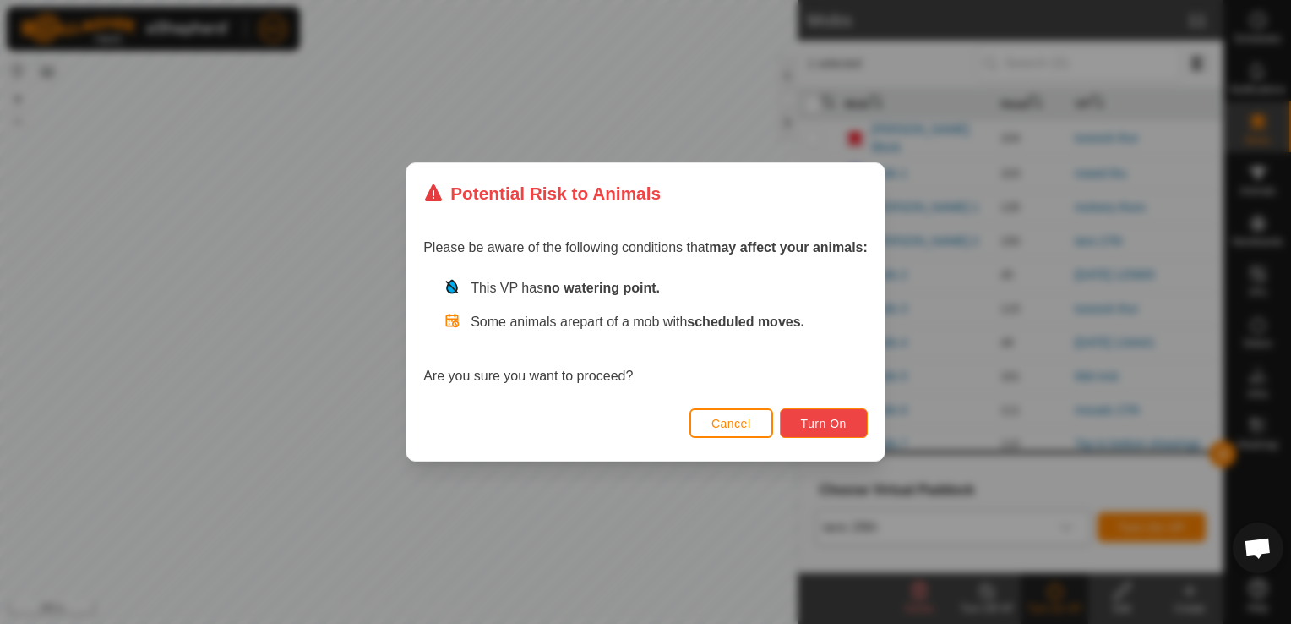
click at [813, 428] on span "Turn On" at bounding box center [824, 424] width 46 height 14
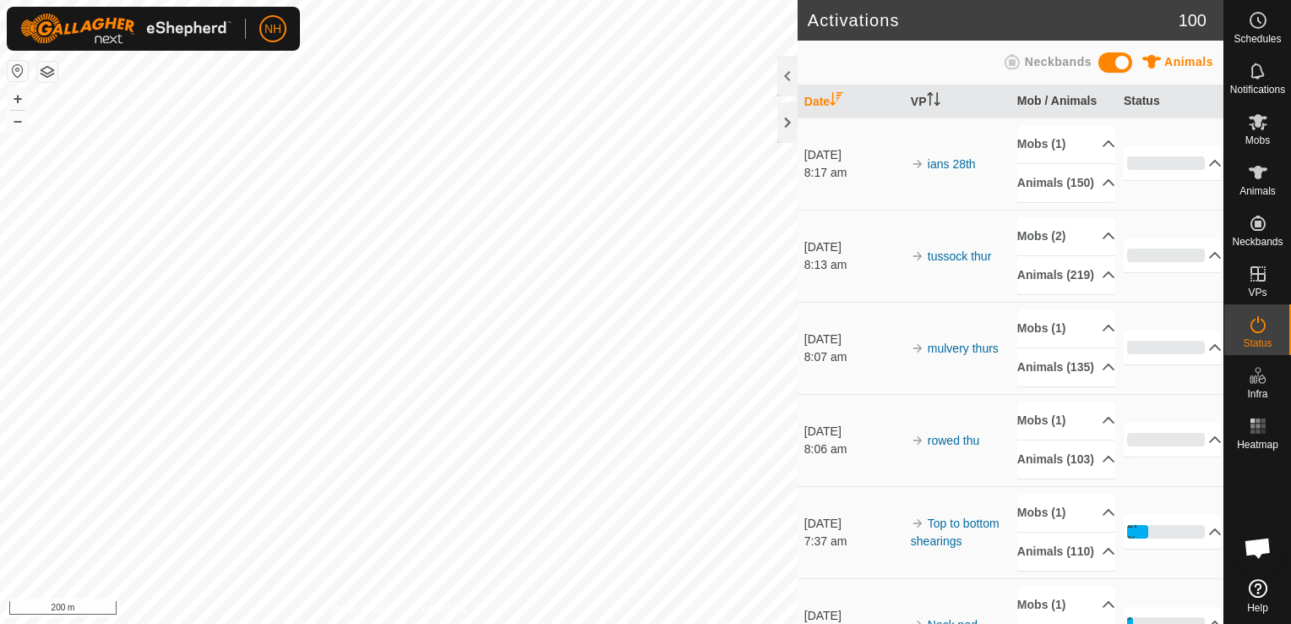
click at [830, 495] on div "Activations 100 Animals Neckbands Date VP Mob / Animals Status [DATE] 8:17 am i…" at bounding box center [612, 312] width 1224 height 624
click at [1261, 129] on icon at bounding box center [1258, 122] width 19 height 16
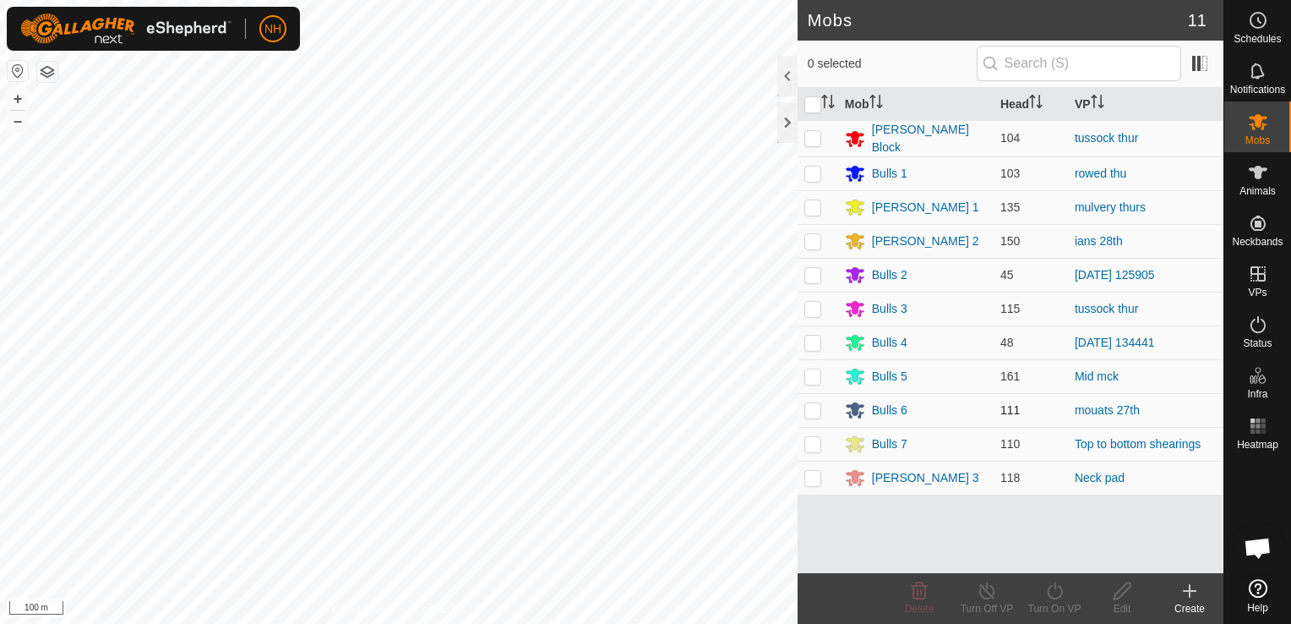
click at [815, 411] on p-checkbox at bounding box center [813, 410] width 17 height 14
checkbox input "true"
click at [1055, 599] on icon at bounding box center [1054, 590] width 15 height 17
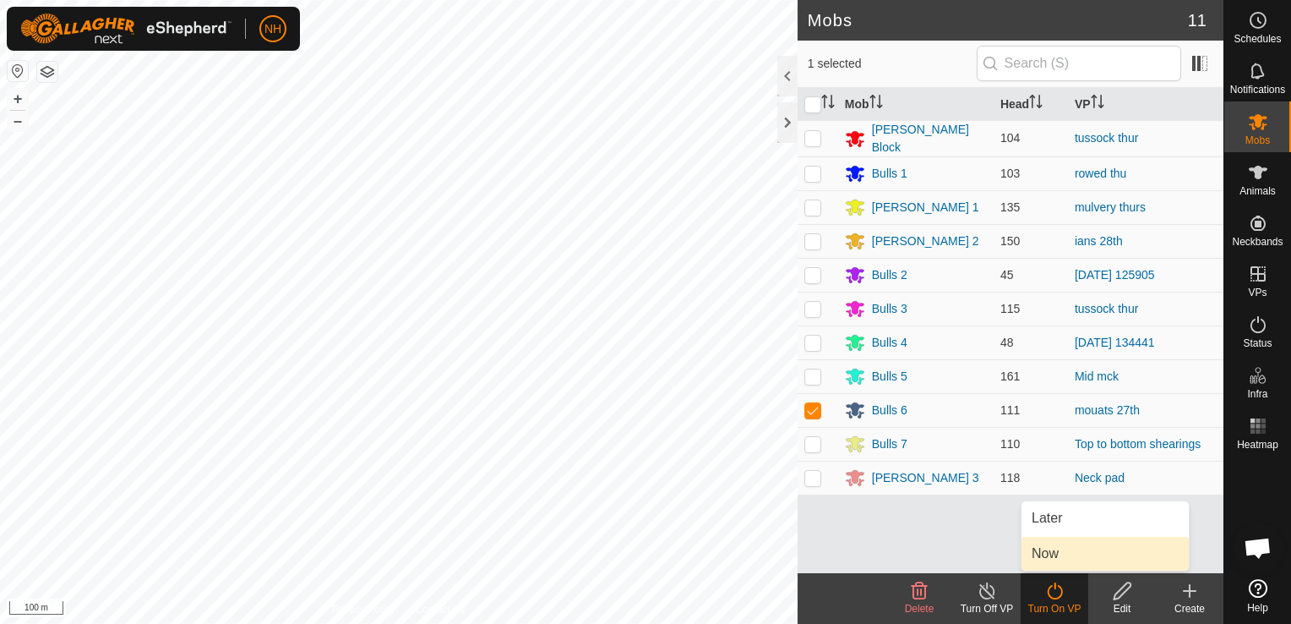
click at [1058, 557] on link "Now" at bounding box center [1105, 554] width 167 height 34
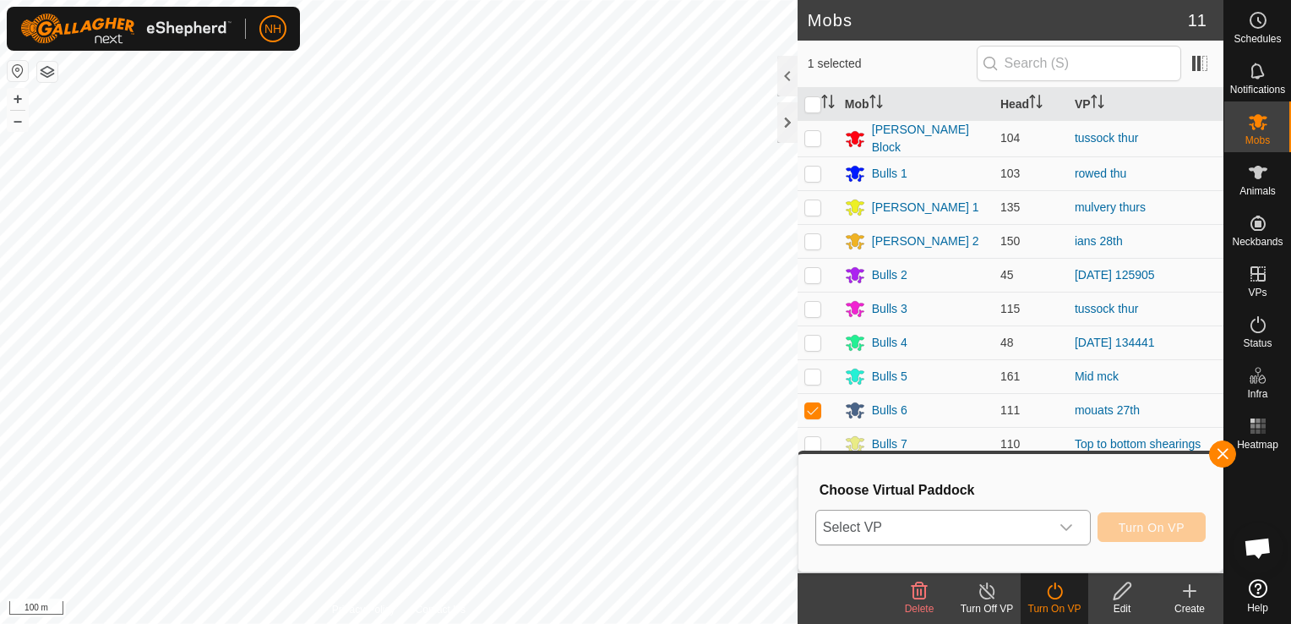
click at [998, 526] on span "Select VP" at bounding box center [932, 528] width 233 height 34
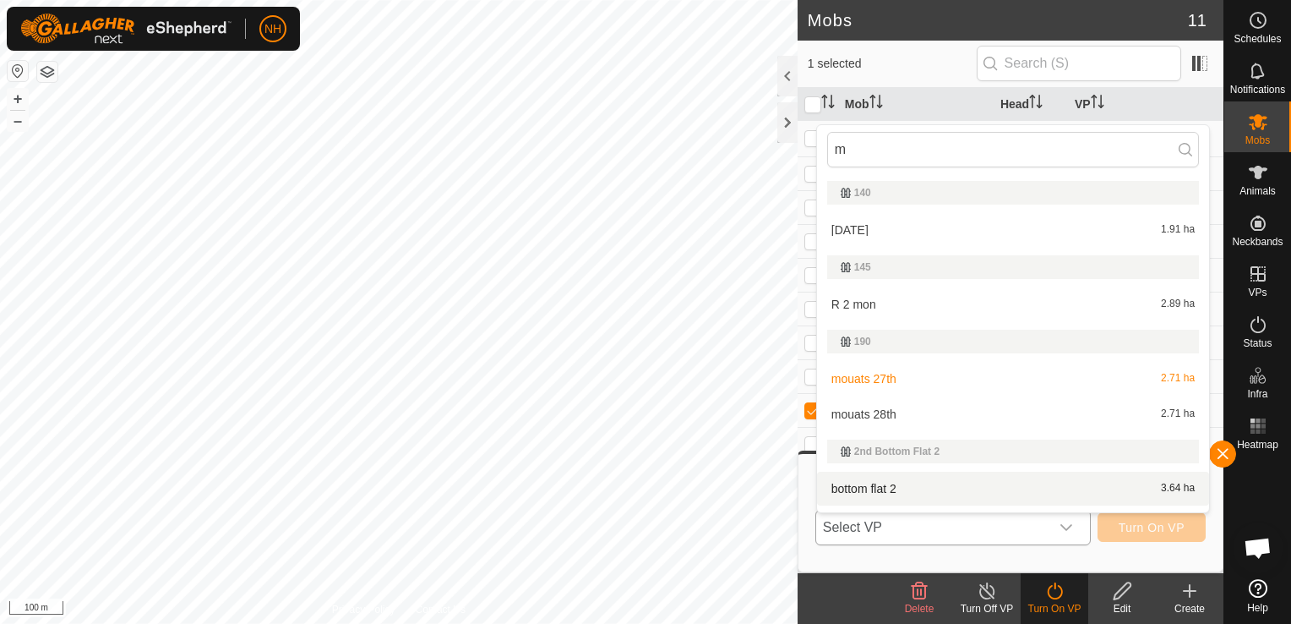
scroll to position [29, 0]
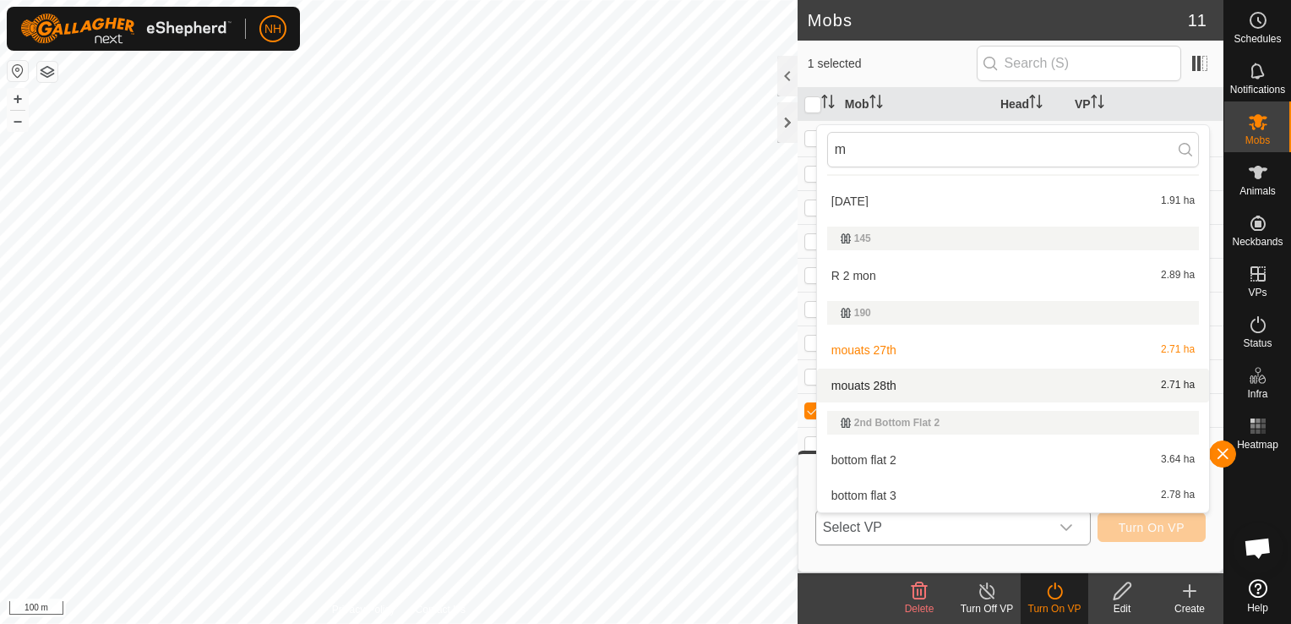
type input "m"
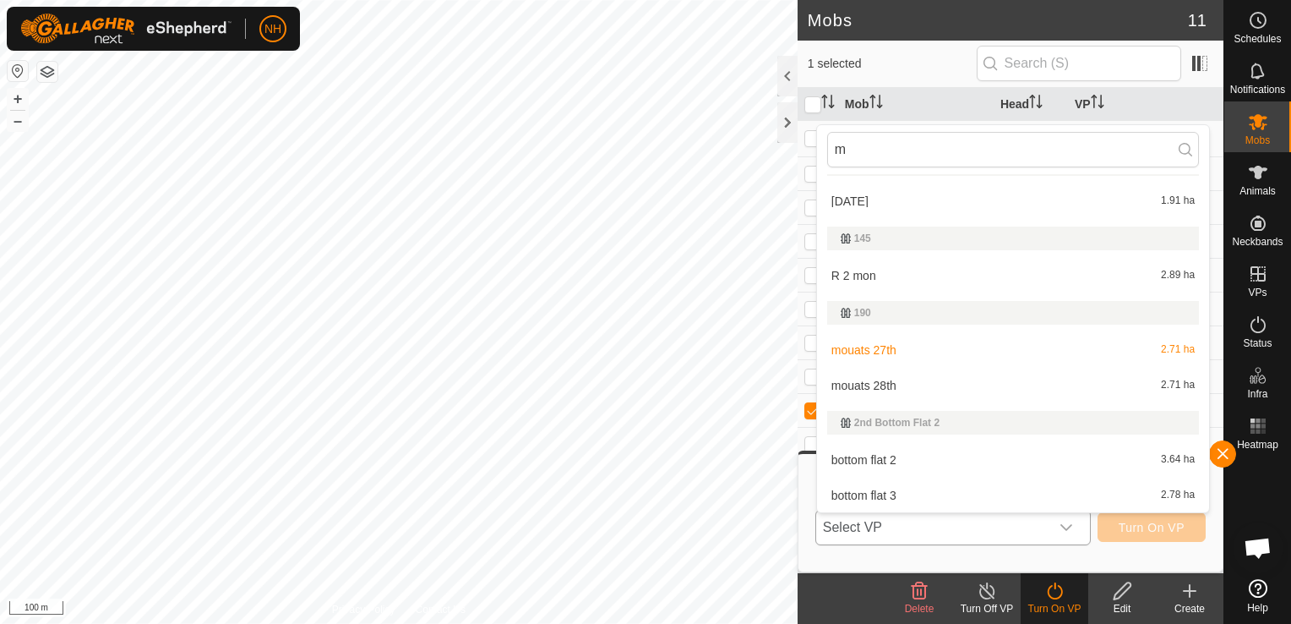
click at [890, 390] on li "mouats 28th 2.71 ha" at bounding box center [1013, 386] width 392 height 34
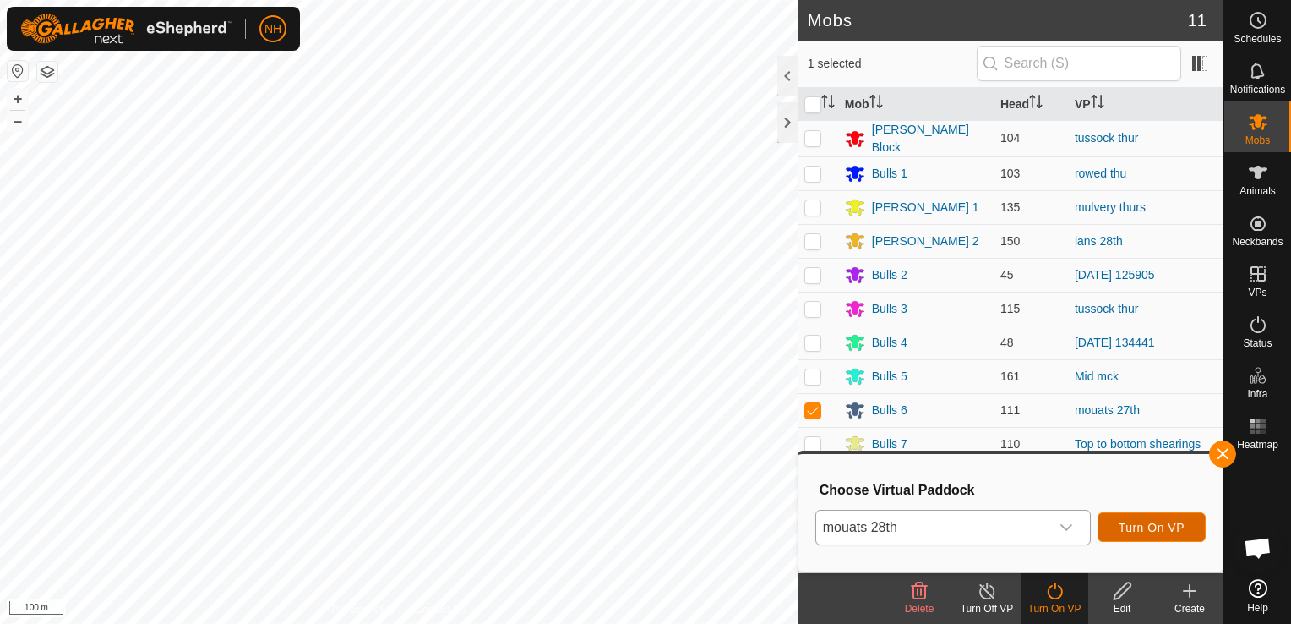
click at [1171, 527] on span "Turn On VP" at bounding box center [1152, 528] width 66 height 14
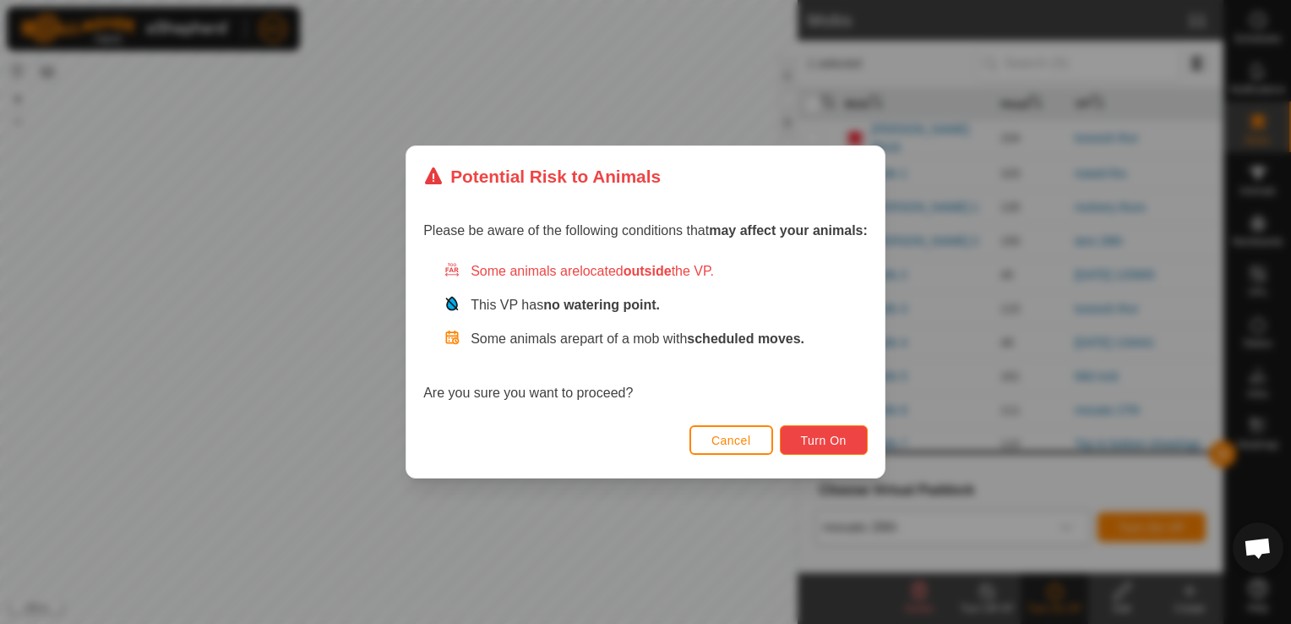
click at [822, 441] on span "Turn On" at bounding box center [824, 441] width 46 height 14
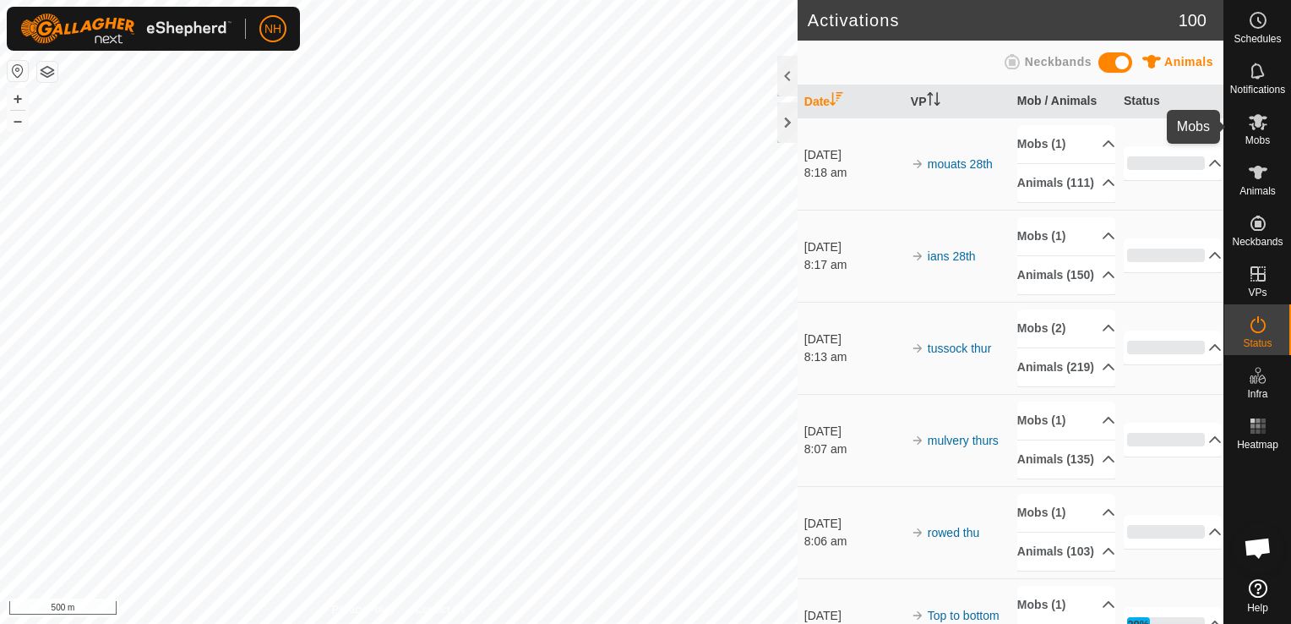
click at [1253, 130] on icon at bounding box center [1258, 122] width 20 height 20
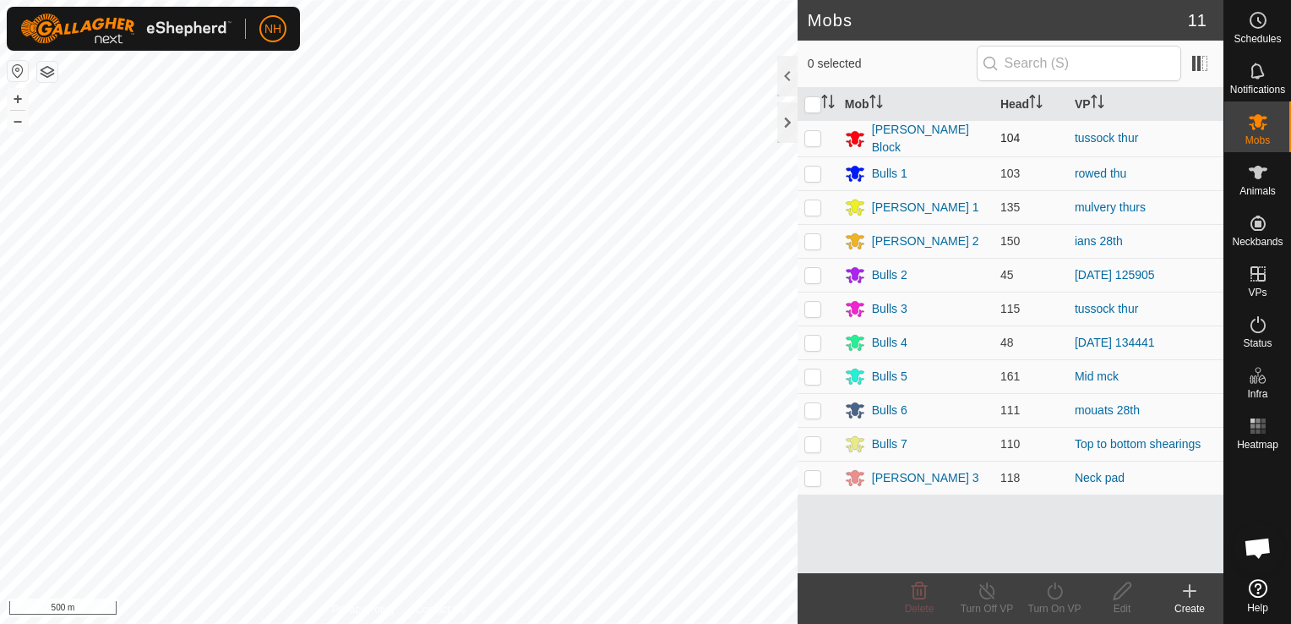
click at [809, 136] on p-checkbox at bounding box center [813, 138] width 17 height 14
checkbox input "true"
click at [1062, 595] on icon at bounding box center [1054, 590] width 15 height 17
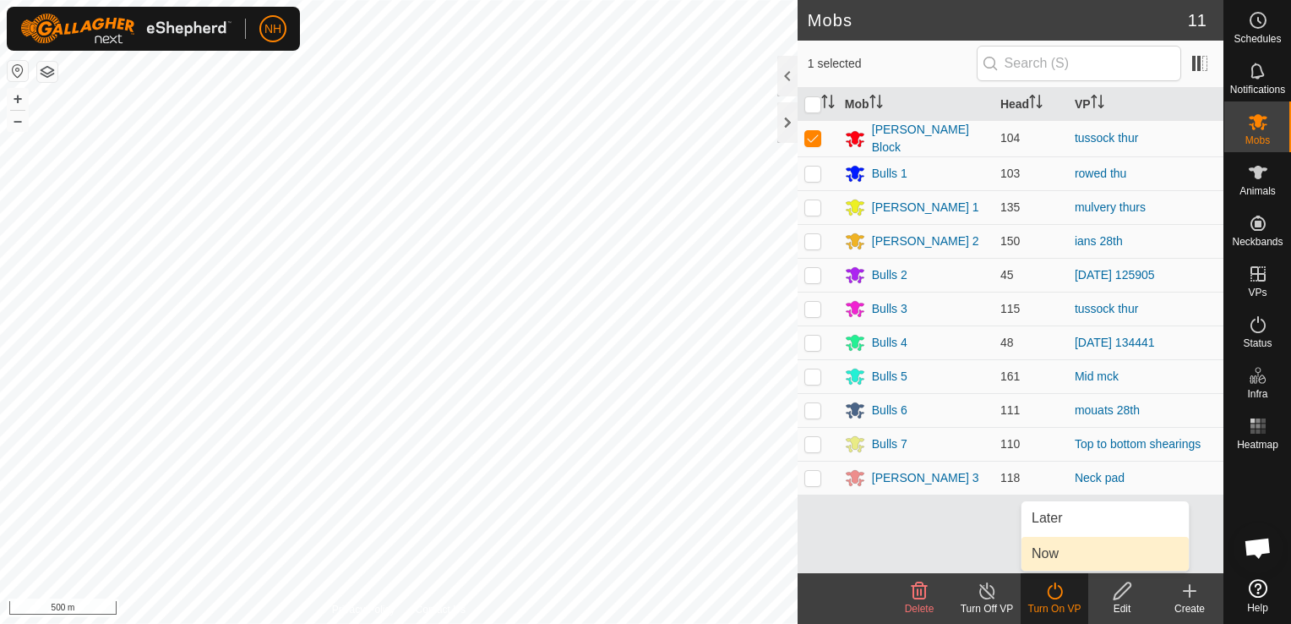
click at [1072, 550] on link "Now" at bounding box center [1105, 554] width 167 height 34
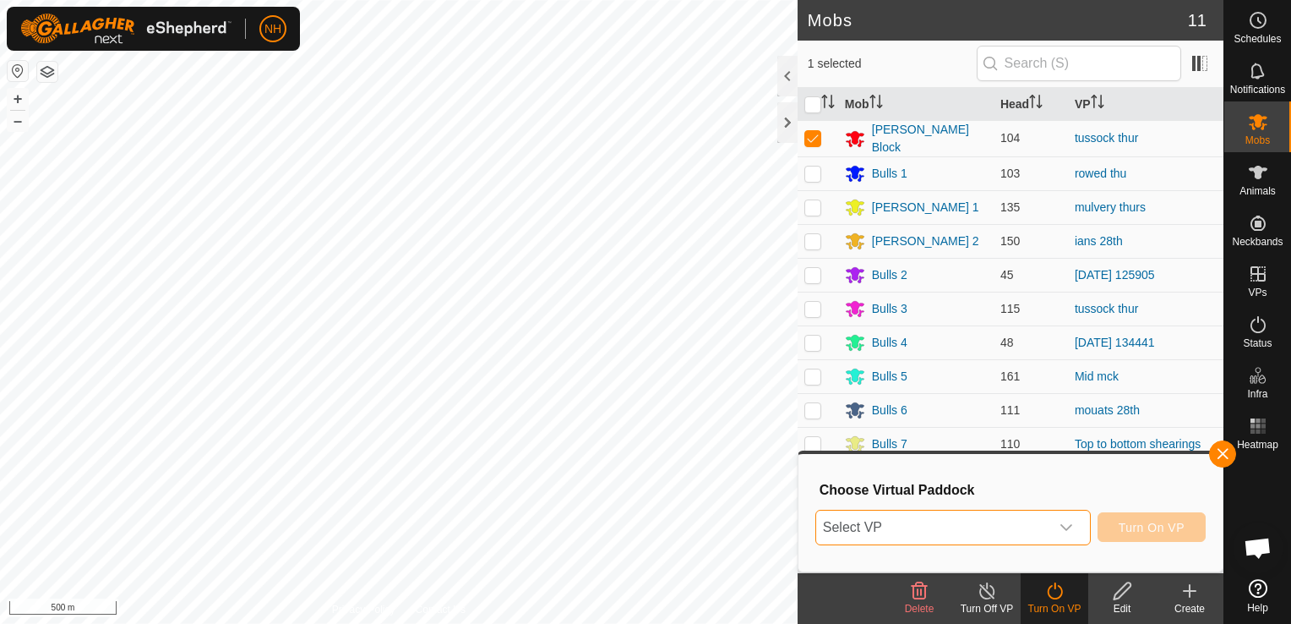
click at [982, 532] on span "Select VP" at bounding box center [932, 528] width 233 height 34
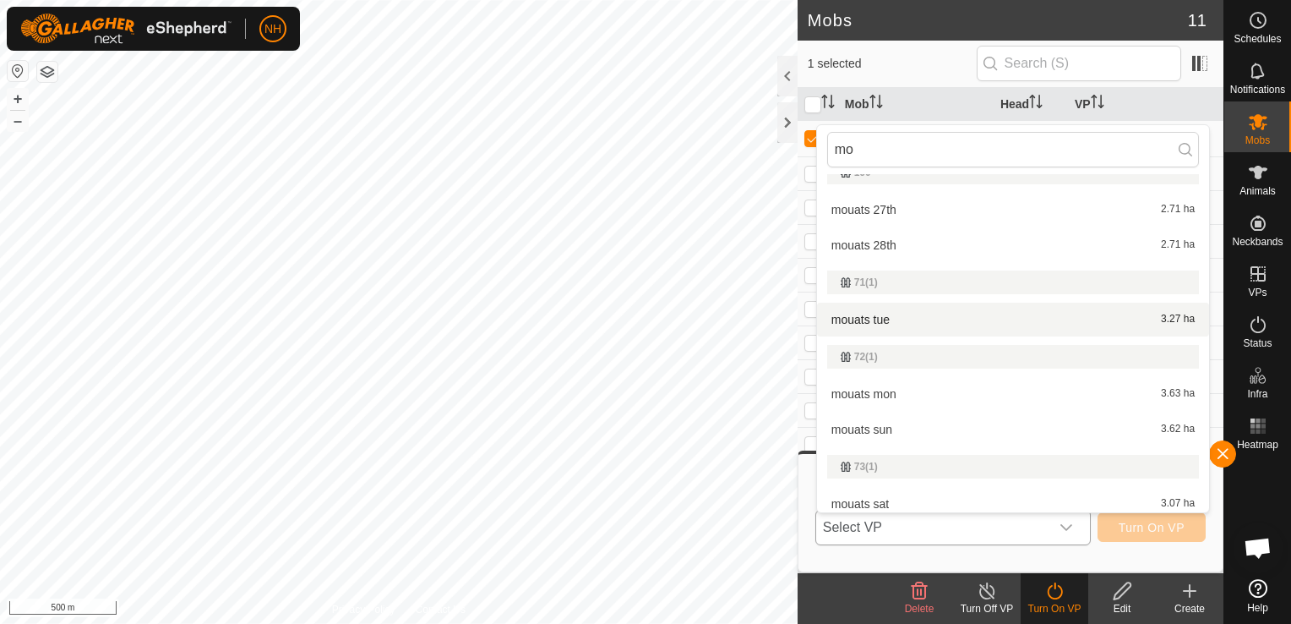
scroll to position [254, 0]
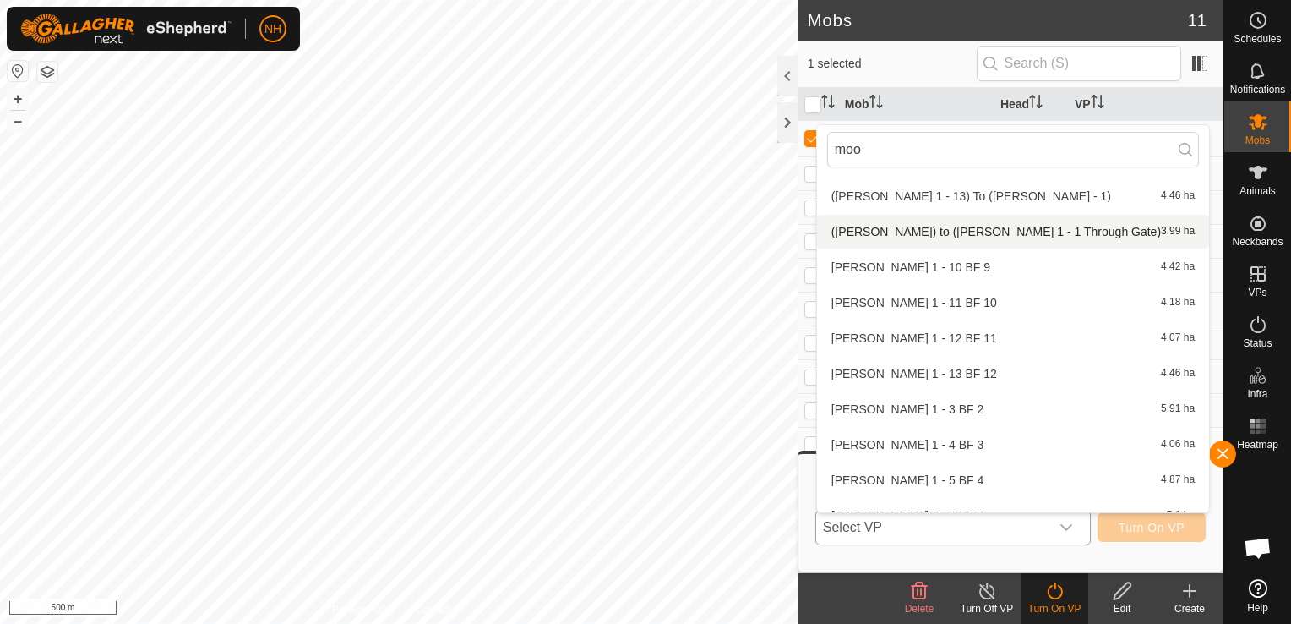
type input "moo"
click at [904, 235] on li "(Moores) to (Moores 1 - 1 Through Gate) 3.99 ha" at bounding box center [1013, 232] width 392 height 34
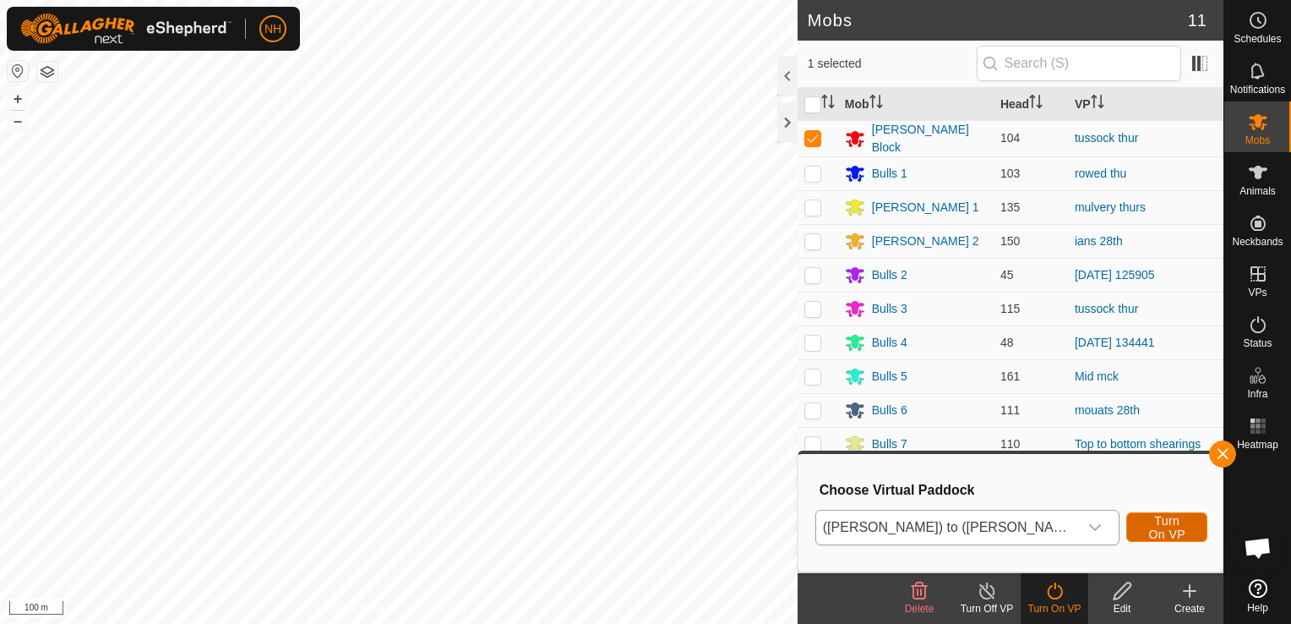
click at [1166, 524] on span "Turn On VP" at bounding box center [1167, 527] width 39 height 27
